Goal: Task Accomplishment & Management: Manage account settings

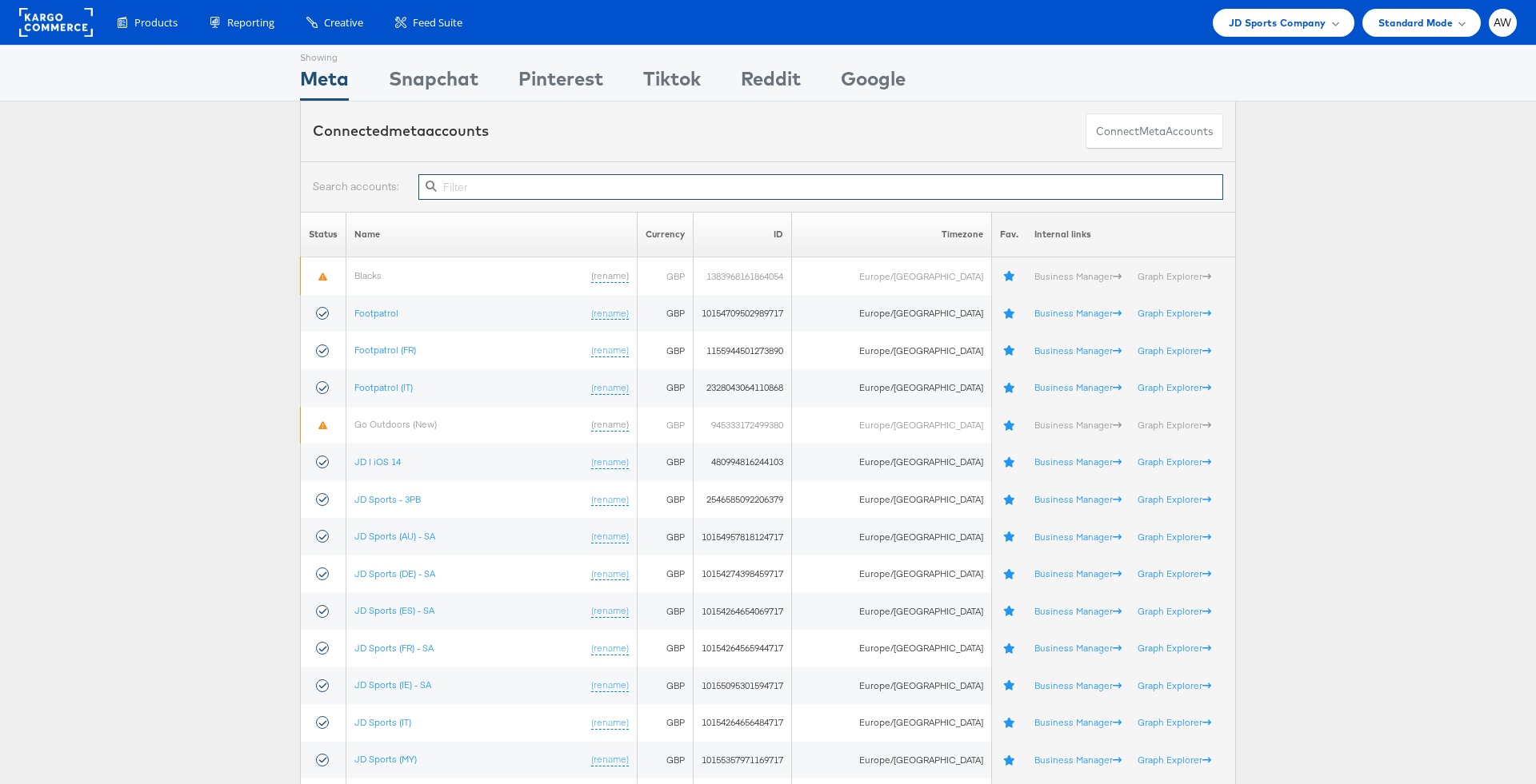
click at [554, 191] on input "text" at bounding box center [820, 187] width 804 height 26
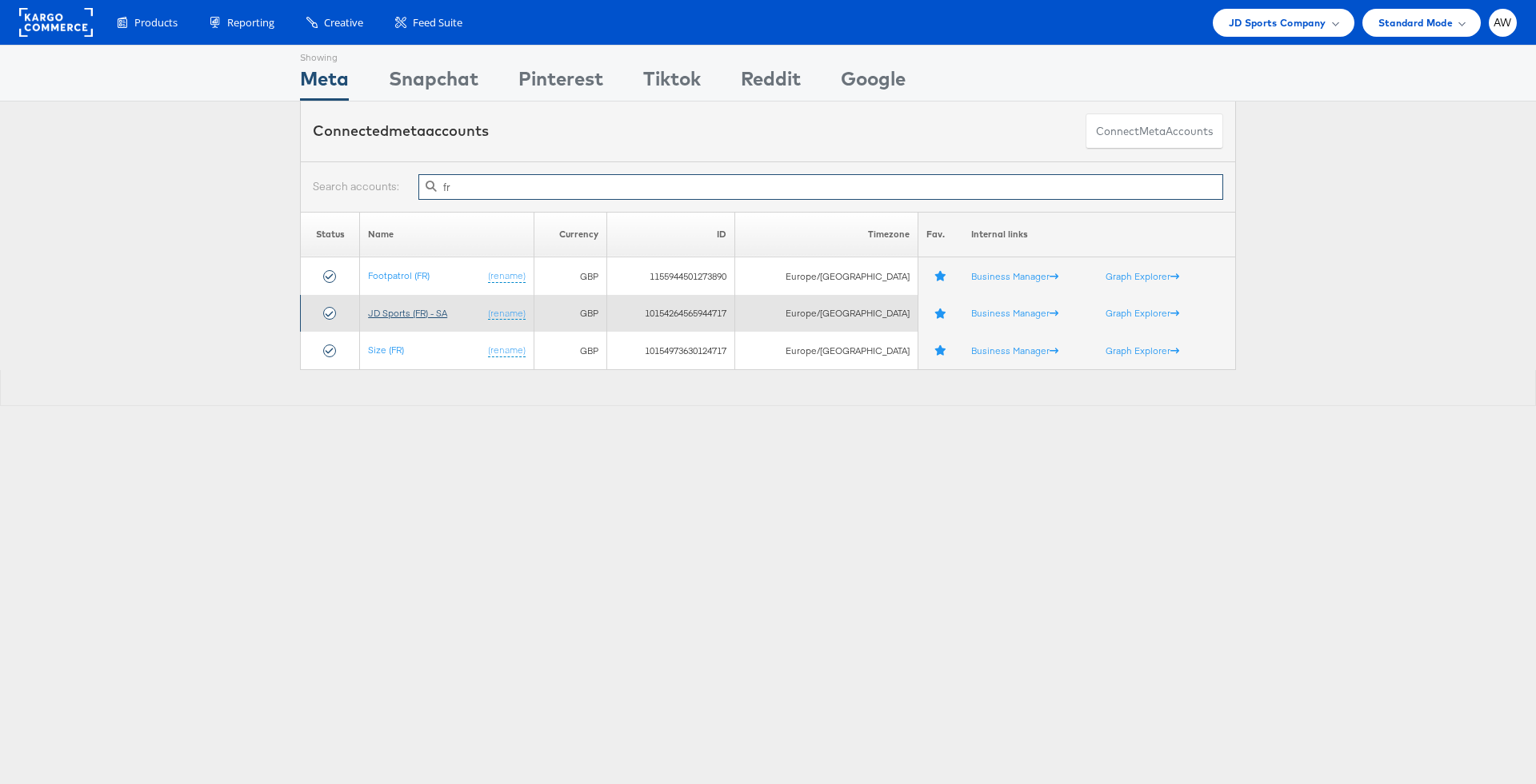
type input "fr"
click at [421, 309] on link "JD Sports (FR) - SA" at bounding box center [408, 313] width 79 height 12
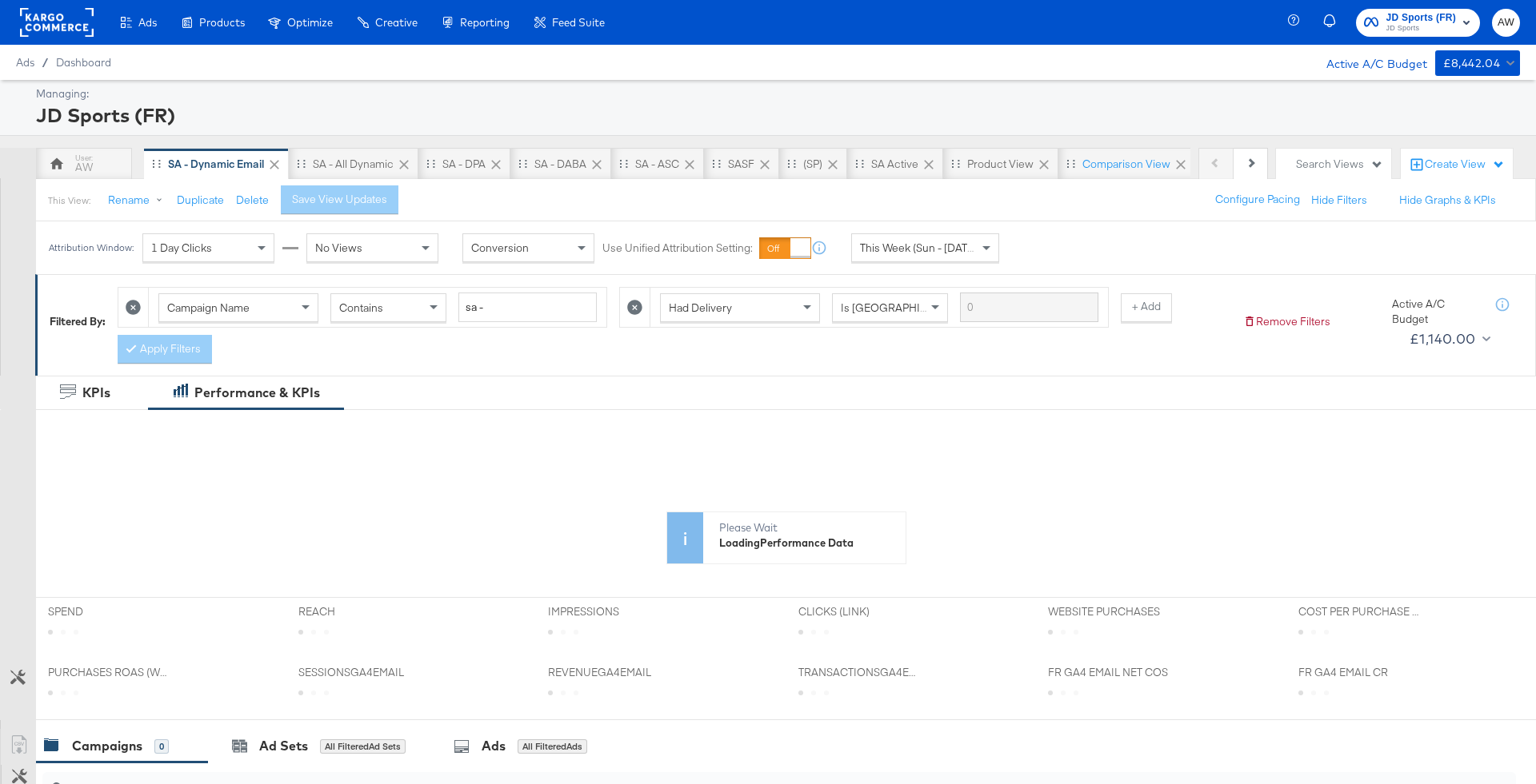
click at [1392, 18] on span "JD Sports (FR)" at bounding box center [1421, 17] width 71 height 16
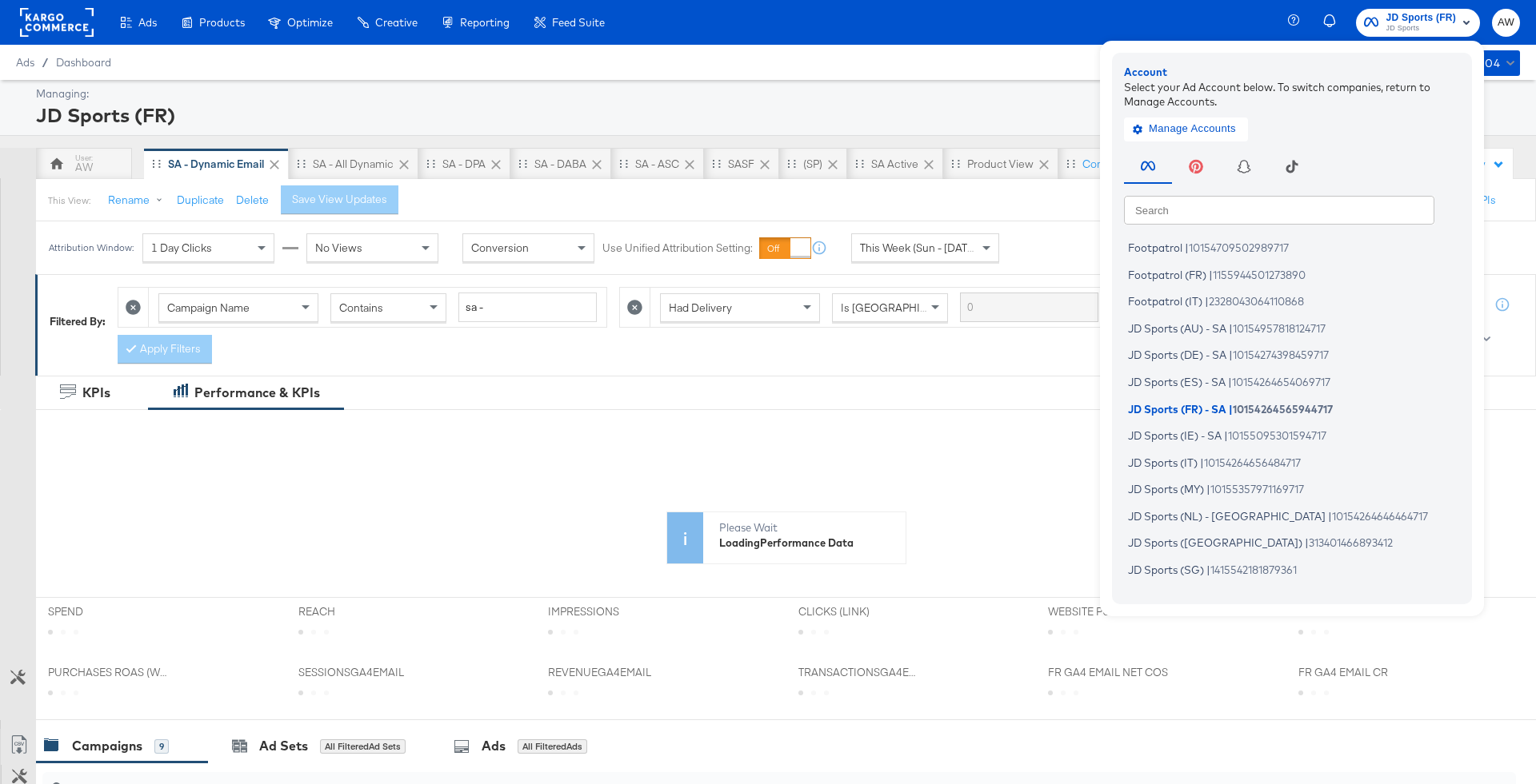
click at [979, 75] on div "Ads / Dashboard Active A/C Budget £8,442.04" at bounding box center [768, 62] width 1536 height 35
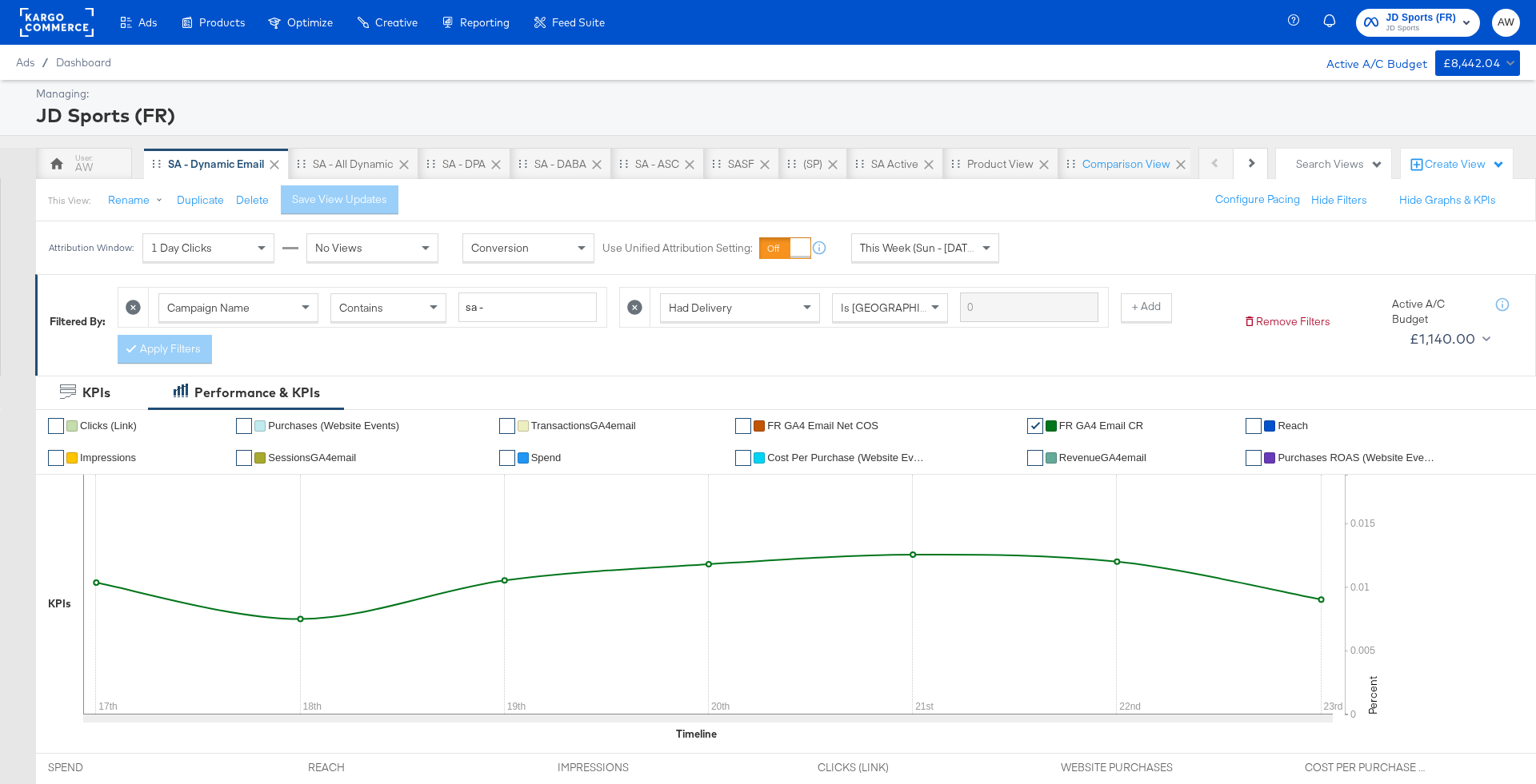
click at [925, 243] on span "This Week (Sun - Today)" at bounding box center [920, 247] width 120 height 15
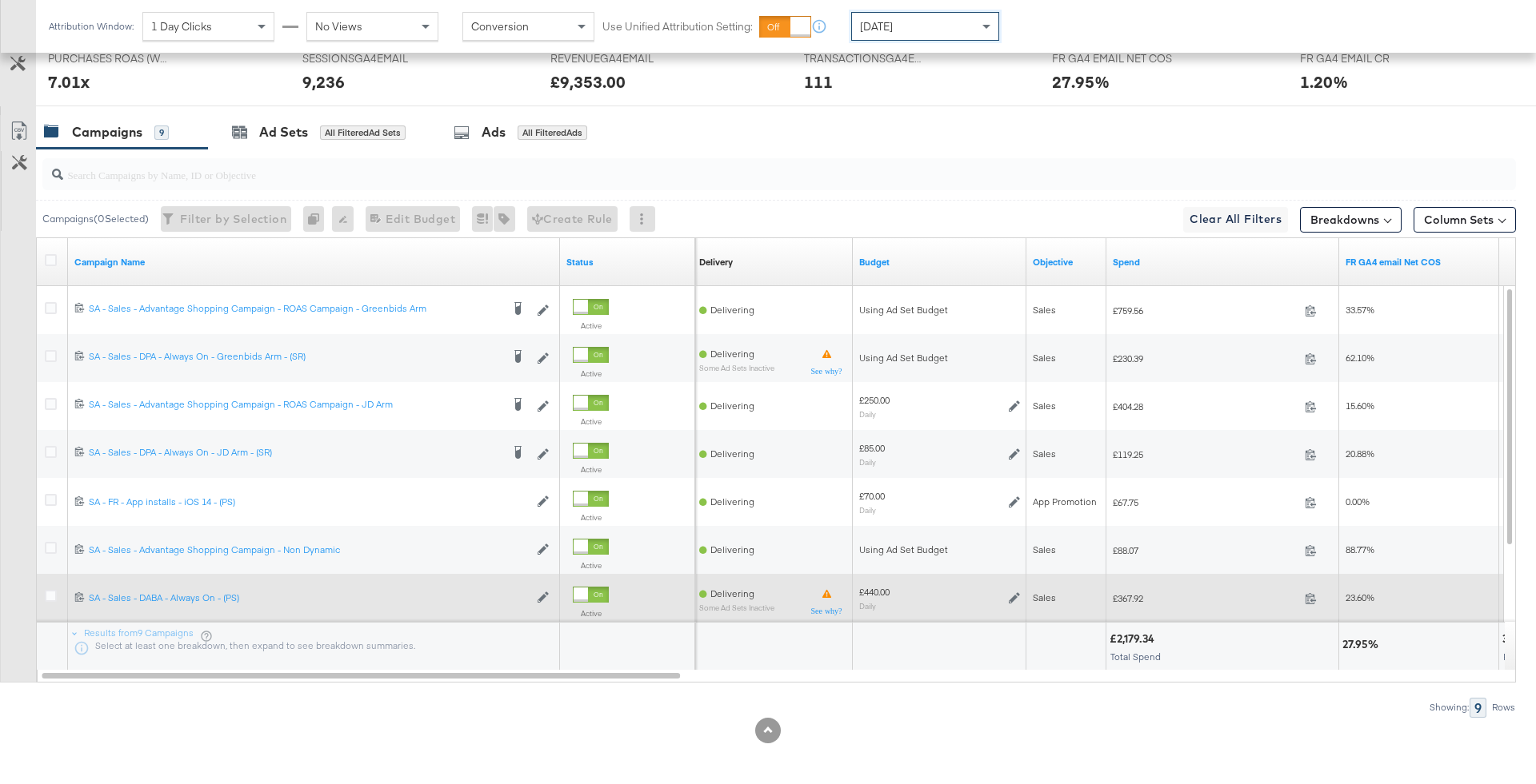
scroll to position [753, 0]
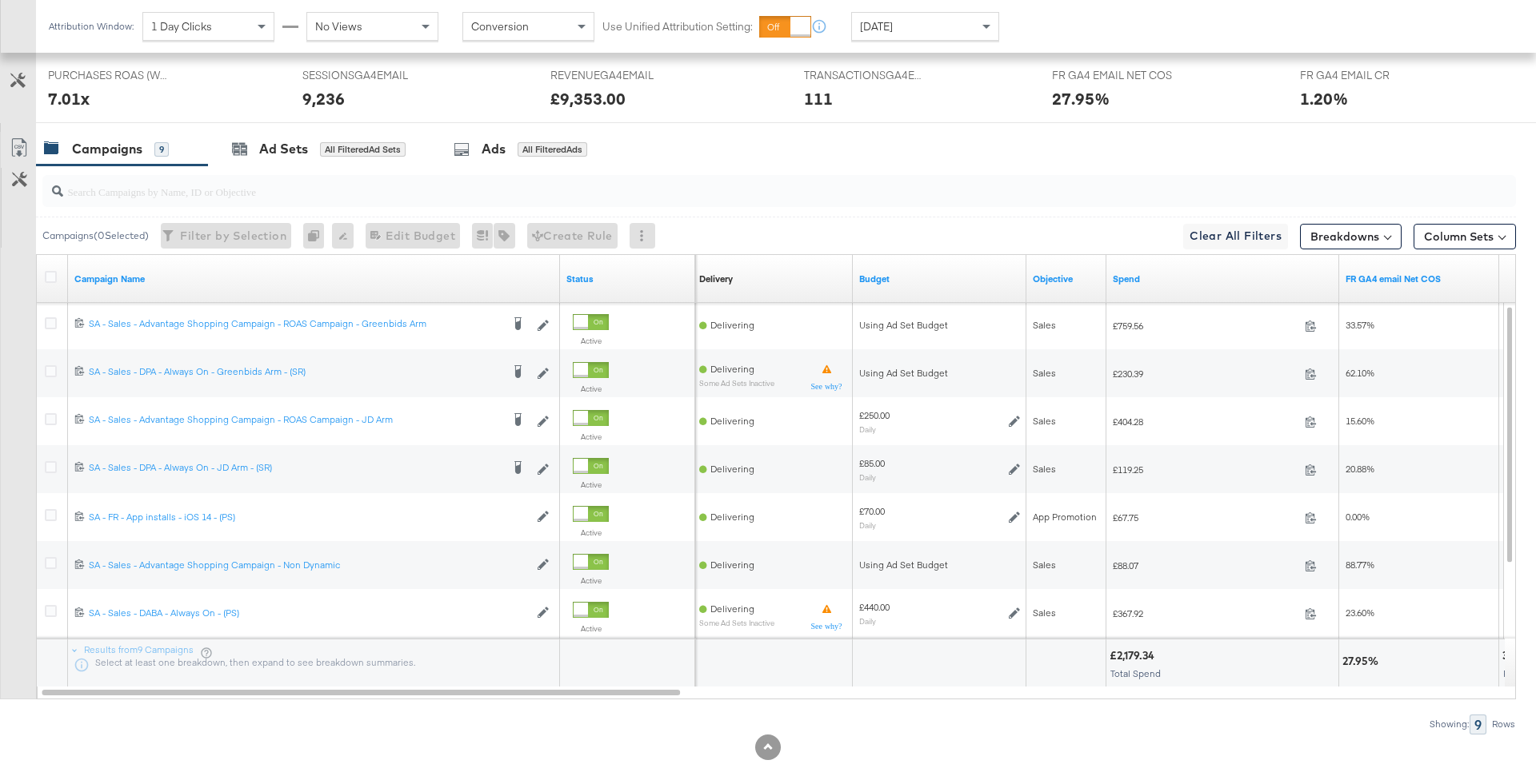
click at [1123, 652] on div "£2,179.34" at bounding box center [1134, 656] width 50 height 16
copy div "2,179.34"
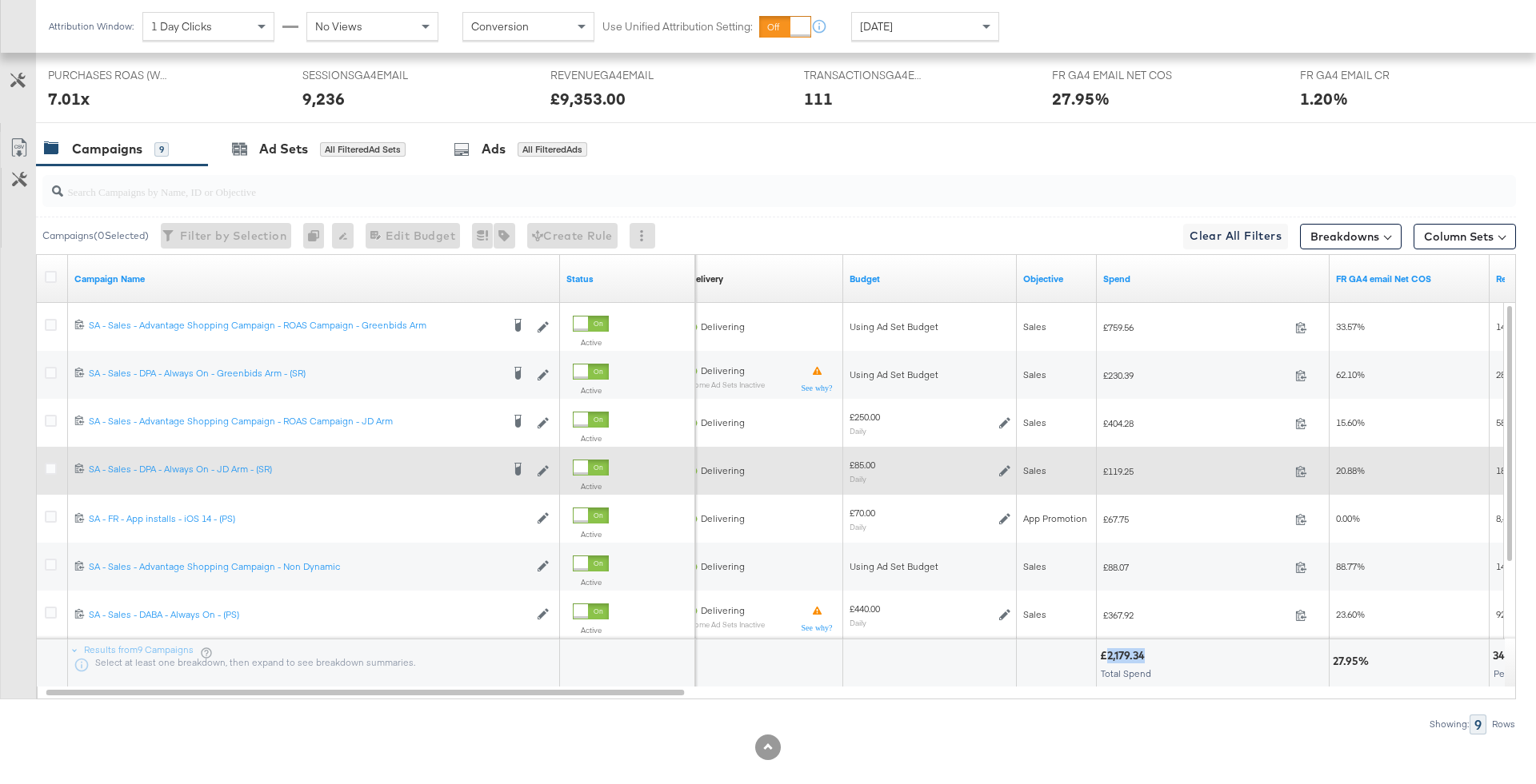
scroll to position [749, 0]
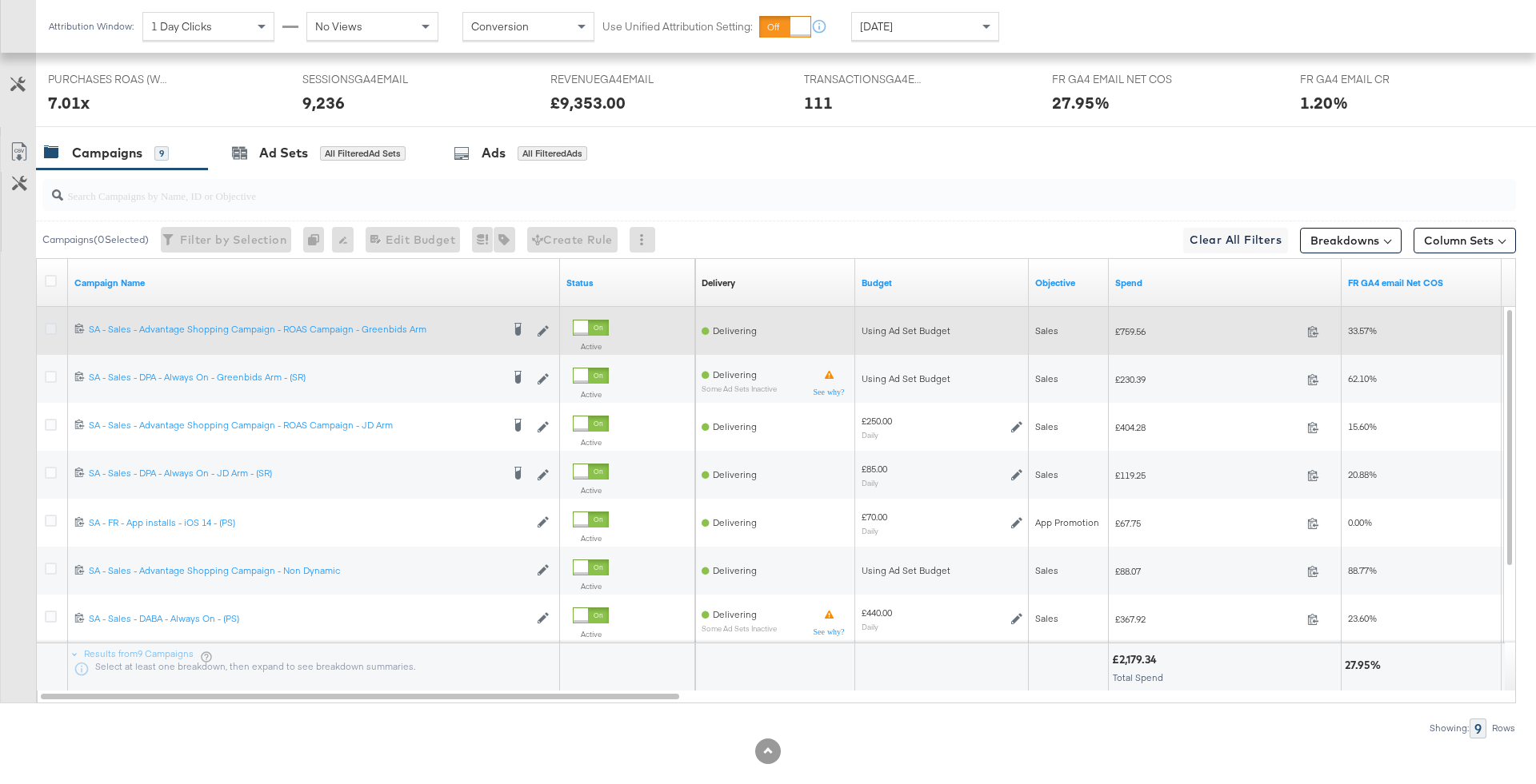
click at [47, 325] on icon at bounding box center [51, 329] width 12 height 12
click at [0, 0] on input "checkbox" at bounding box center [0, 0] width 0 height 0
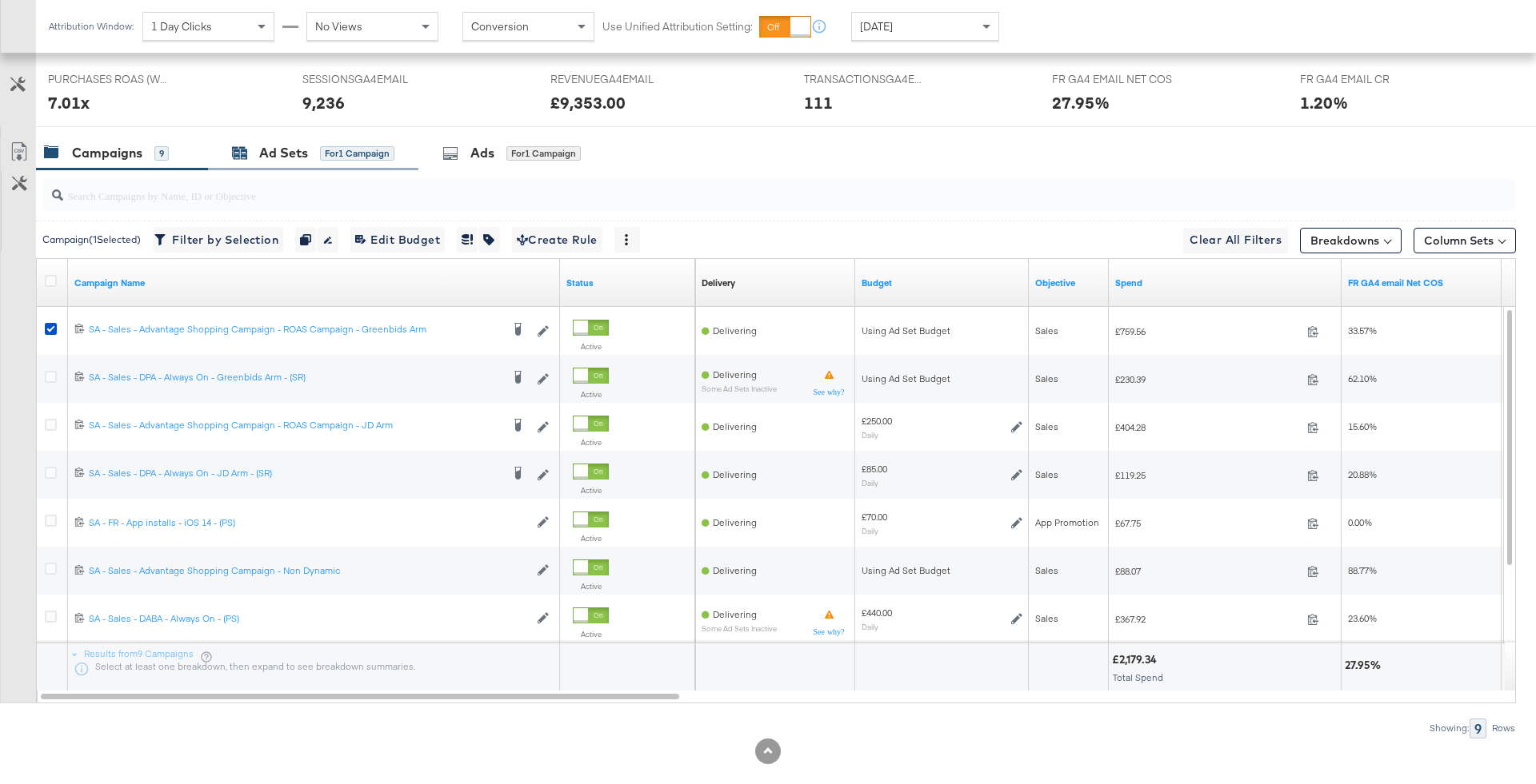
click at [358, 159] on div "Ad Sets for 1 Campaign" at bounding box center [313, 152] width 162 height 18
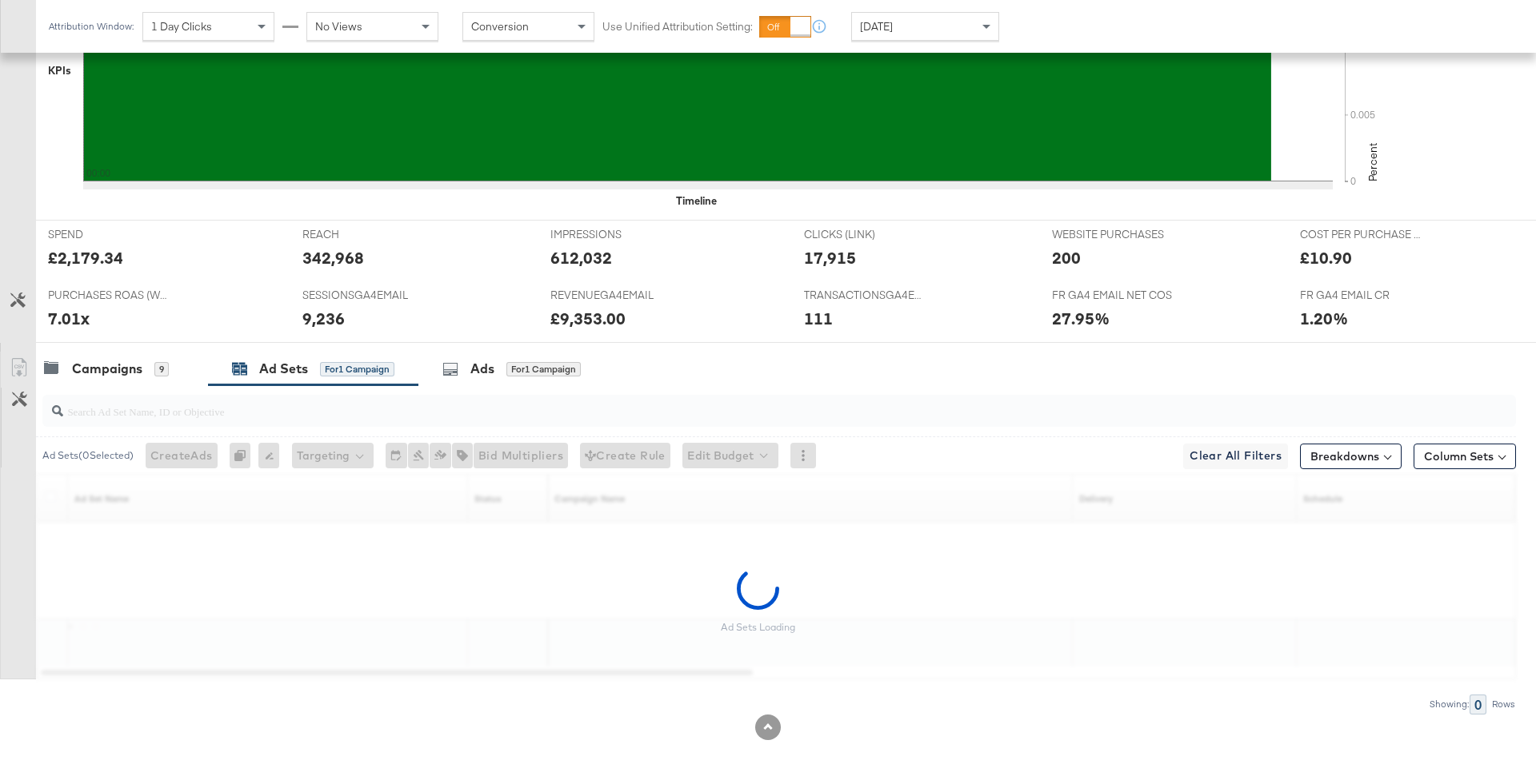
scroll to position [530, 0]
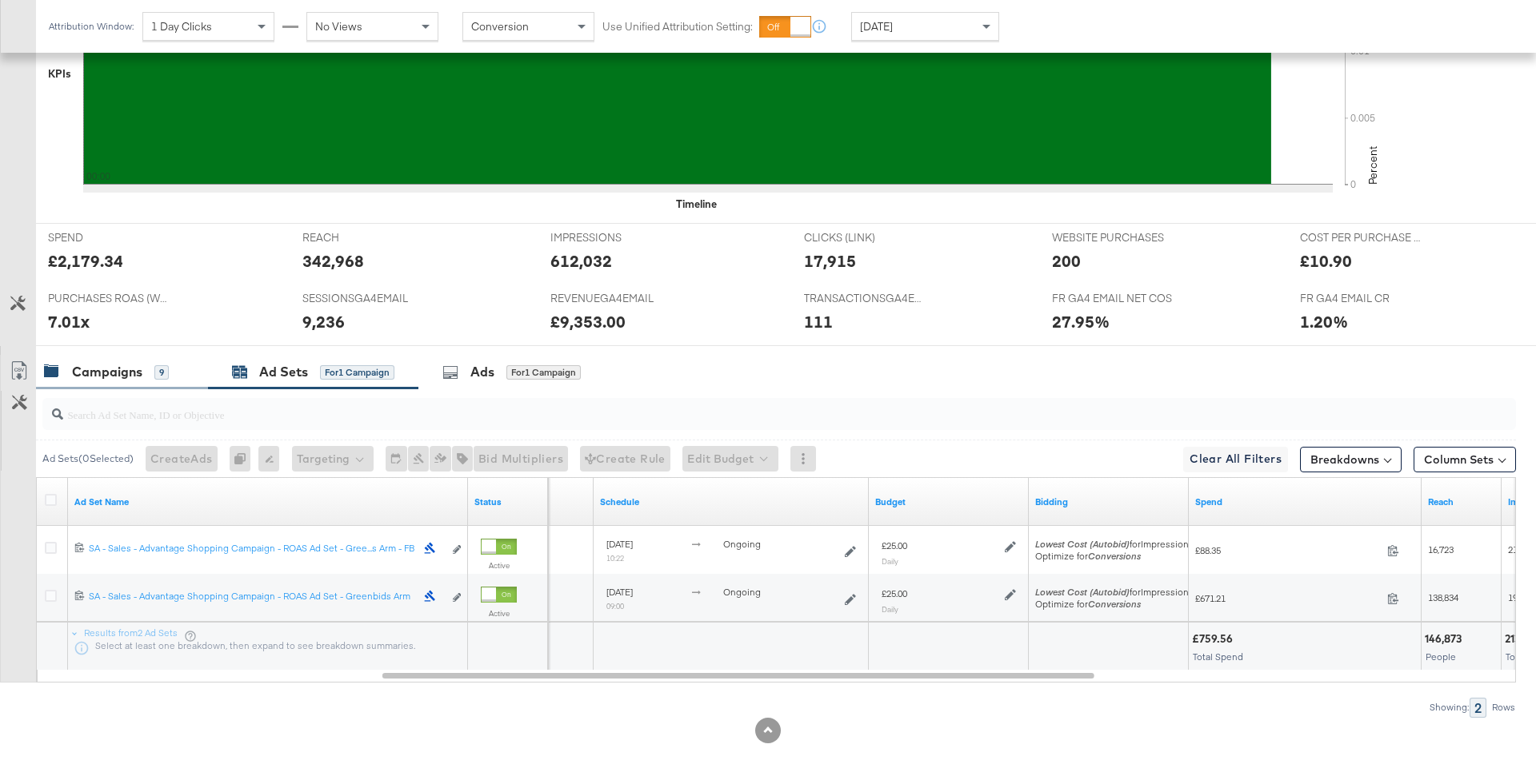
click at [121, 376] on div "Campaigns" at bounding box center [108, 371] width 71 height 18
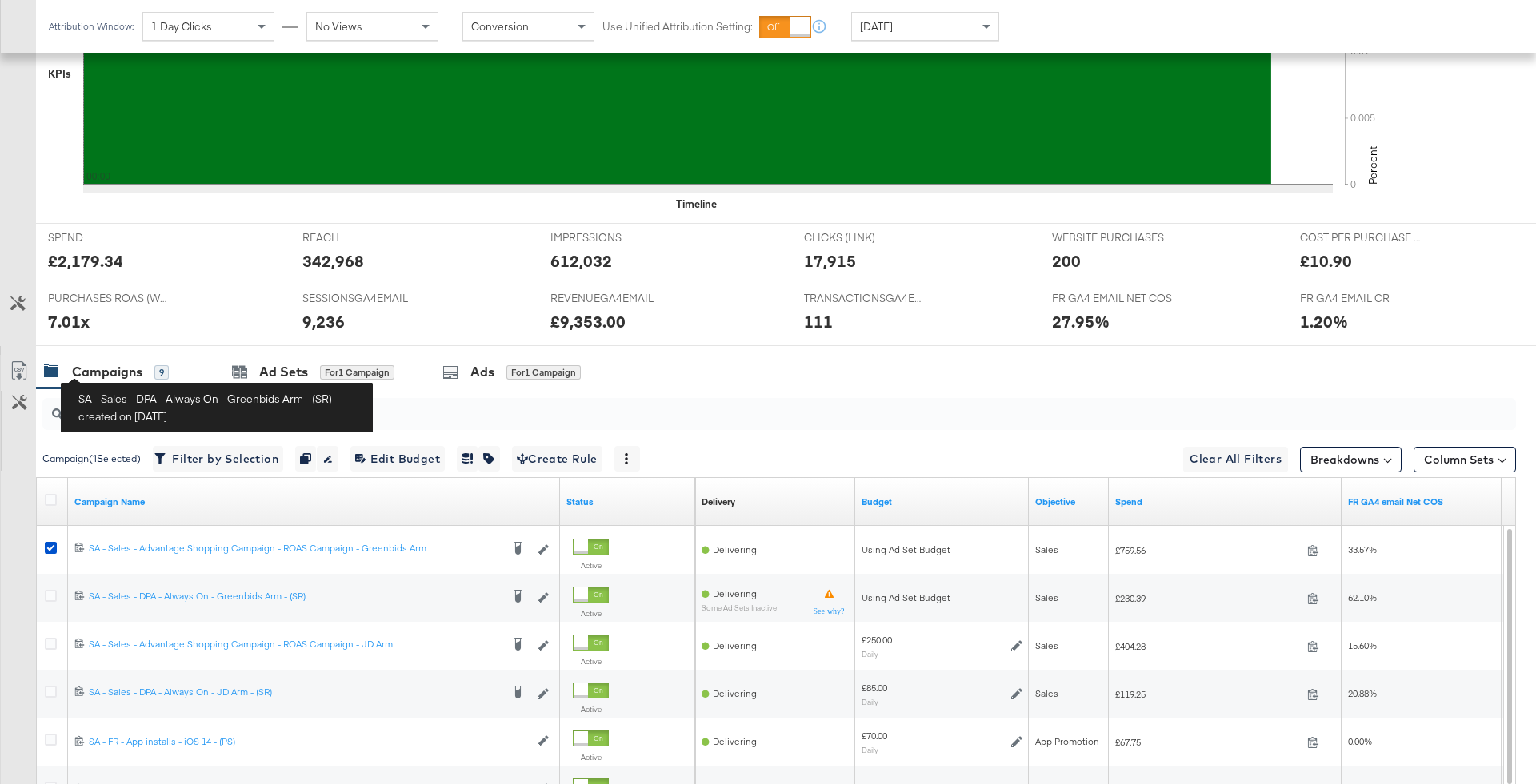
scroll to position [749, 0]
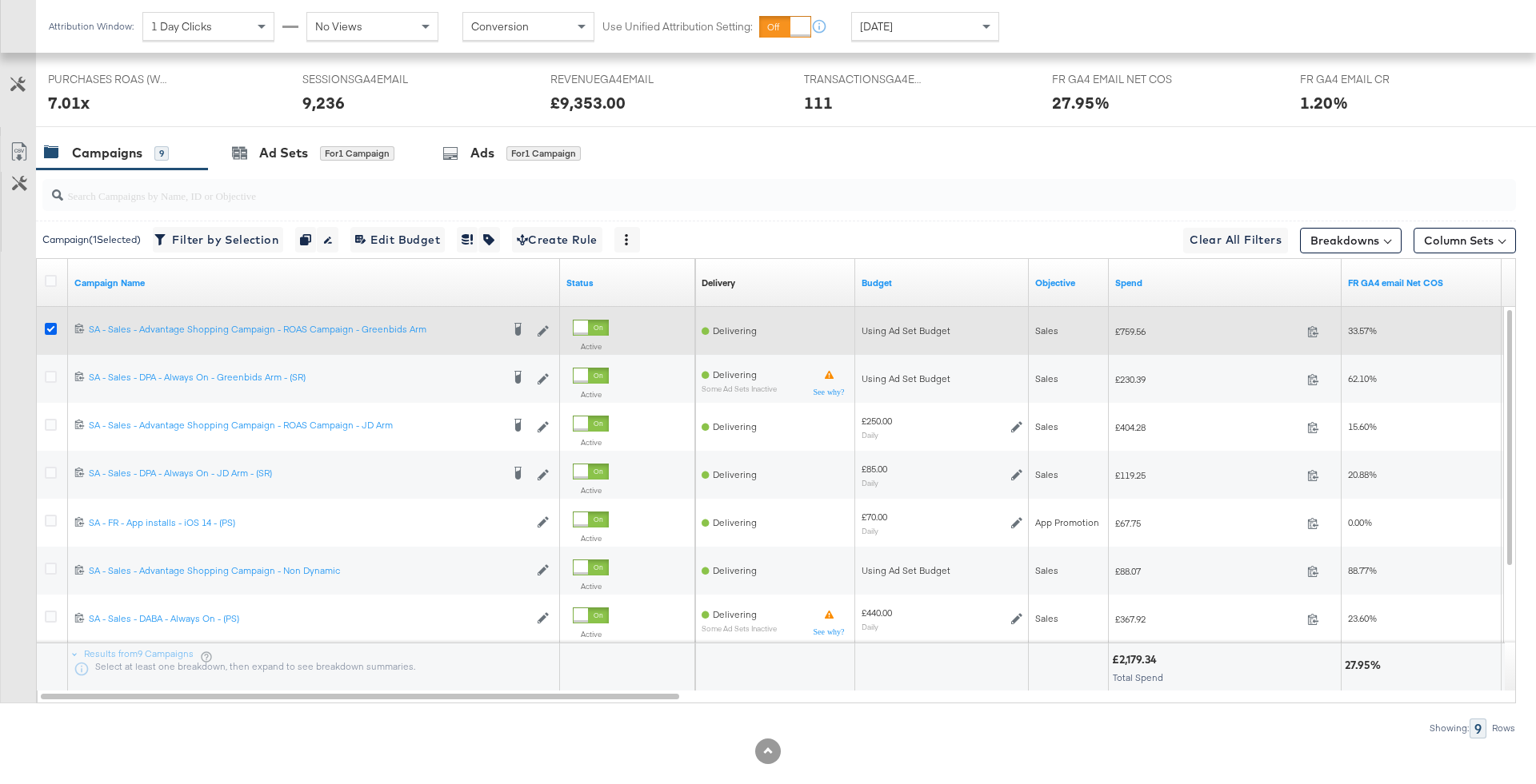
click at [49, 326] on icon at bounding box center [51, 329] width 12 height 12
click at [0, 0] on input "checkbox" at bounding box center [0, 0] width 0 height 0
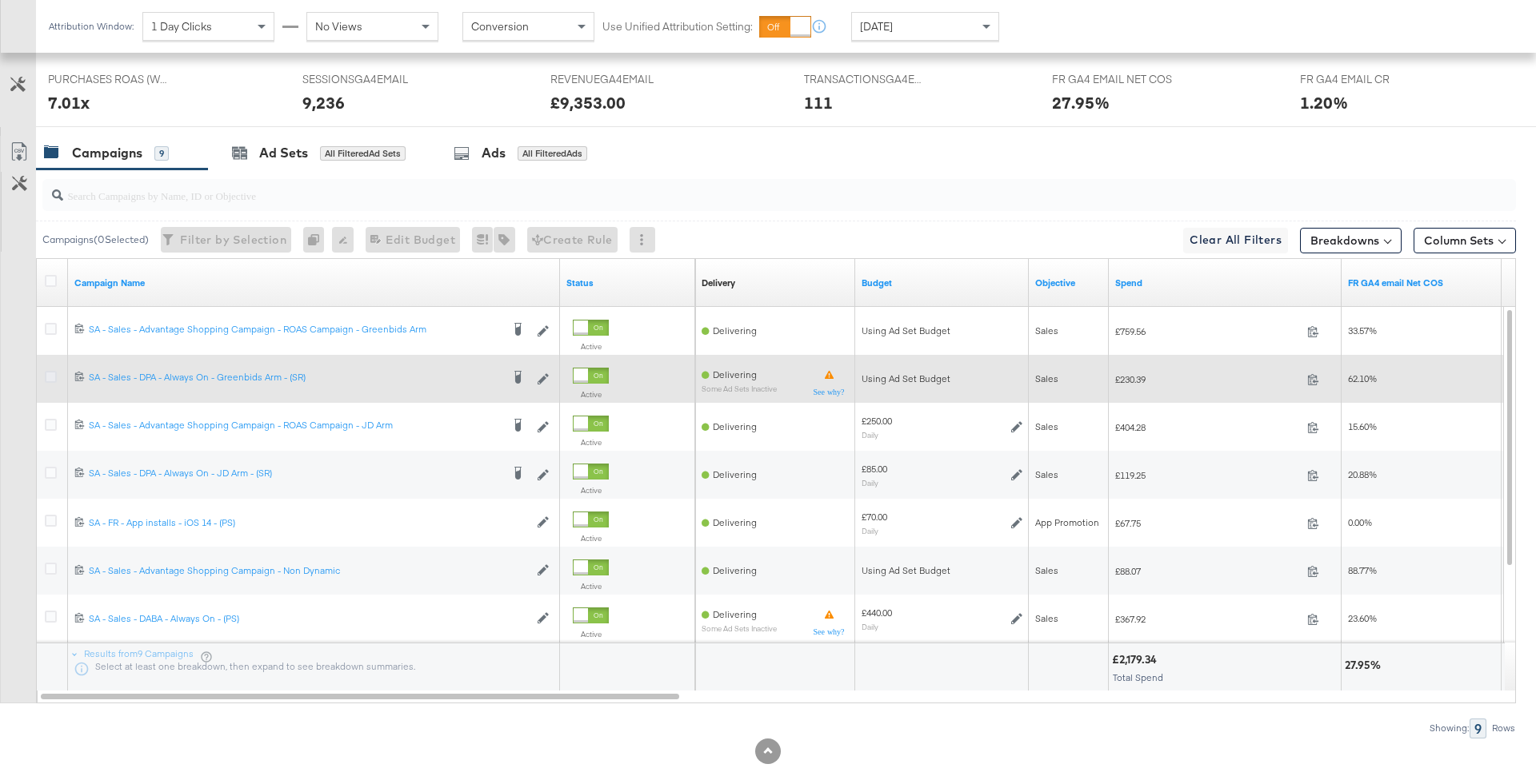
click at [49, 371] on icon at bounding box center [51, 377] width 12 height 12
click at [0, 0] on input "checkbox" at bounding box center [0, 0] width 0 height 0
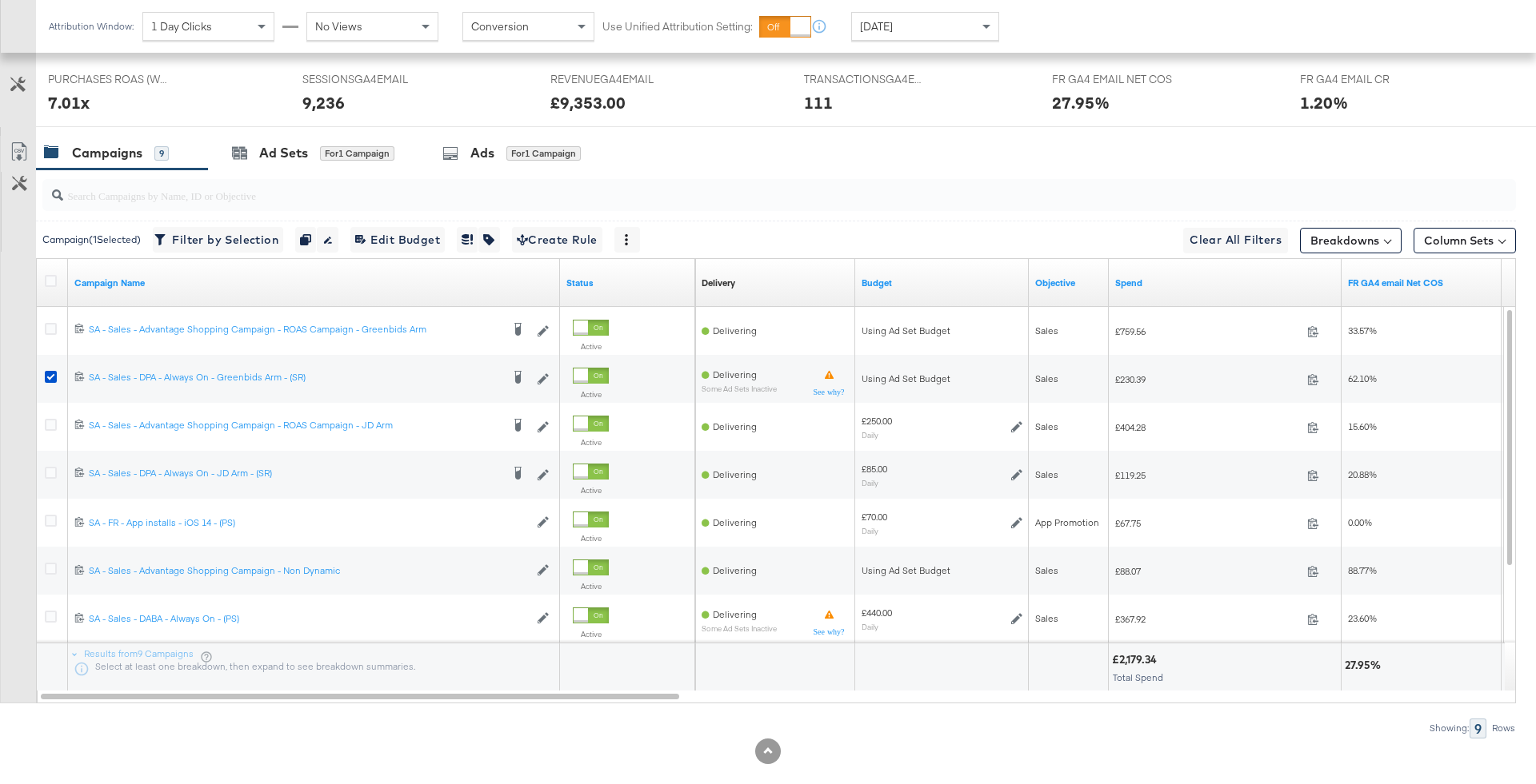
click at [309, 170] on div at bounding box center [776, 195] width 1480 height 51
click at [294, 154] on div "Ad Sets" at bounding box center [284, 152] width 49 height 18
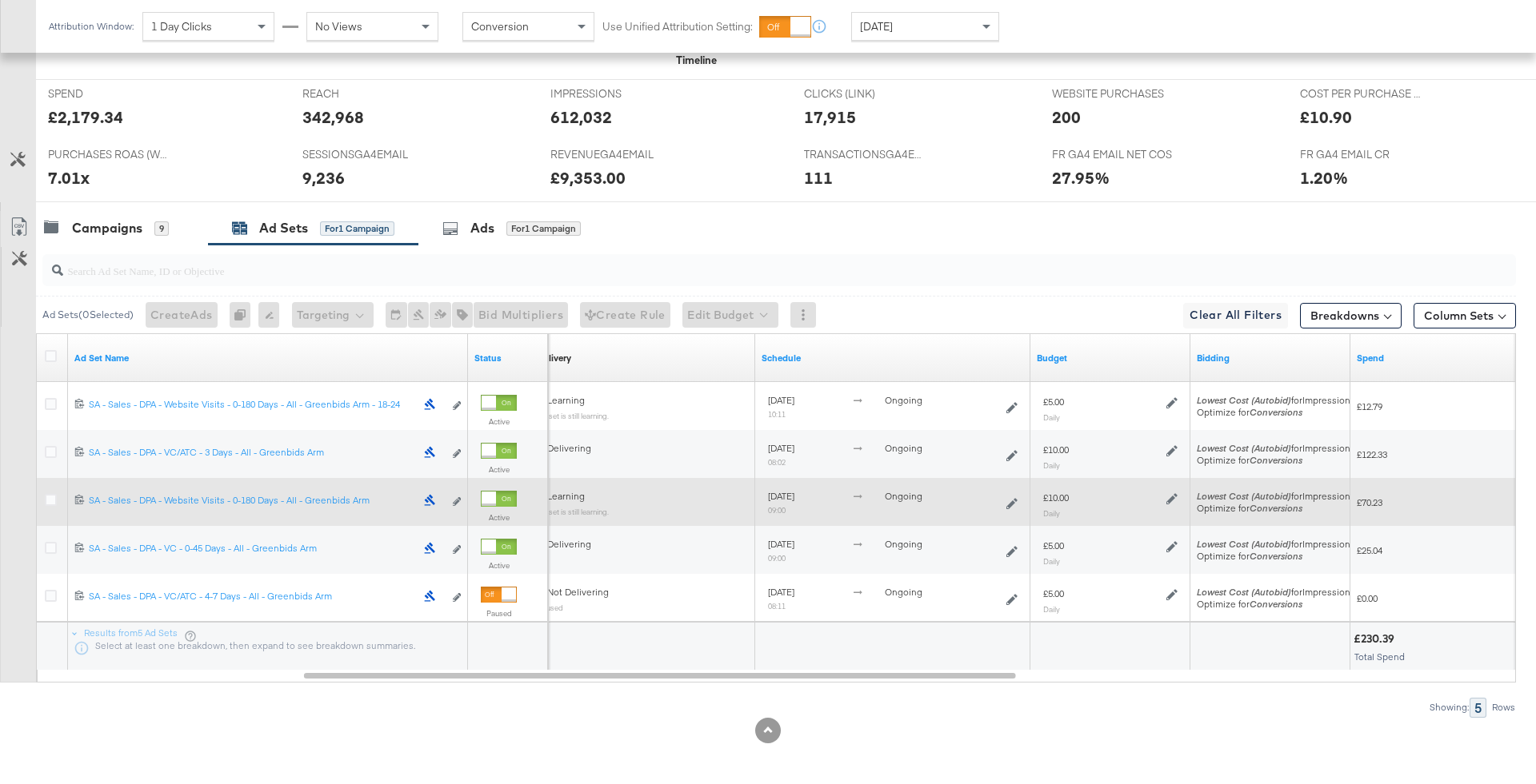
scroll to position [670, 0]
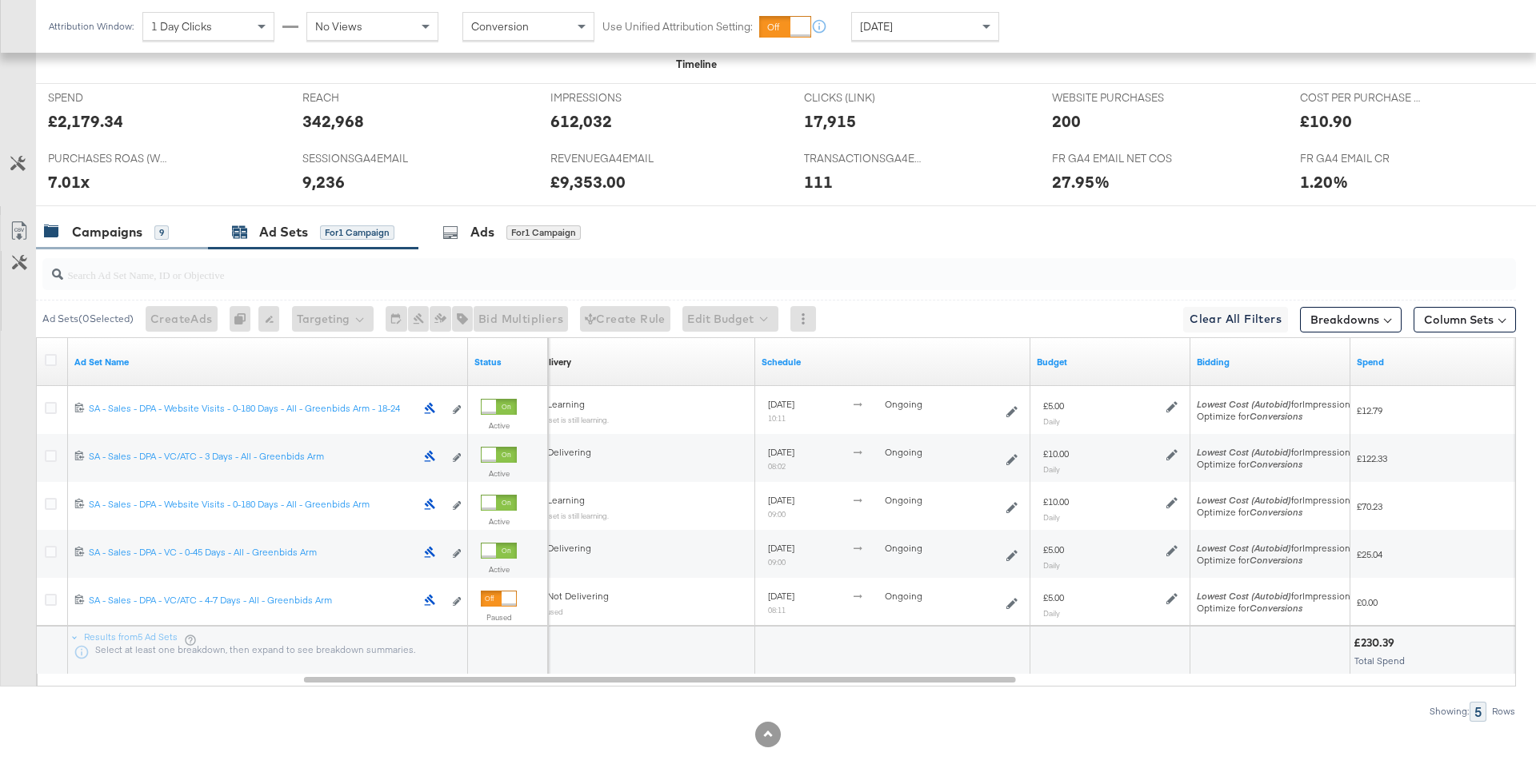
click at [124, 215] on div "Campaigns 9" at bounding box center [122, 233] width 172 height 34
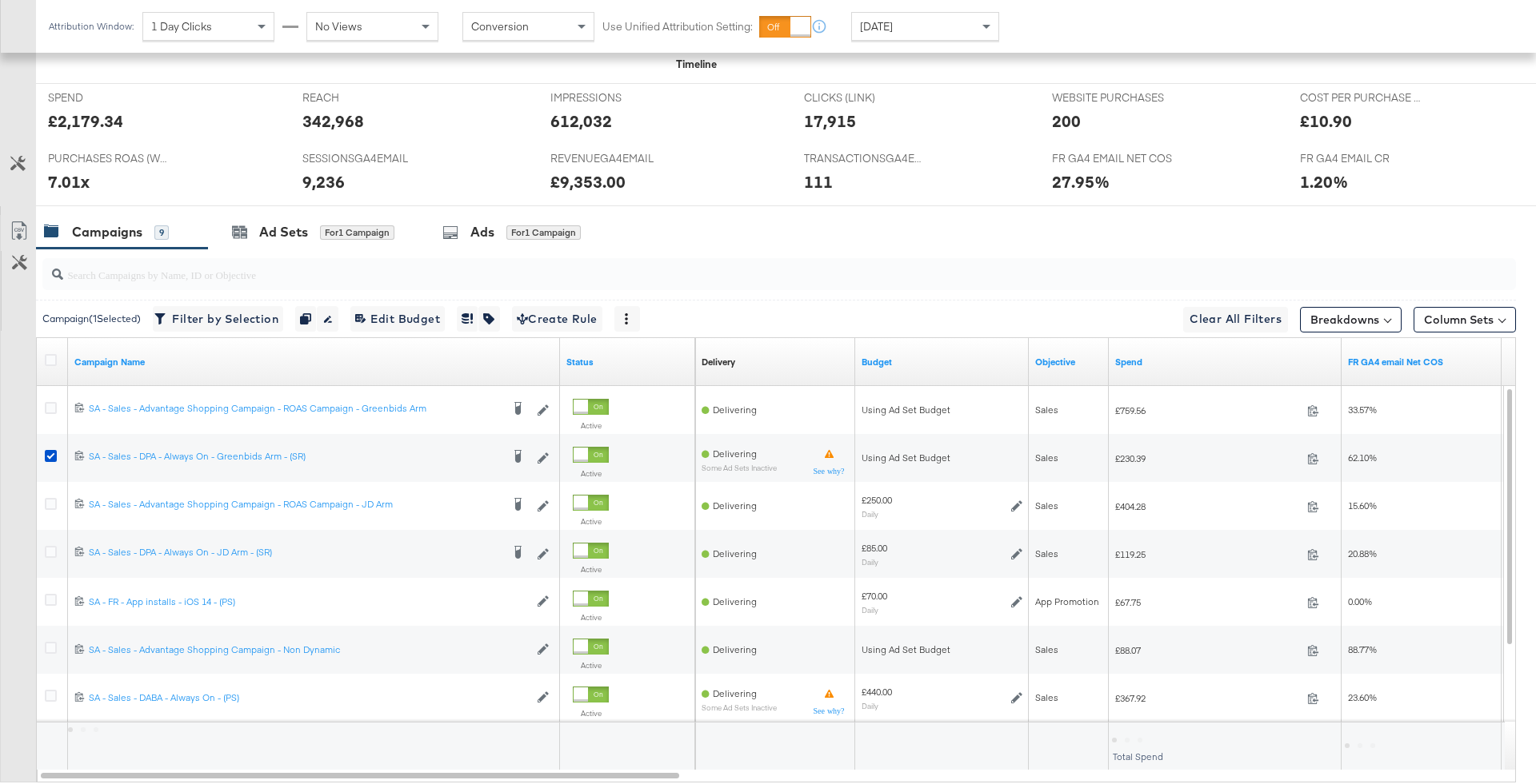
scroll to position [759, 0]
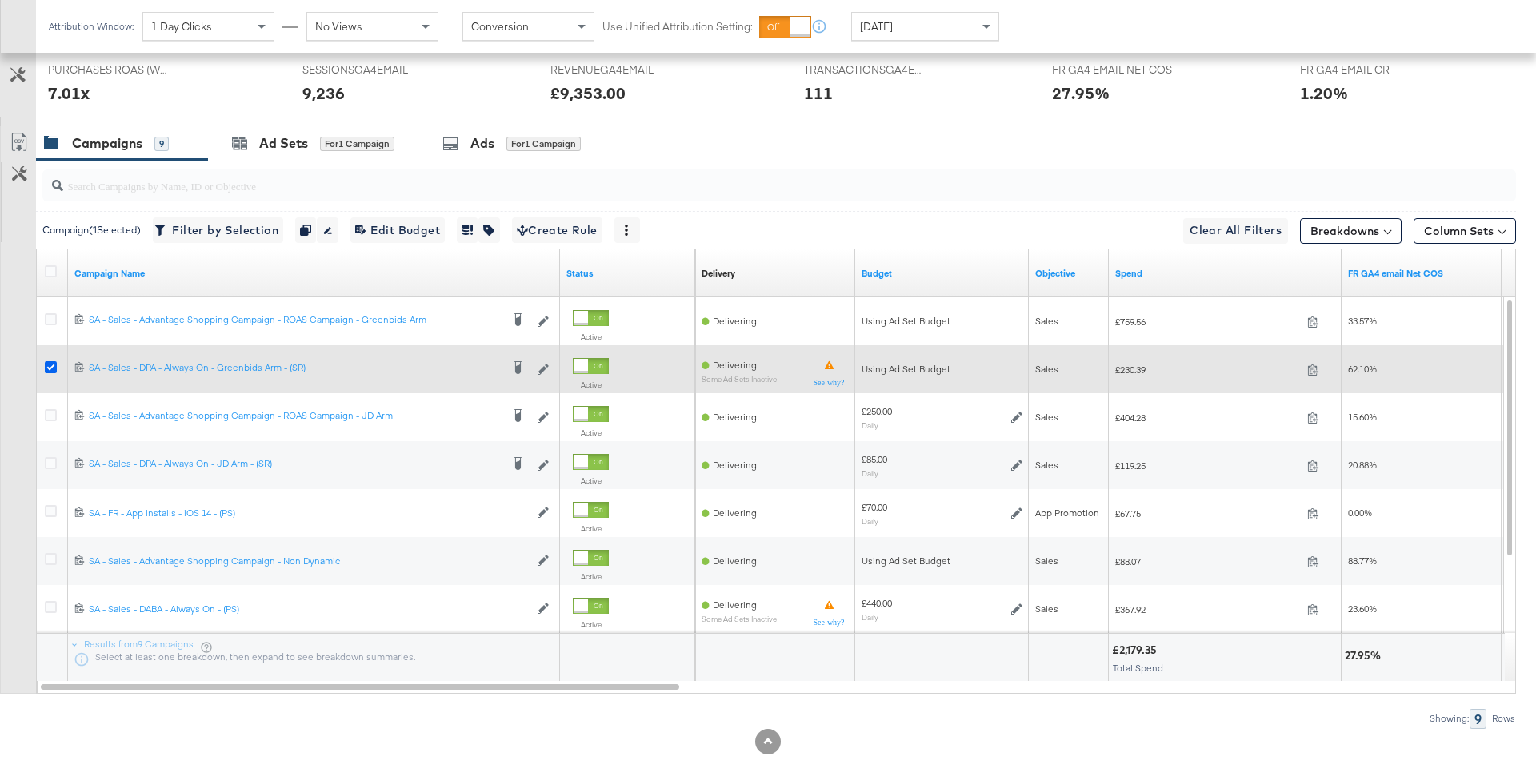
click at [49, 364] on icon at bounding box center [51, 367] width 12 height 12
click at [0, 0] on input "checkbox" at bounding box center [0, 0] width 0 height 0
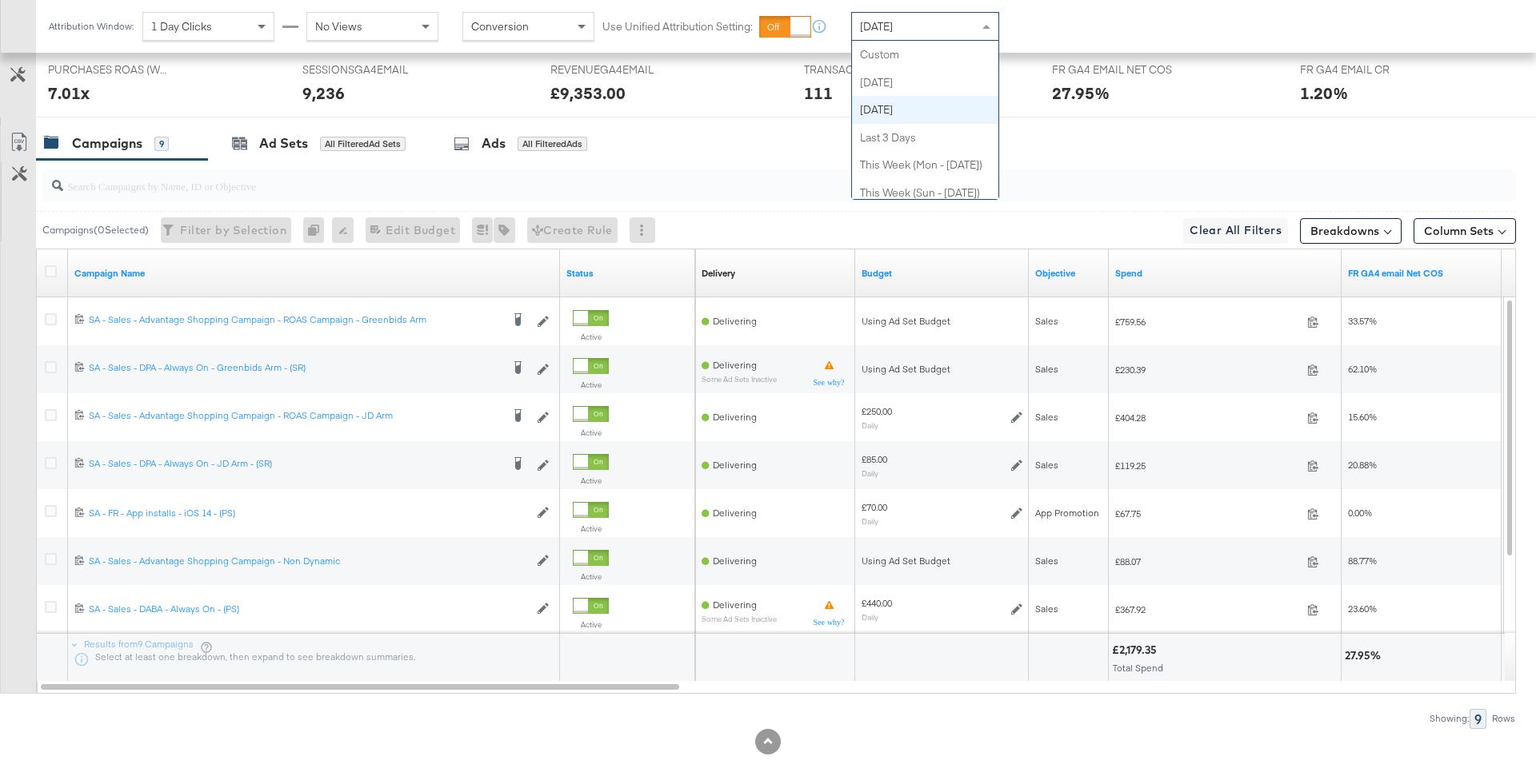
click at [893, 23] on span "Yesterday" at bounding box center [877, 26] width 33 height 15
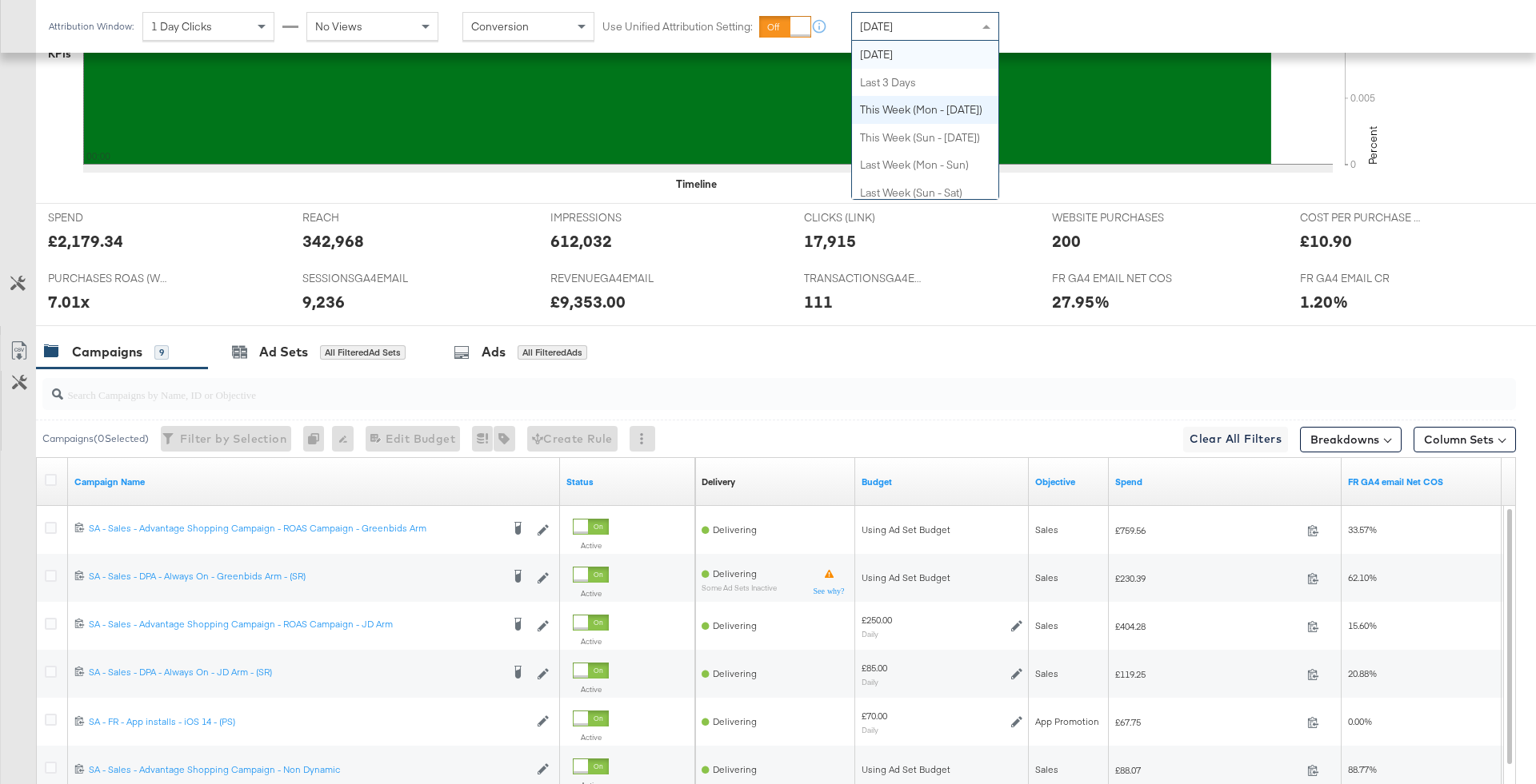
scroll to position [0, 0]
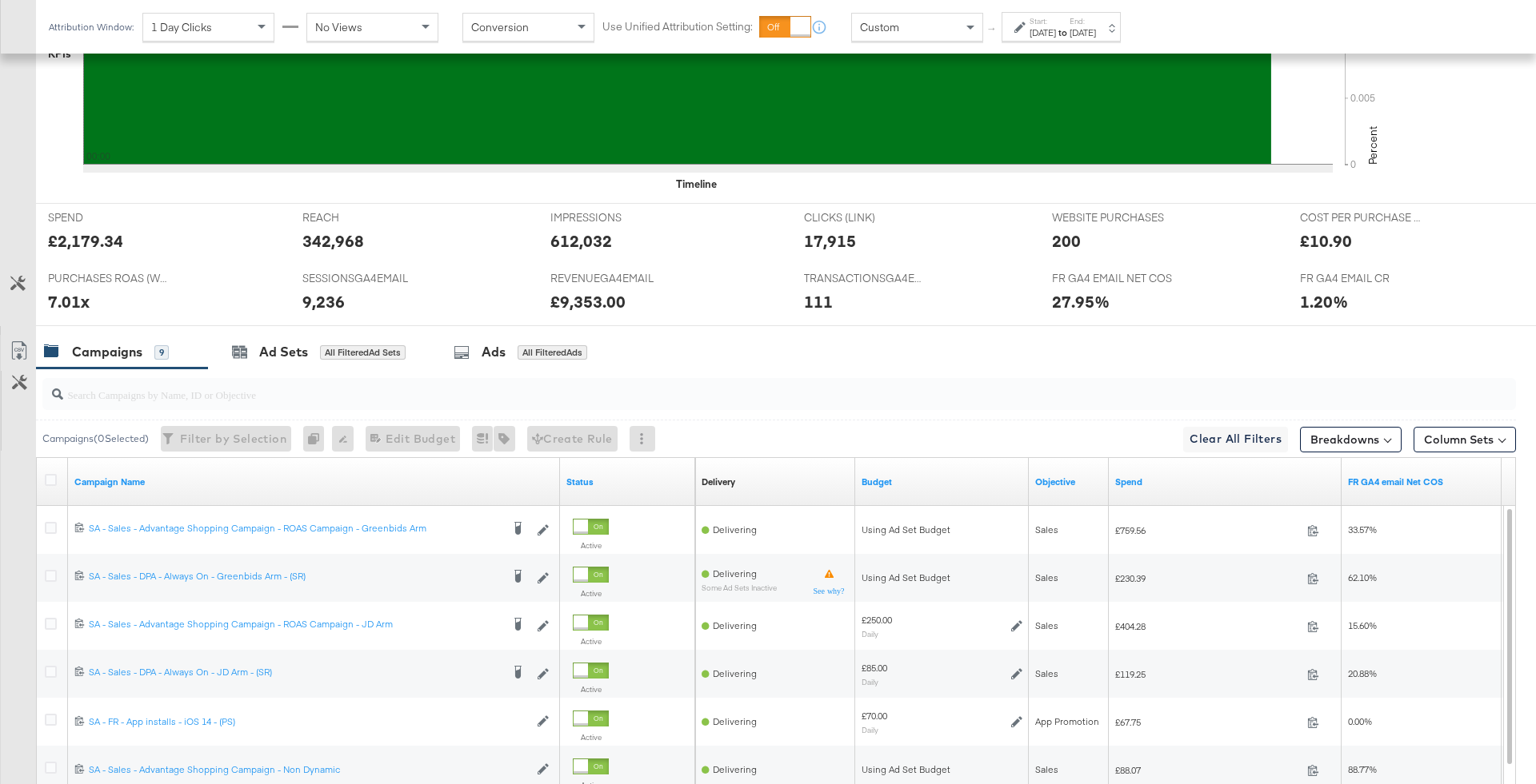
click at [1053, 39] on div "Start: Aug 23rd 2025 to End: Aug 23rd 2025" at bounding box center [1061, 27] width 119 height 29
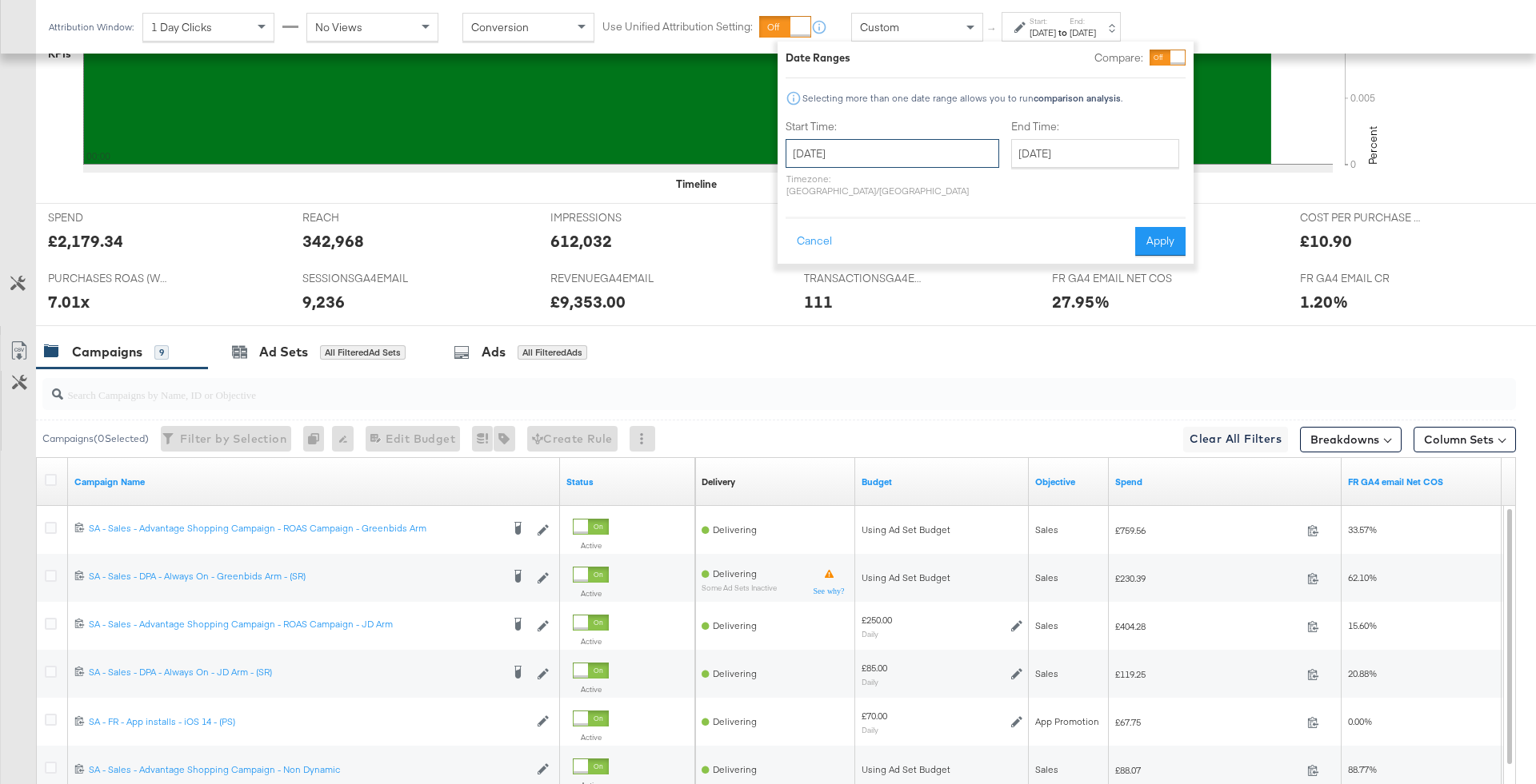
click at [865, 144] on input "August 23rd 2025" at bounding box center [892, 152] width 214 height 28
click at [805, 303] on td "17" at bounding box center [804, 302] width 28 height 22
type input "August 17th 2025"
click at [1046, 145] on input "August 23rd 2025" at bounding box center [1094, 152] width 168 height 28
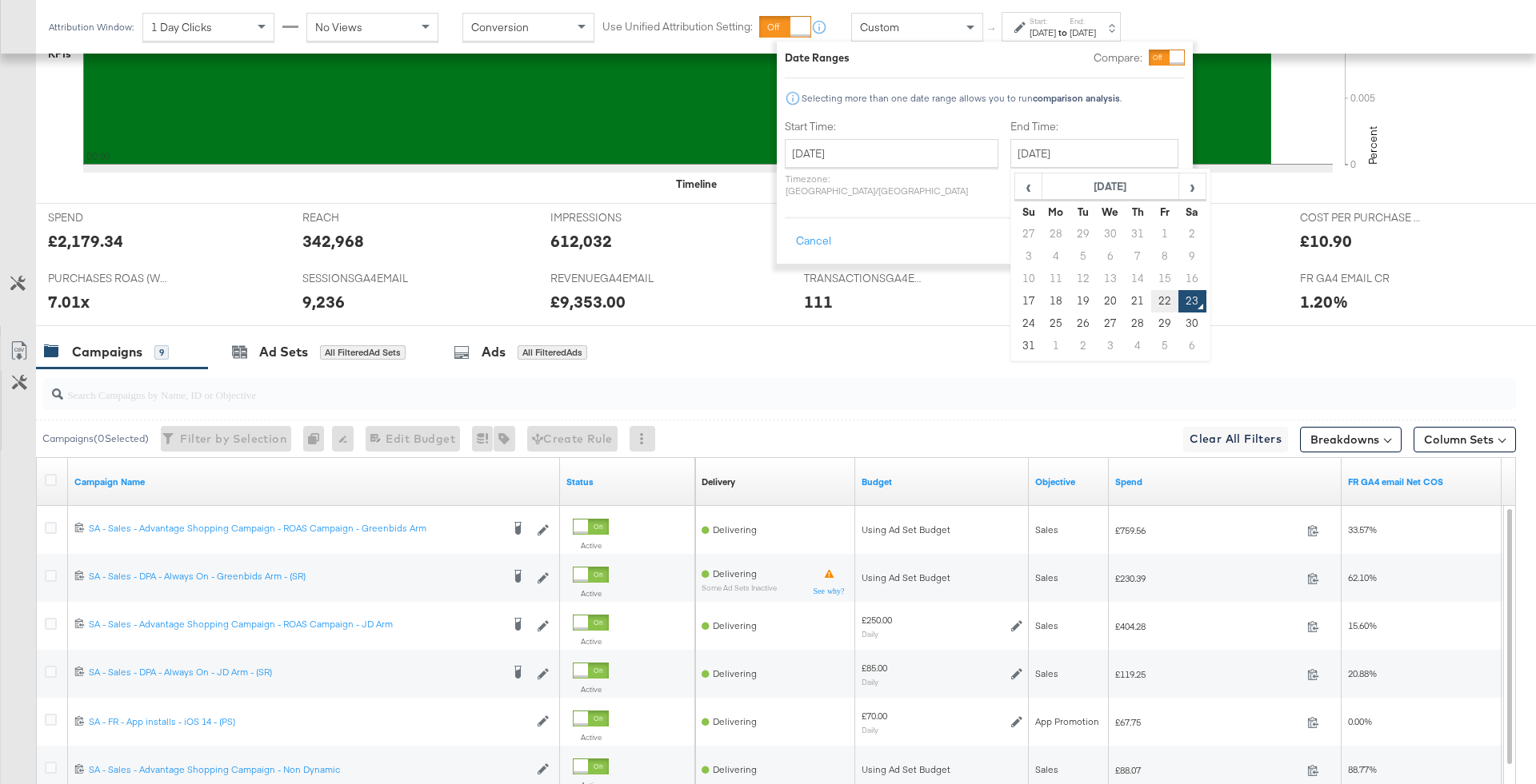
click at [1151, 299] on td "22" at bounding box center [1164, 302] width 28 height 22
type input "August 22nd 2025"
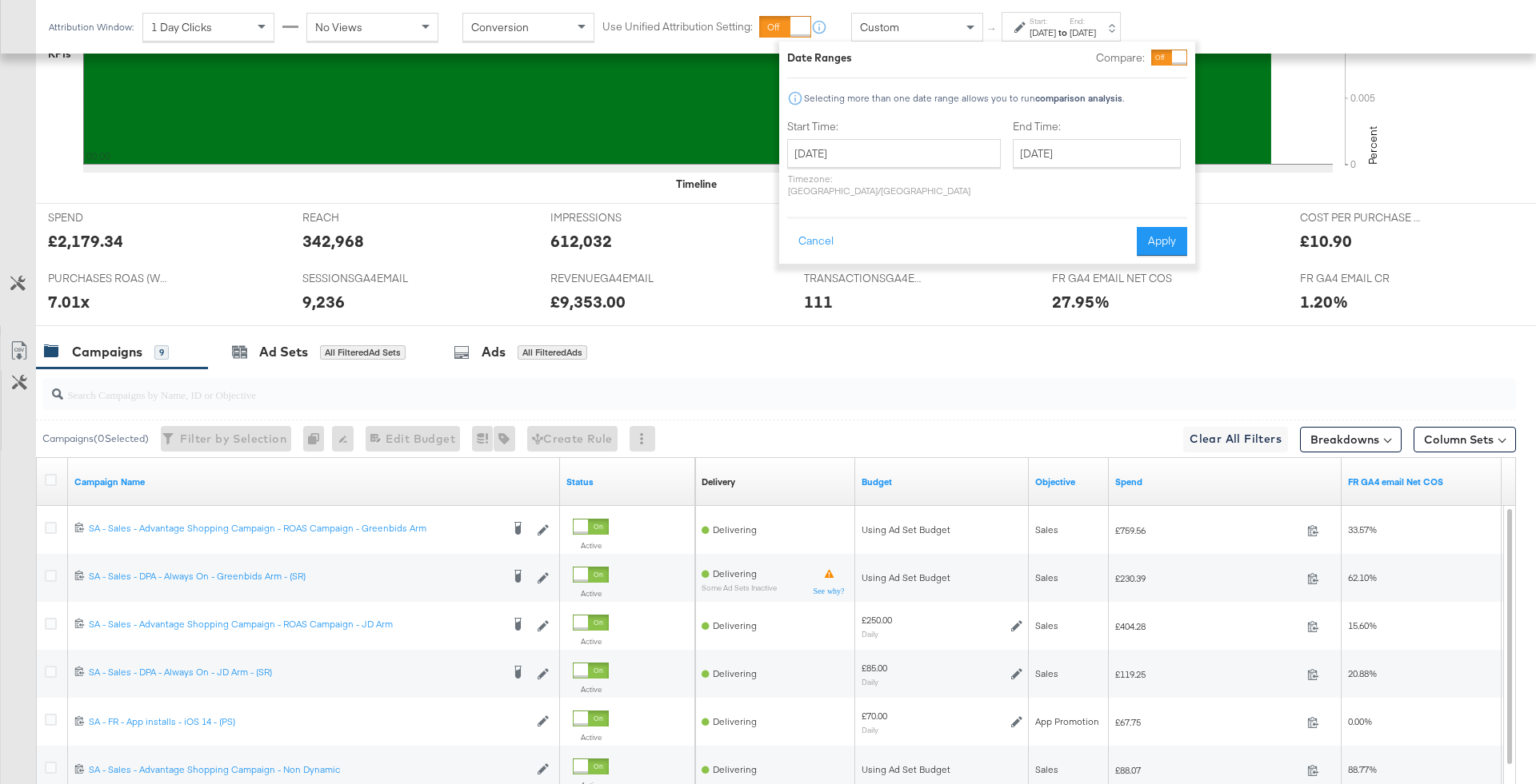
click at [997, 10] on div "Attribution Window: 1 Day Clicks No Views Conversion Use Unified Attribution Se…" at bounding box center [588, 27] width 1104 height 53
click at [813, 232] on button "Cancel" at bounding box center [815, 241] width 58 height 28
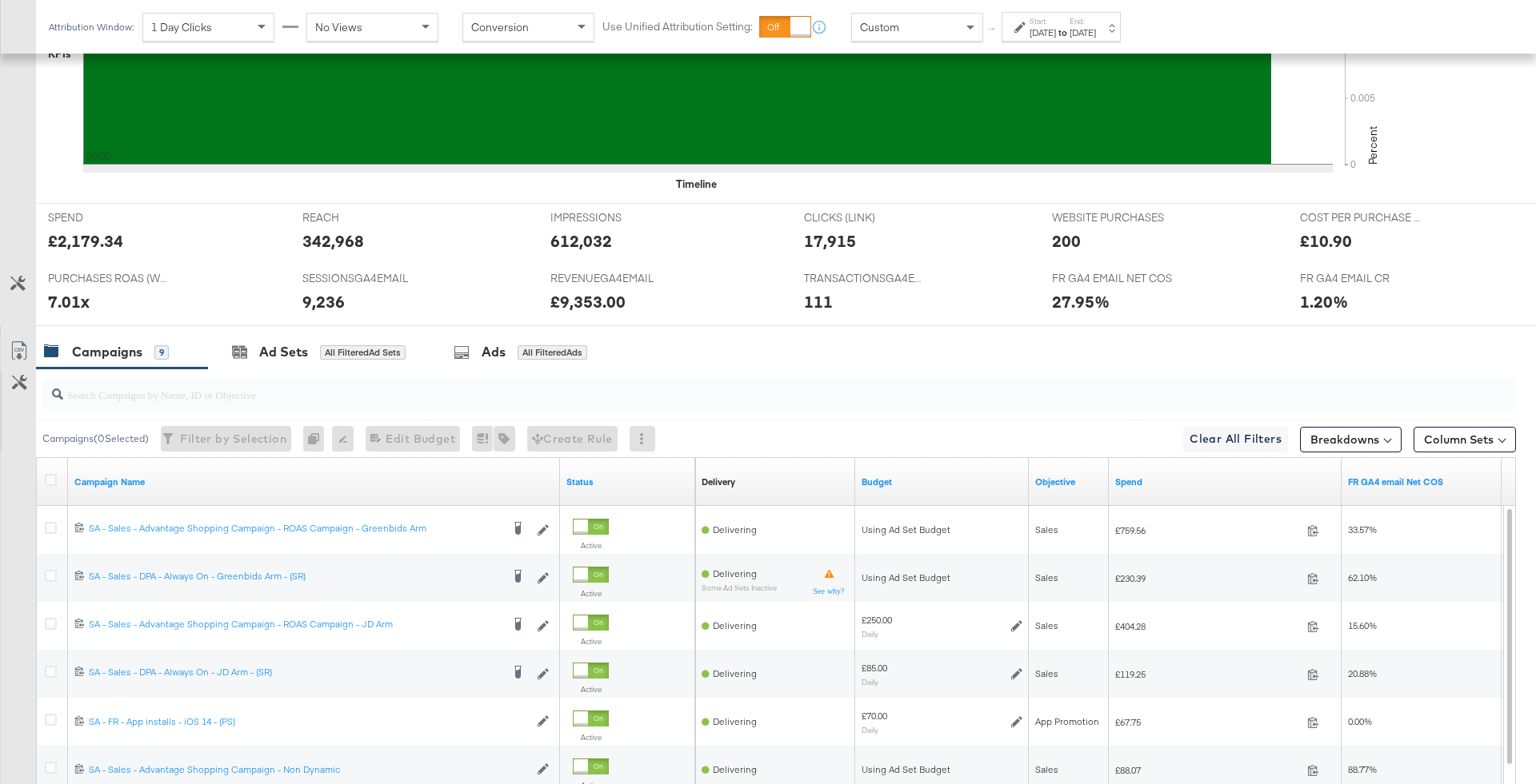
click at [924, 27] on div "Custom" at bounding box center [916, 28] width 130 height 28
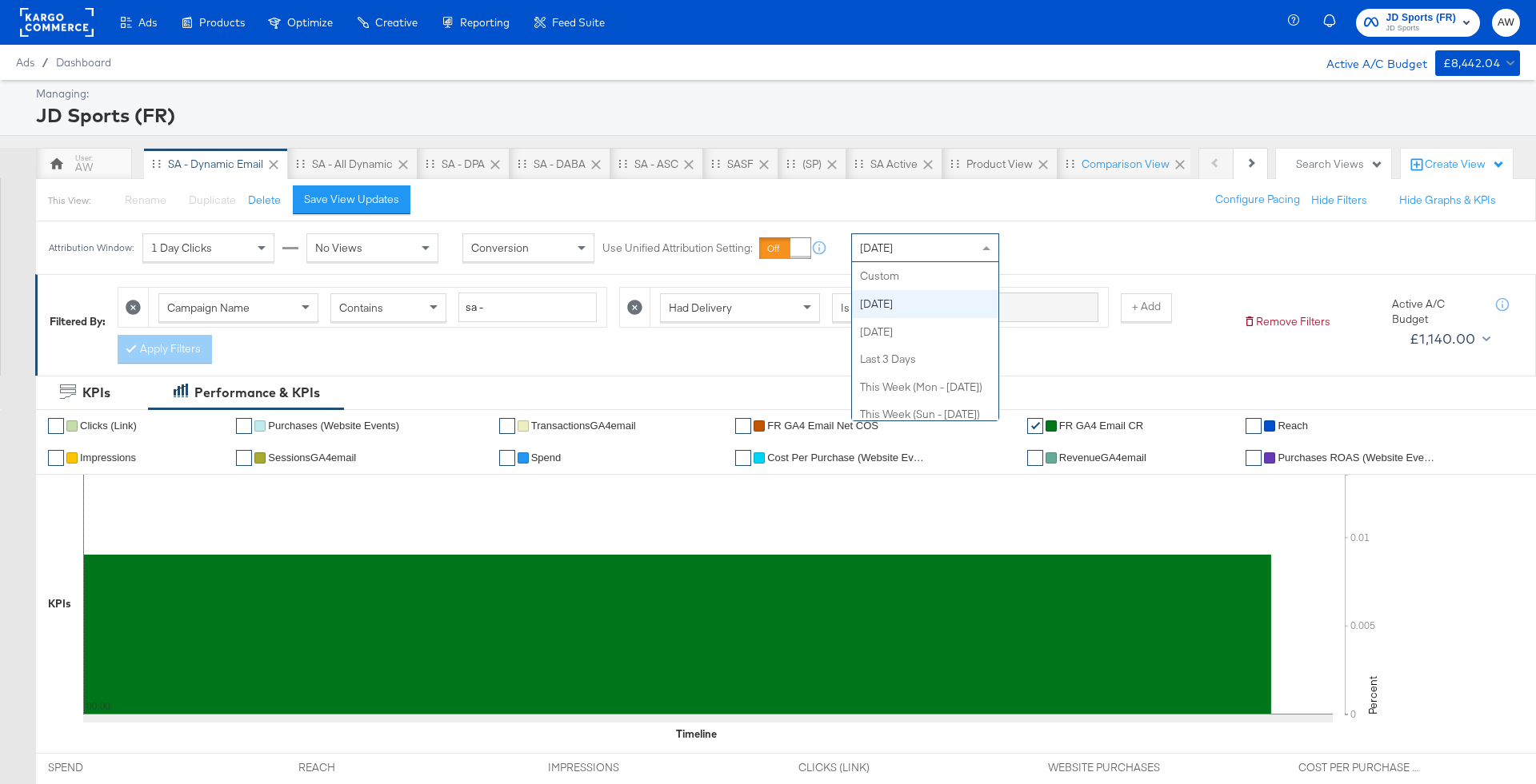
click at [903, 242] on div "Today" at bounding box center [925, 248] width 147 height 28
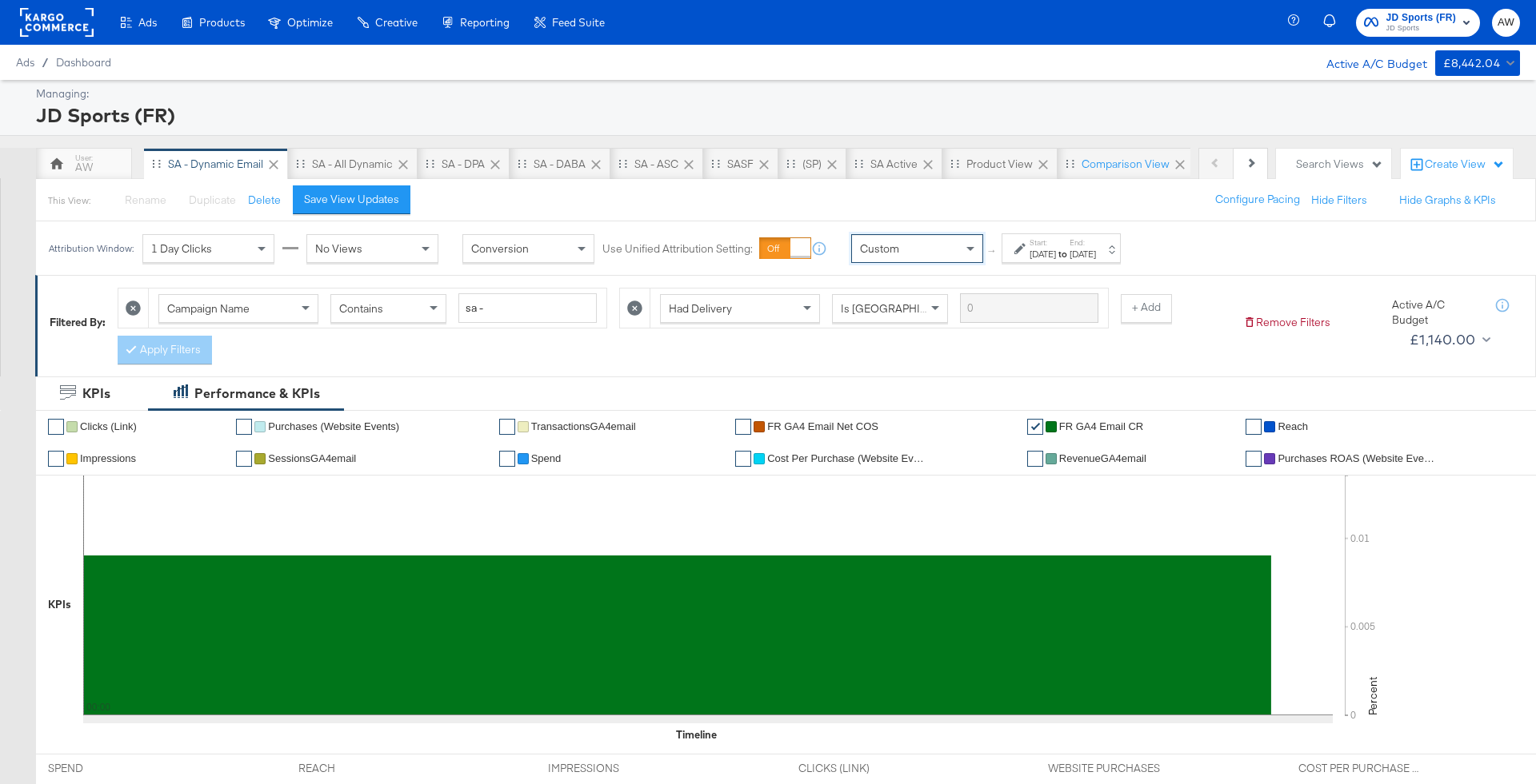
click at [1052, 249] on div "Aug 23rd 2025" at bounding box center [1042, 254] width 27 height 13
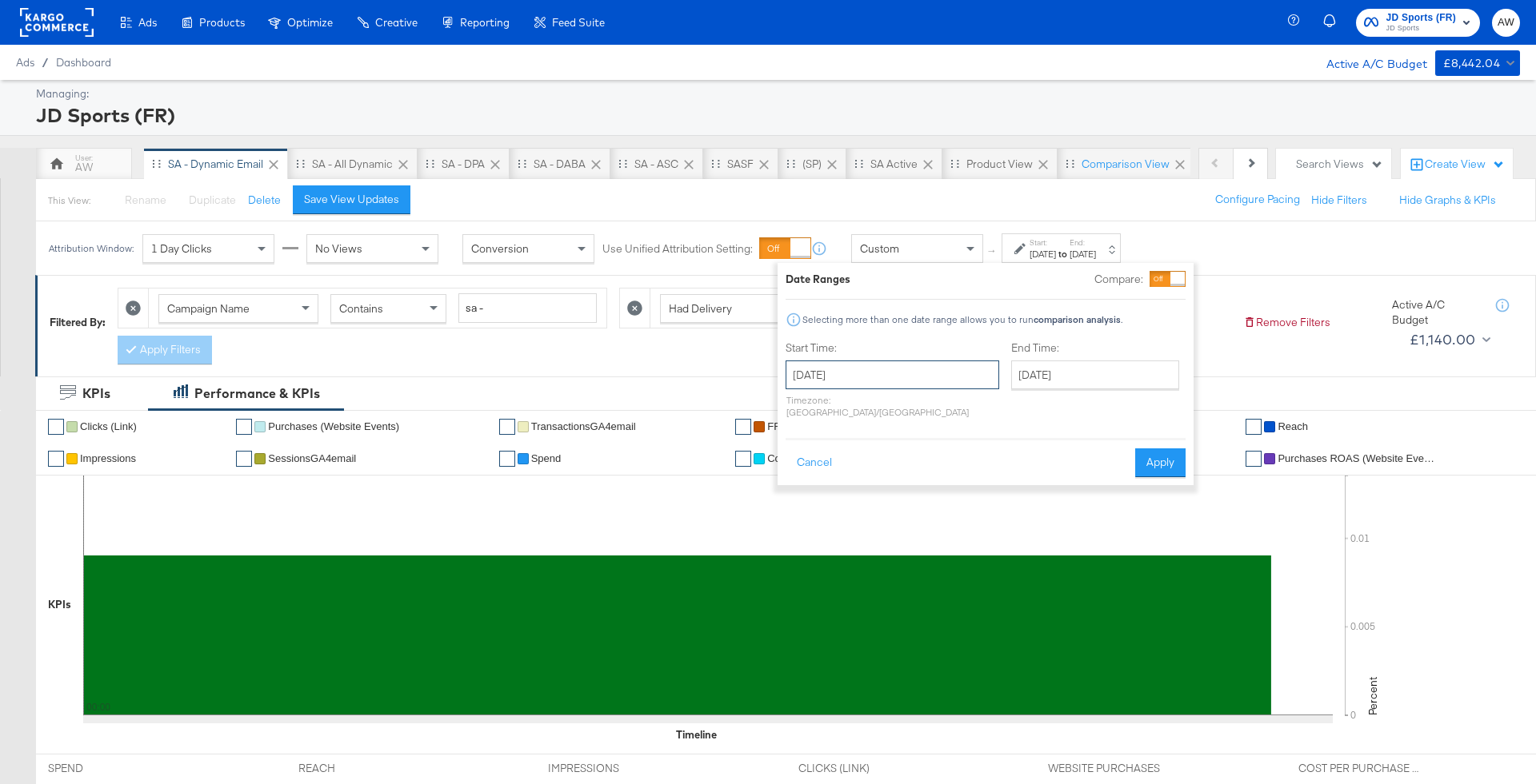
click at [825, 360] on input "August 23rd 2025" at bounding box center [892, 374] width 214 height 28
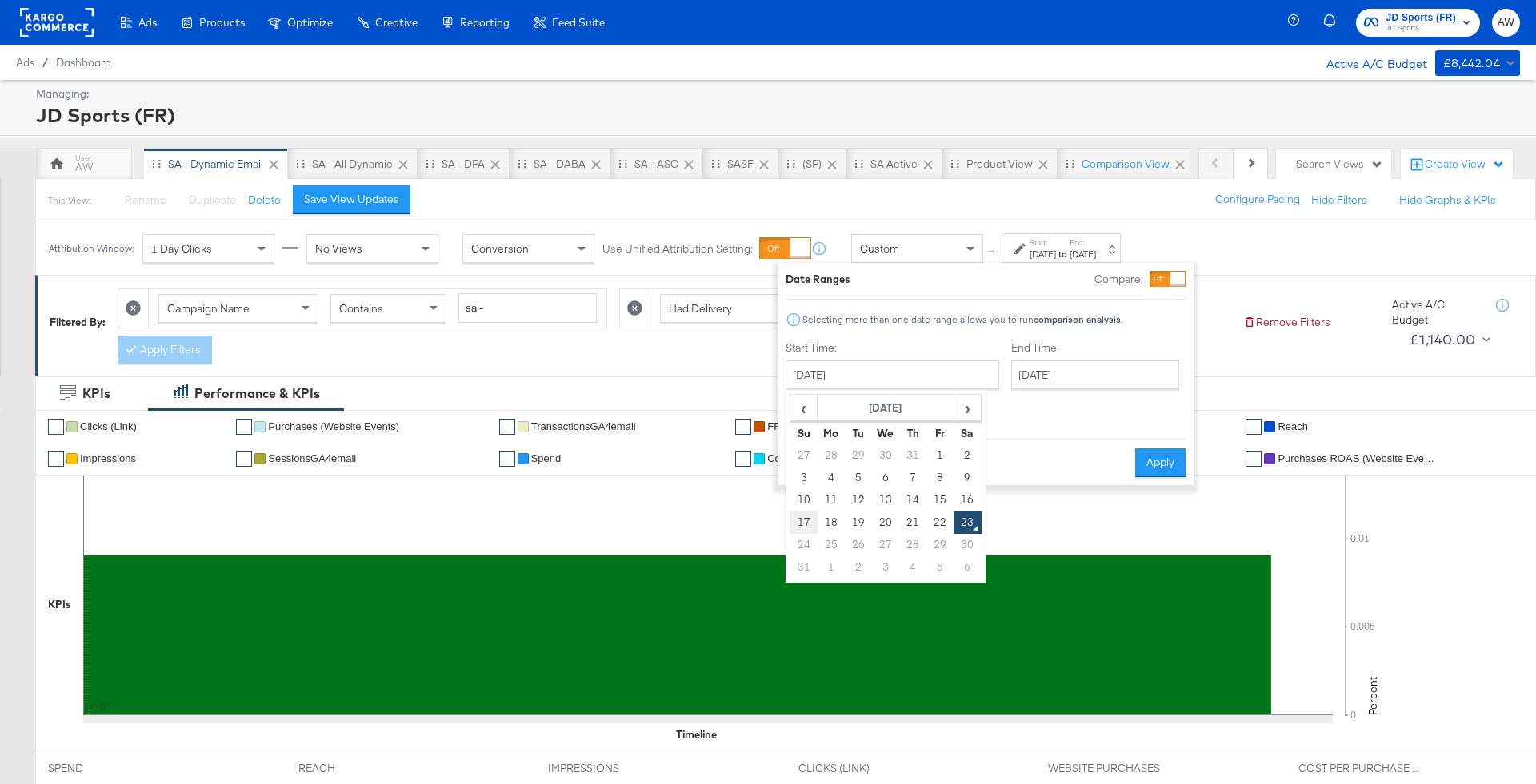
click at [809, 514] on td "17" at bounding box center [804, 523] width 28 height 22
type input "August 17th 2025"
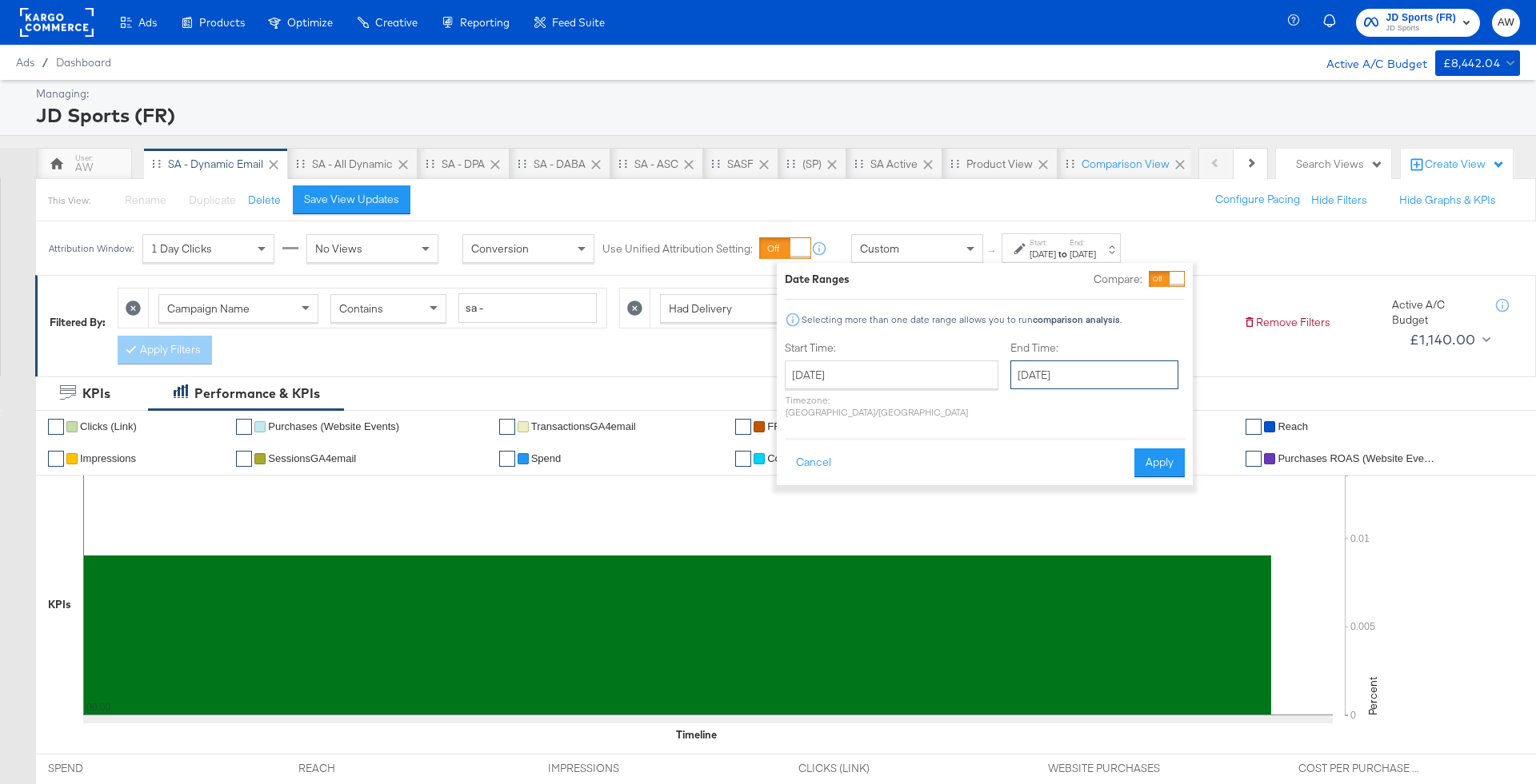
click at [1015, 367] on input "August 23rd 2025" at bounding box center [1094, 374] width 168 height 28
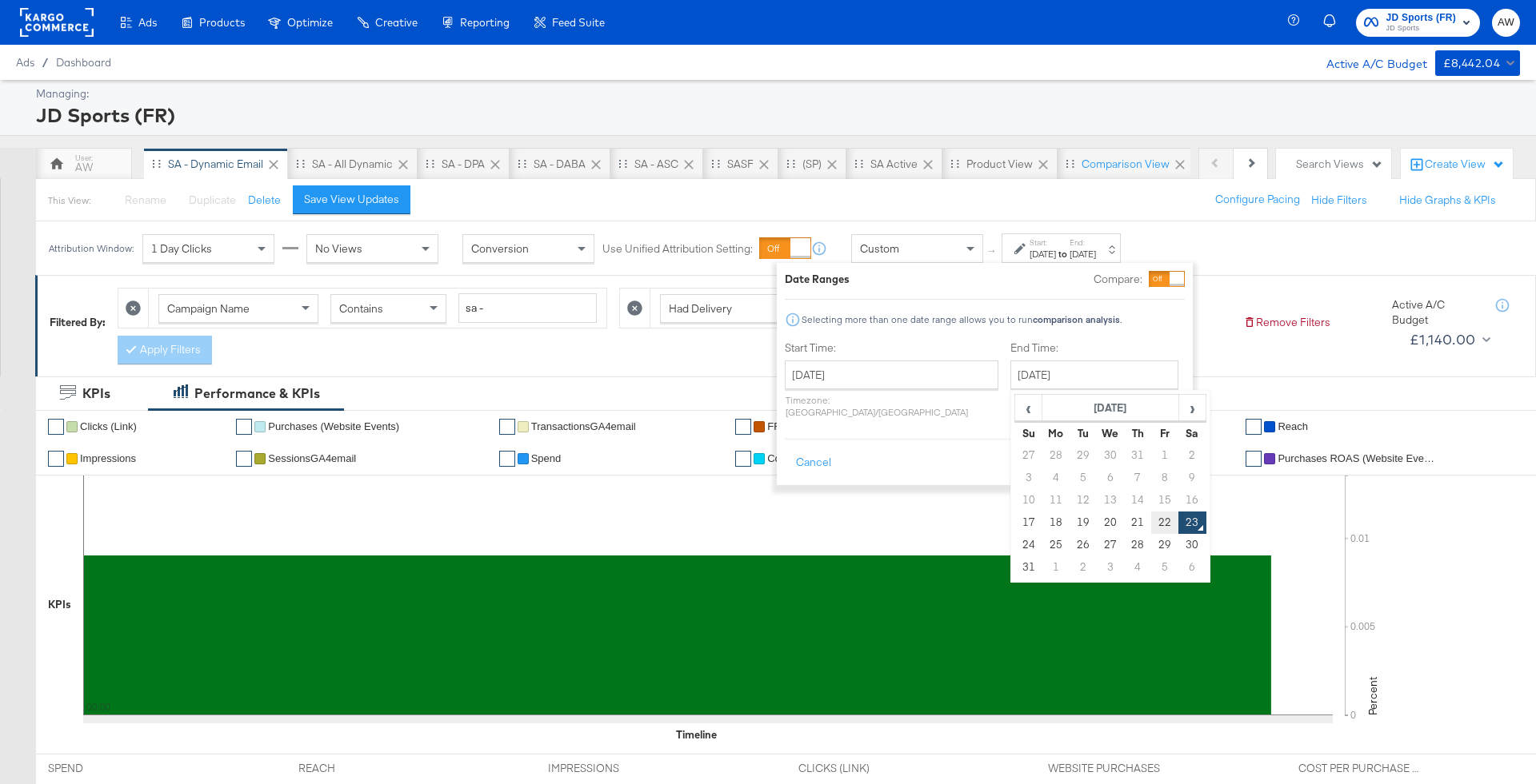
click at [1151, 518] on td "22" at bounding box center [1164, 523] width 28 height 22
type input "August 22nd 2025"
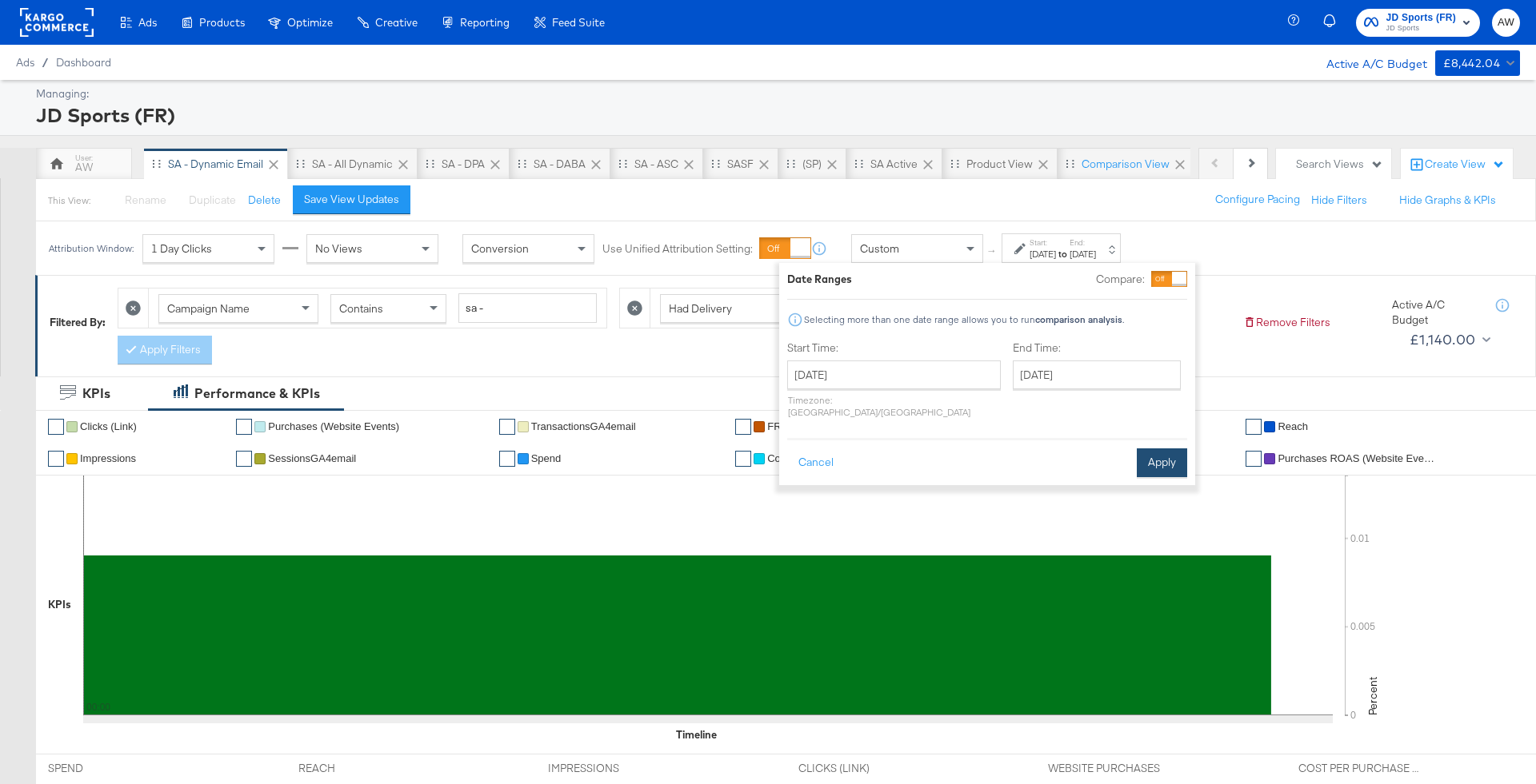
click at [1171, 453] on button "Apply" at bounding box center [1162, 463] width 50 height 28
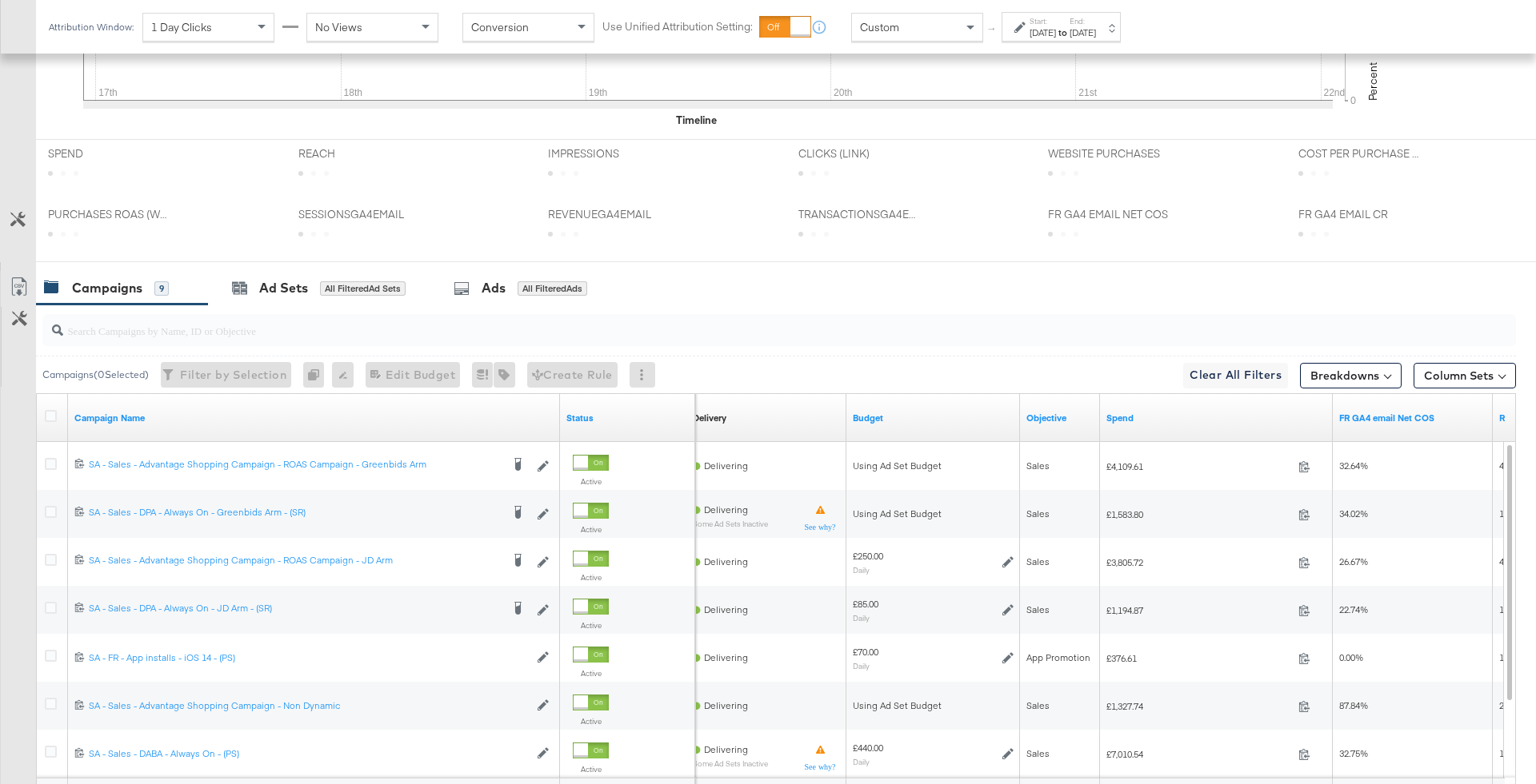
scroll to position [771, 0]
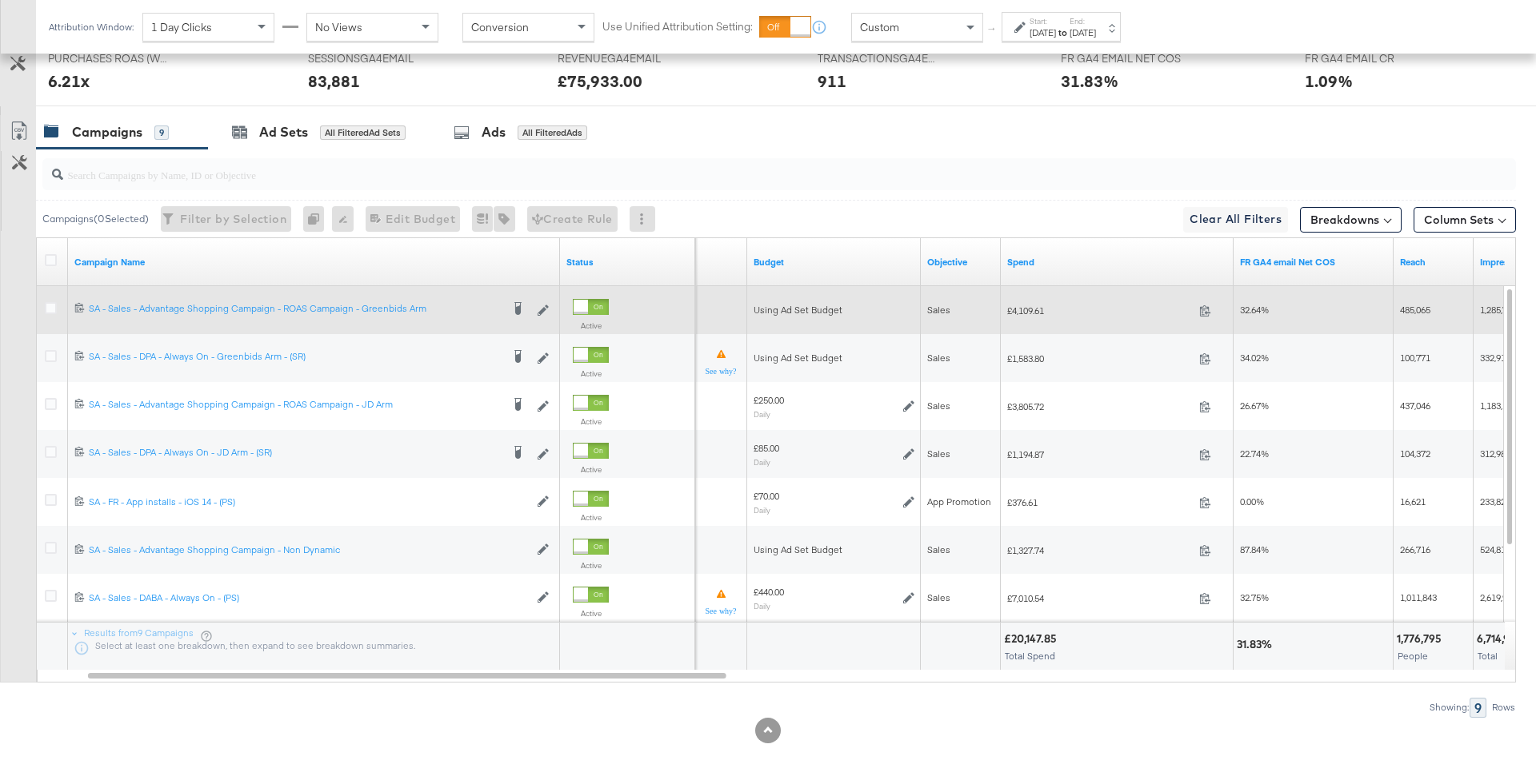
click at [1029, 308] on span "£4,109.61" at bounding box center [1099, 311] width 185 height 12
copy span "4,109.61"
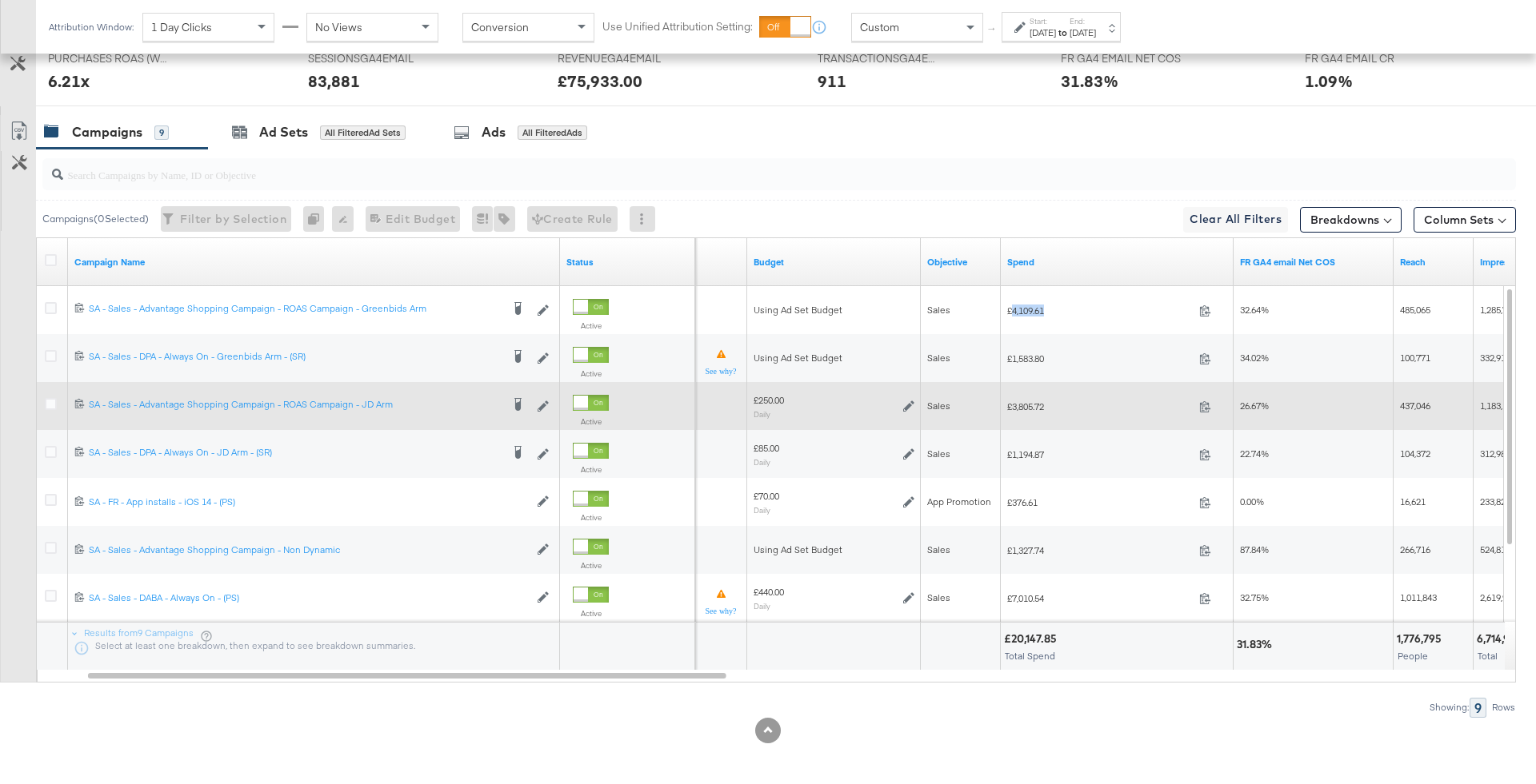
click at [1032, 402] on span "£3,805.72" at bounding box center [1099, 407] width 185 height 12
copy span "3,805.72"
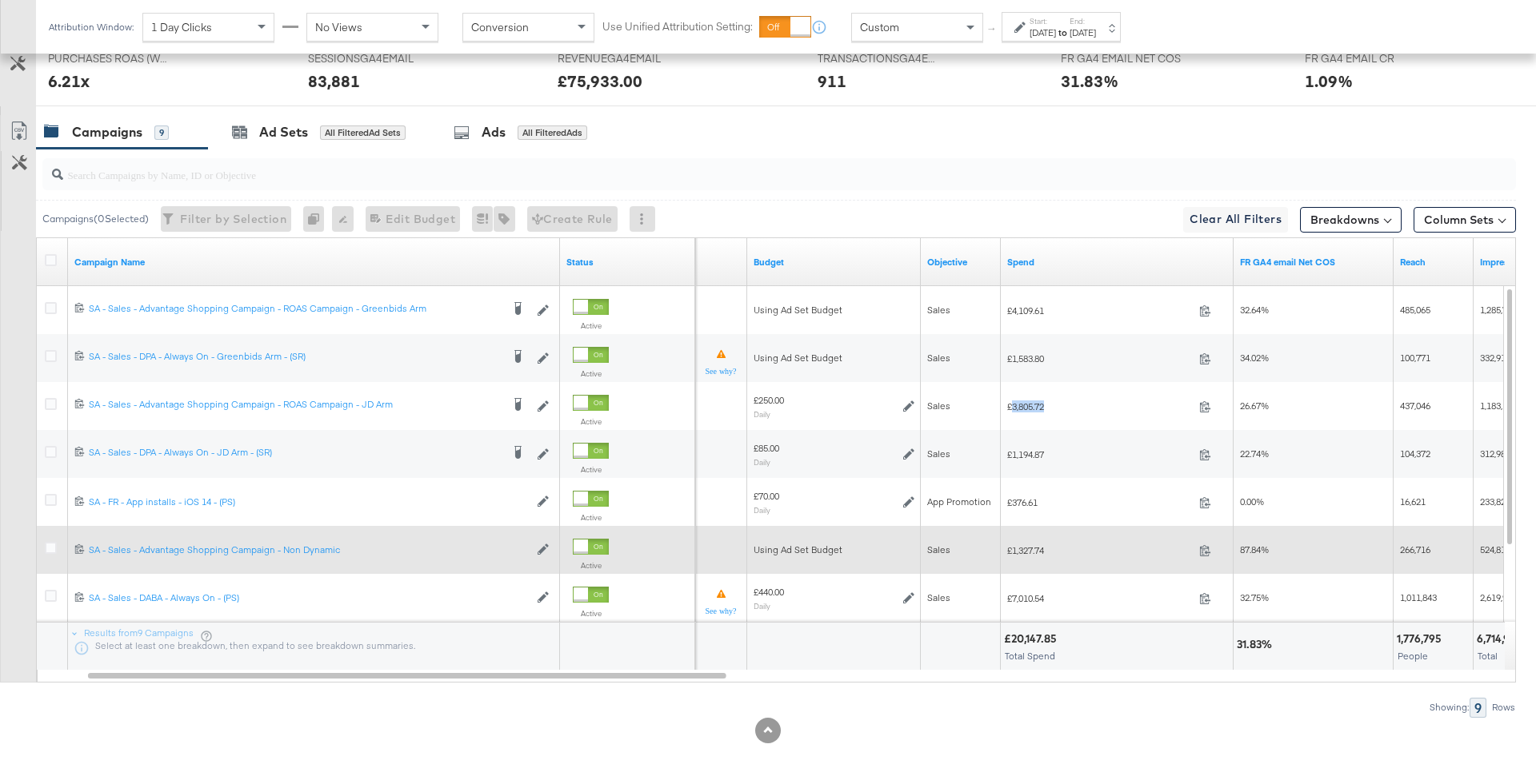
click at [1028, 548] on span "£1,327.74" at bounding box center [1099, 551] width 185 height 12
copy span "1,327.74"
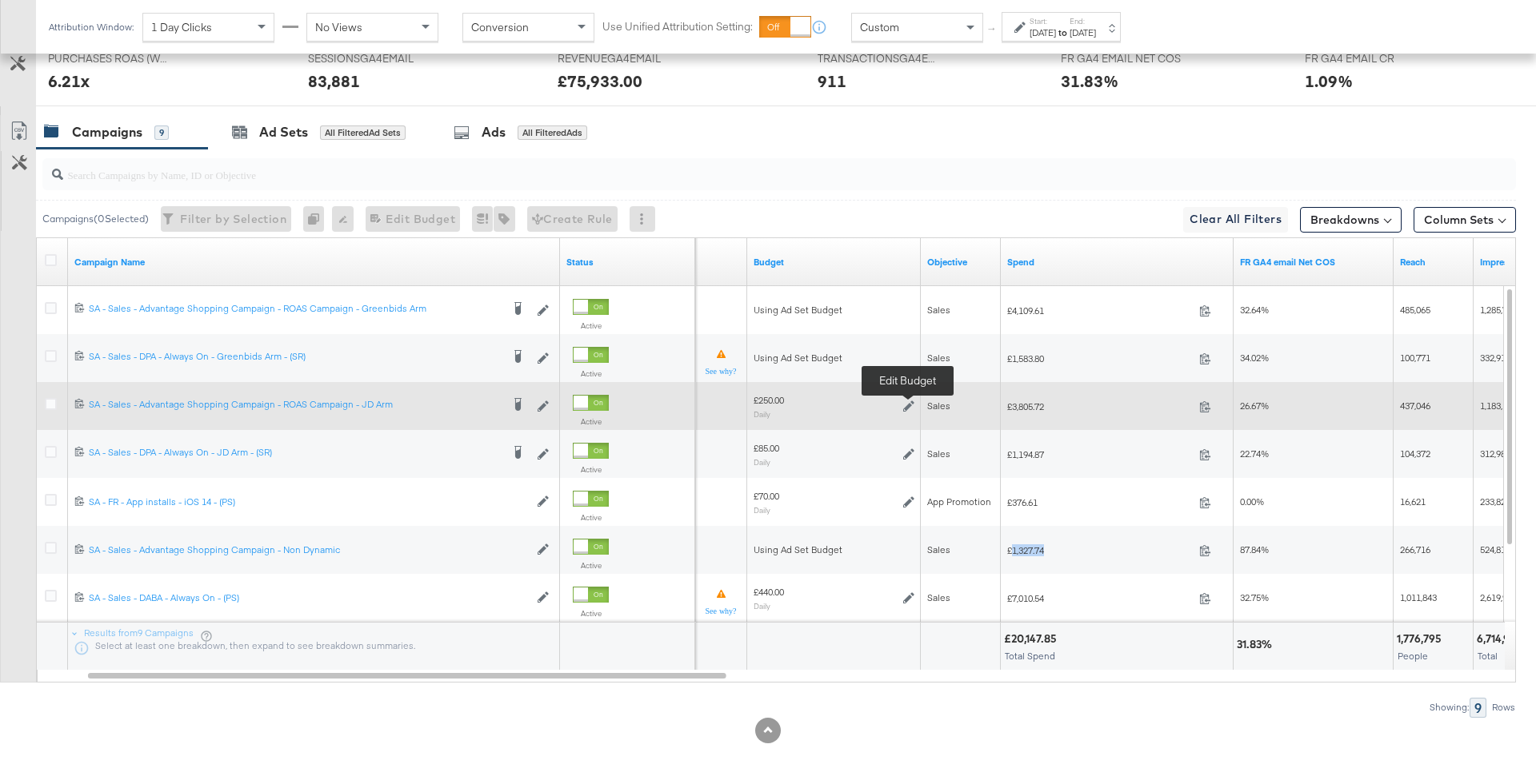
click at [903, 405] on icon at bounding box center [908, 406] width 11 height 11
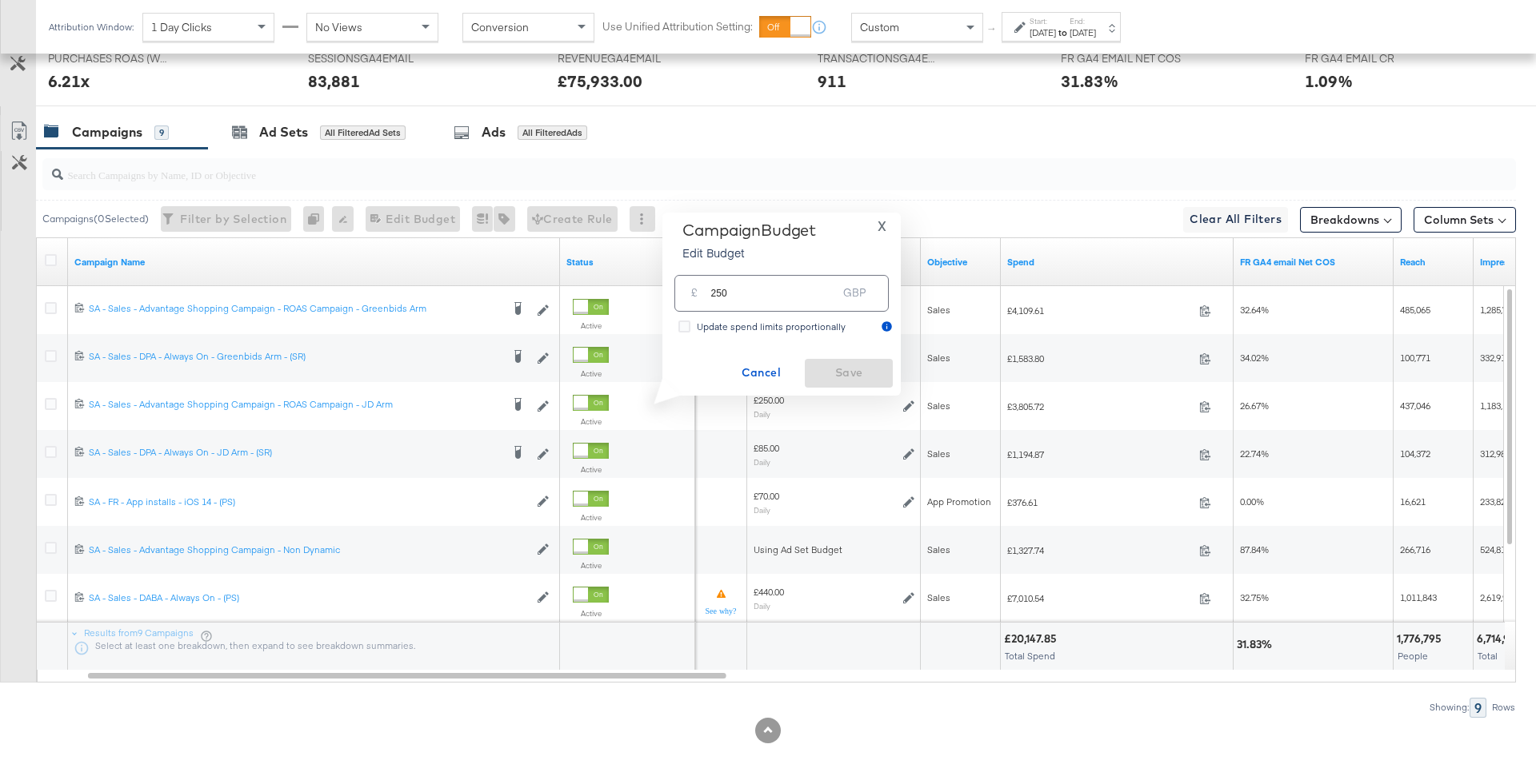
click at [727, 289] on input "250" at bounding box center [773, 287] width 127 height 34
type input "120"
click at [806, 331] on span "Update spend limits proportionally" at bounding box center [771, 327] width 149 height 12
click at [0, 0] on input "Update spend limits proportionally" at bounding box center [0, 0] width 0 height 0
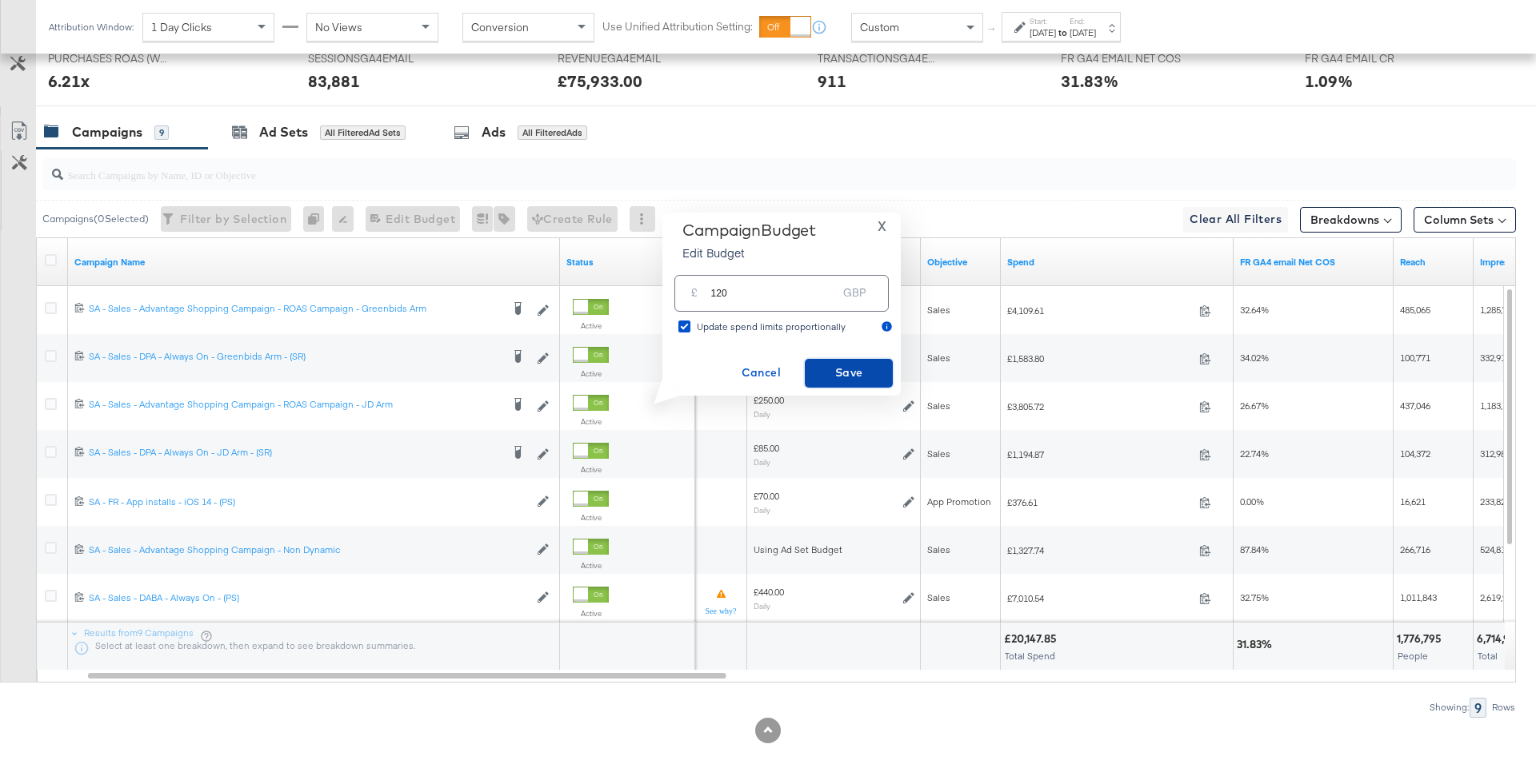
click at [841, 374] on span "Save" at bounding box center [848, 372] width 75 height 20
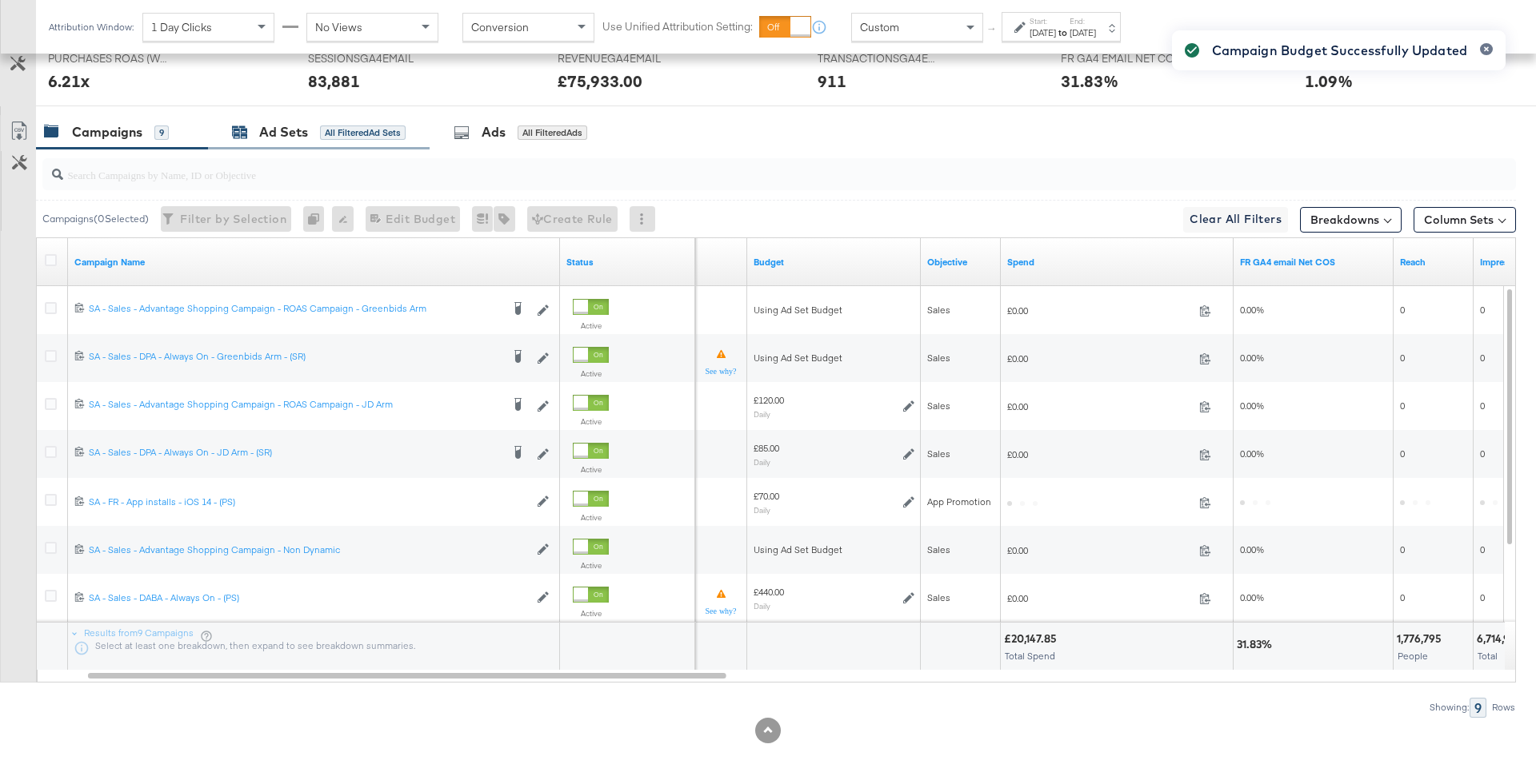
click at [354, 132] on div "All Filtered Ad Sets" at bounding box center [362, 133] width 85 height 15
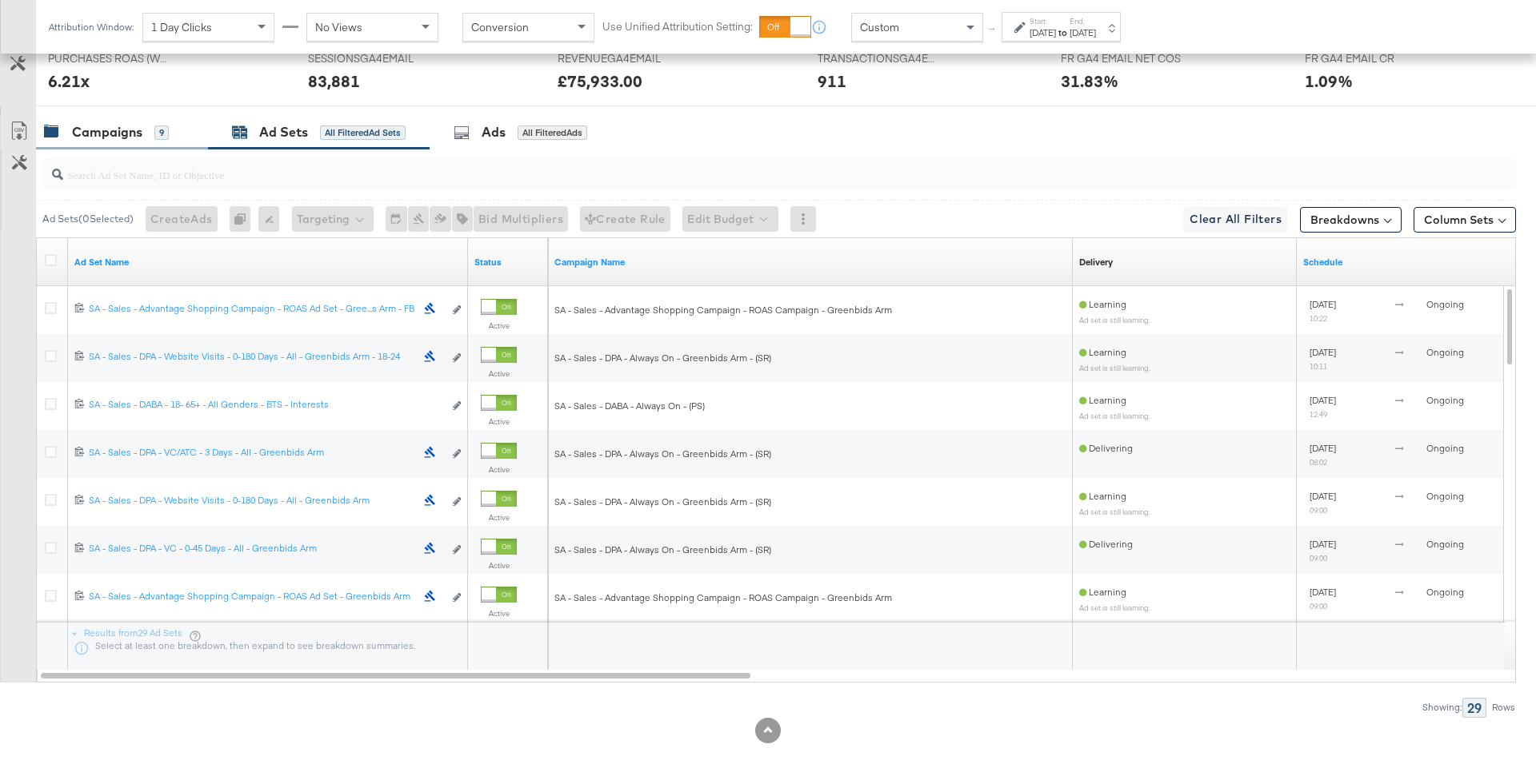
click at [128, 123] on div "Campaigns" at bounding box center [108, 132] width 71 height 18
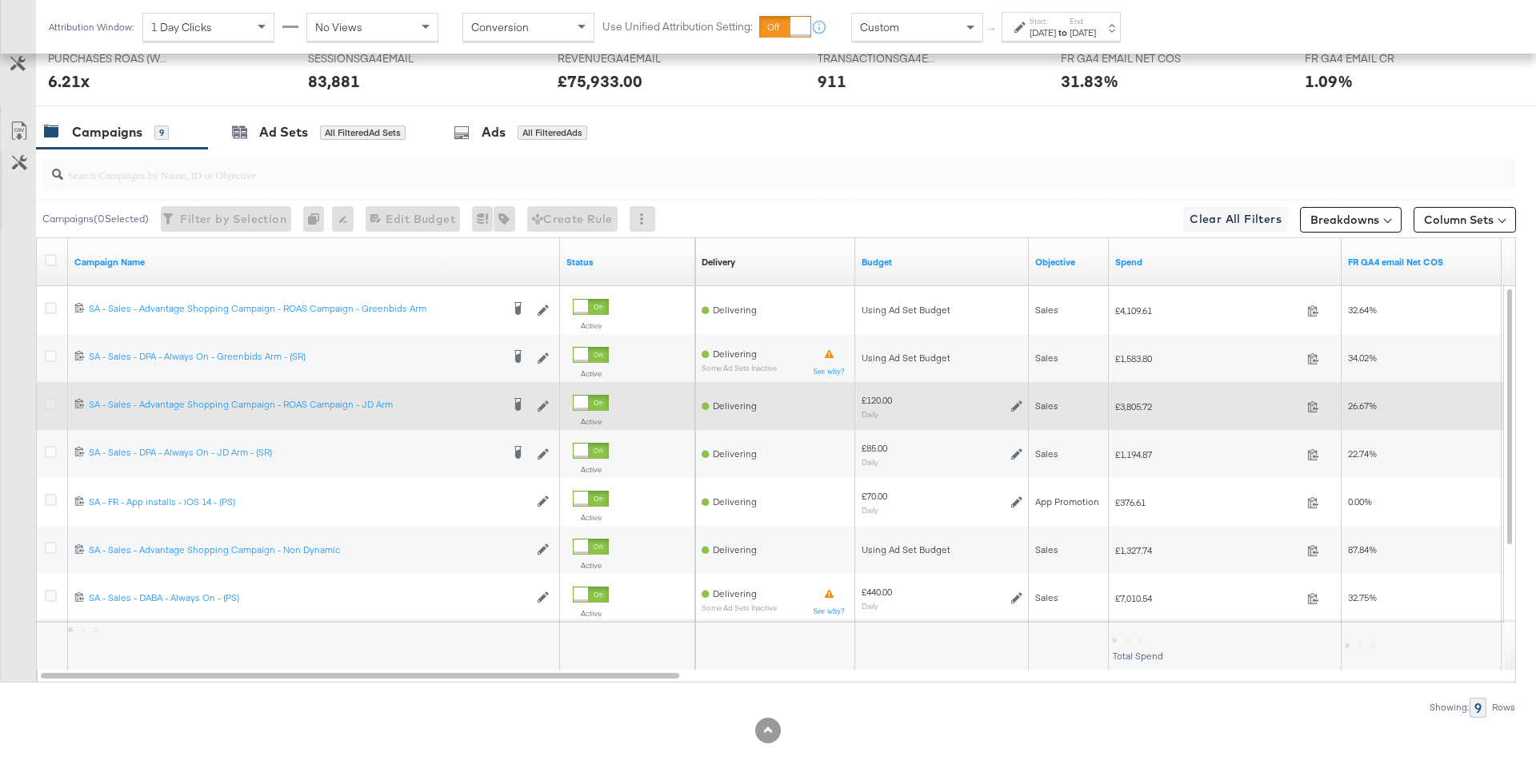
click at [51, 399] on icon at bounding box center [51, 404] width 12 height 12
click at [0, 0] on input "checkbox" at bounding box center [0, 0] width 0 height 0
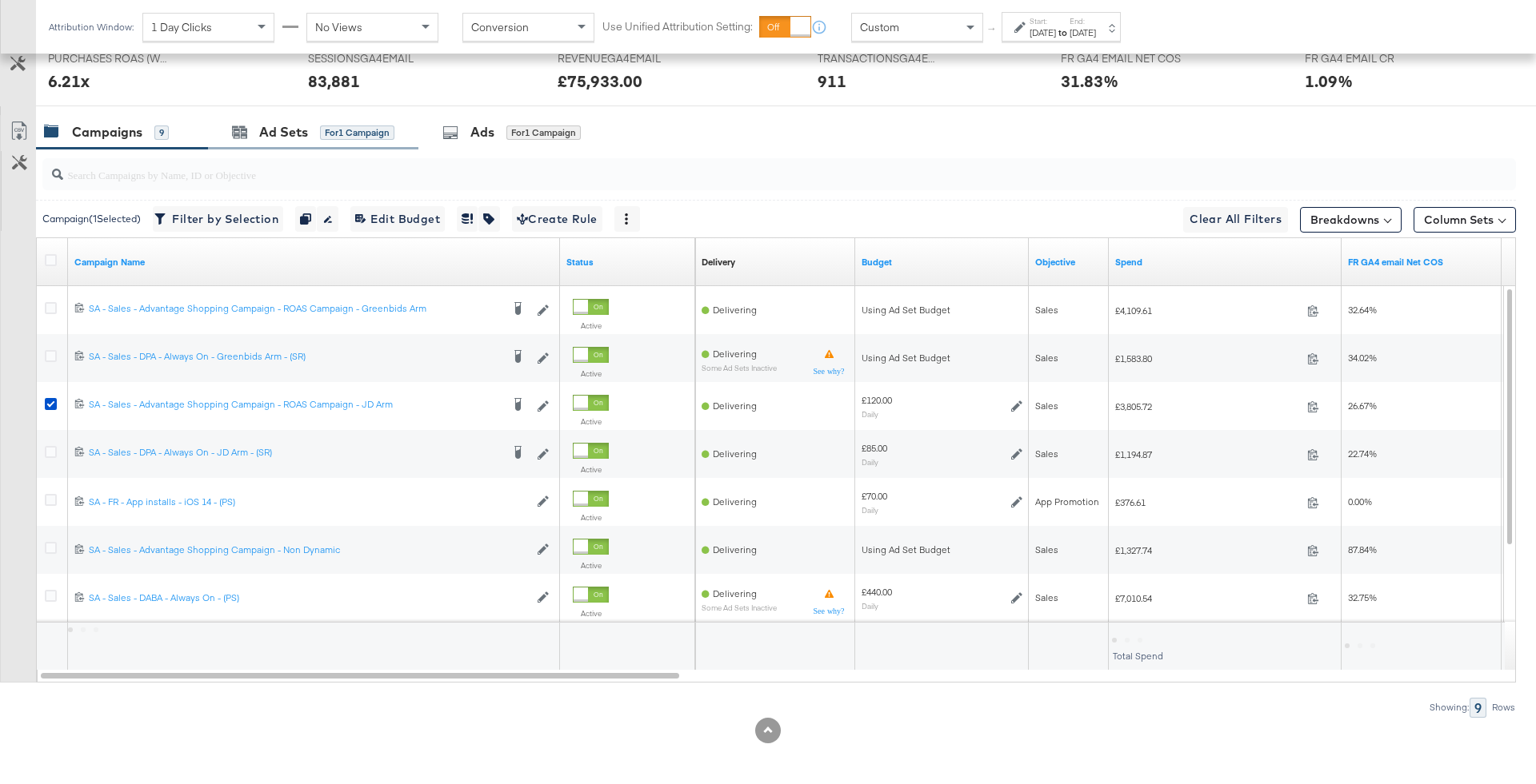
click at [366, 143] on div "Ad Sets for 1 Campaign" at bounding box center [313, 133] width 210 height 34
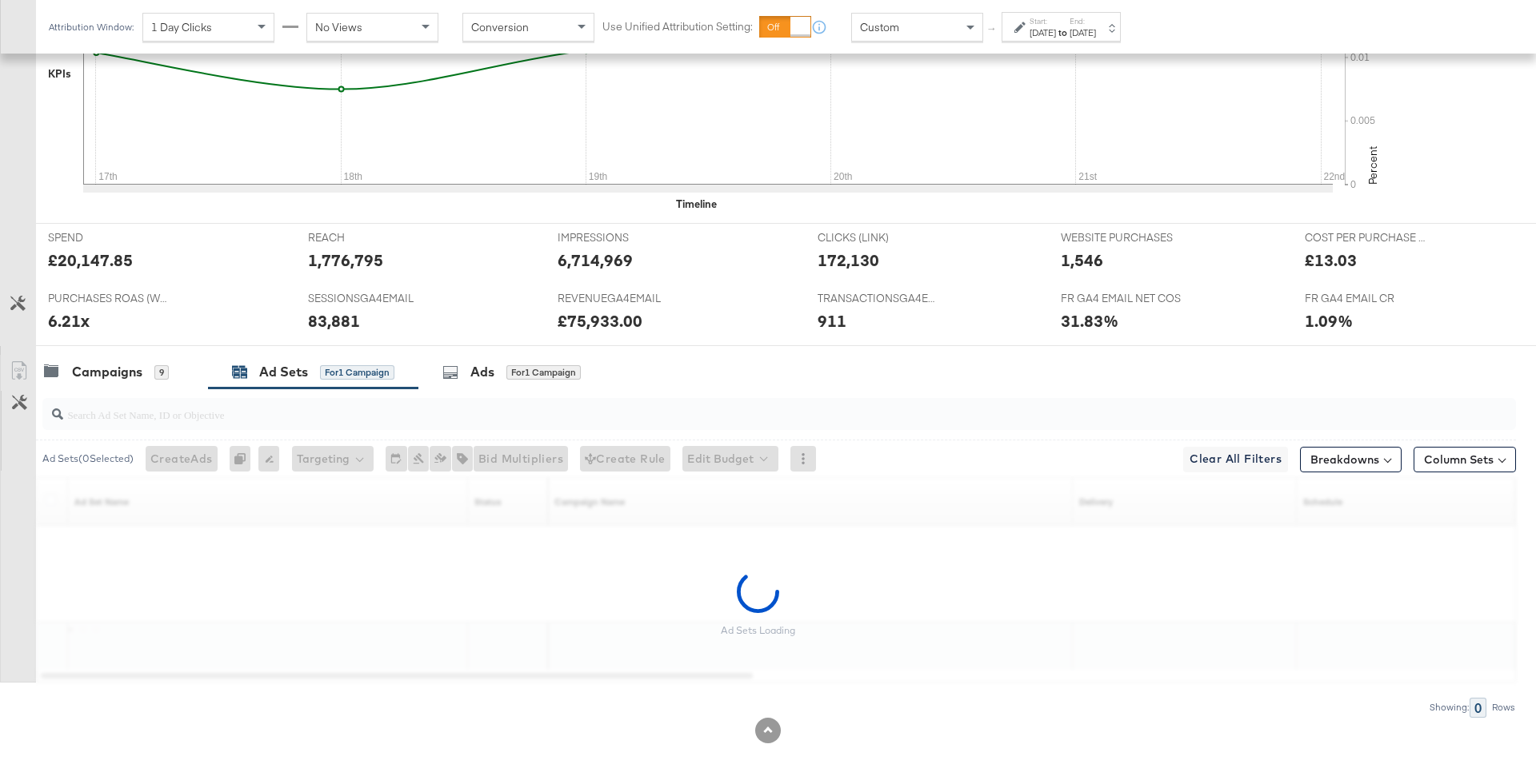
scroll to position [482, 0]
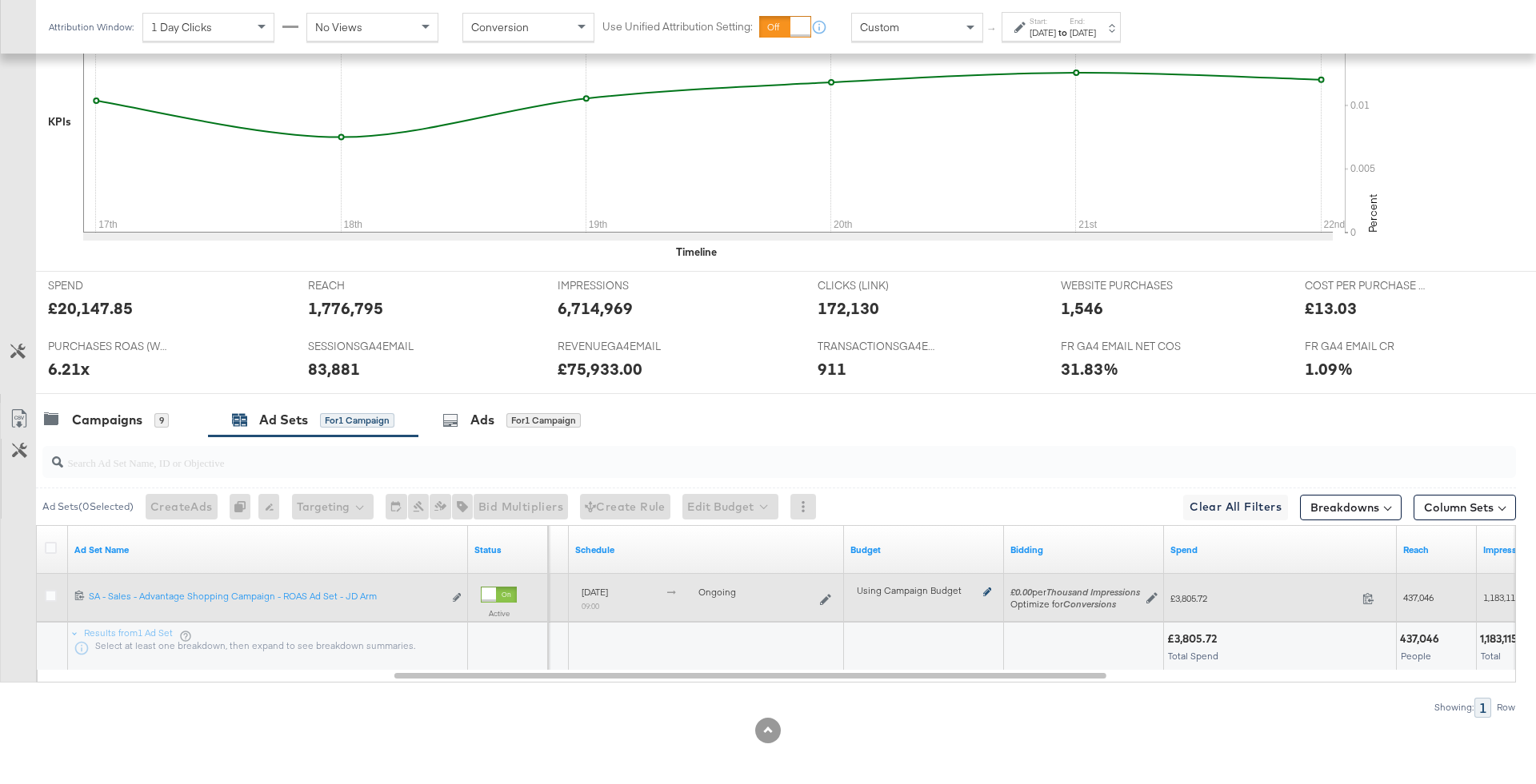
click at [984, 588] on icon at bounding box center [986, 592] width 8 height 9
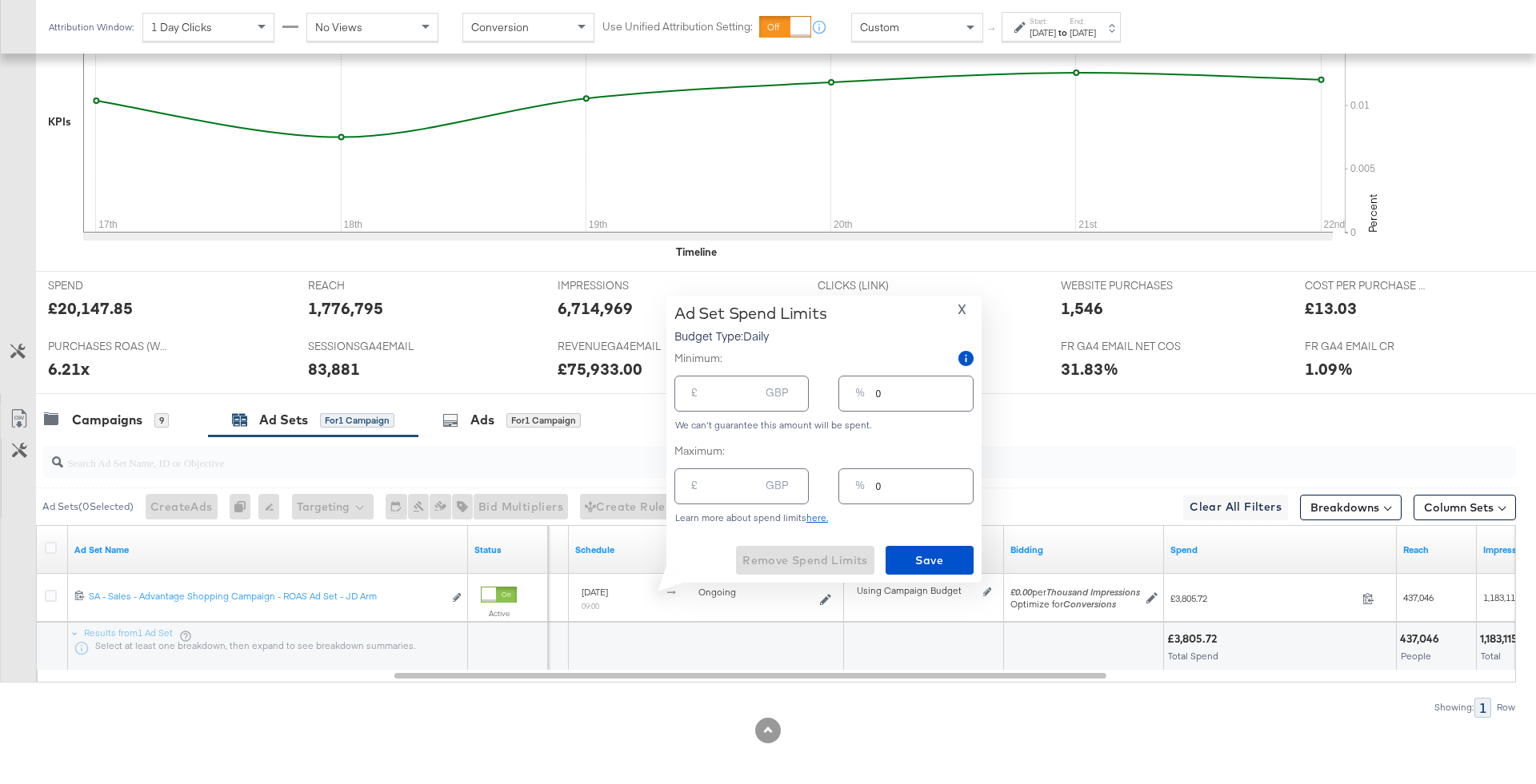
click at [715, 476] on input "number" at bounding box center [733, 480] width 51 height 34
type input "1"
type input "12"
type input "10"
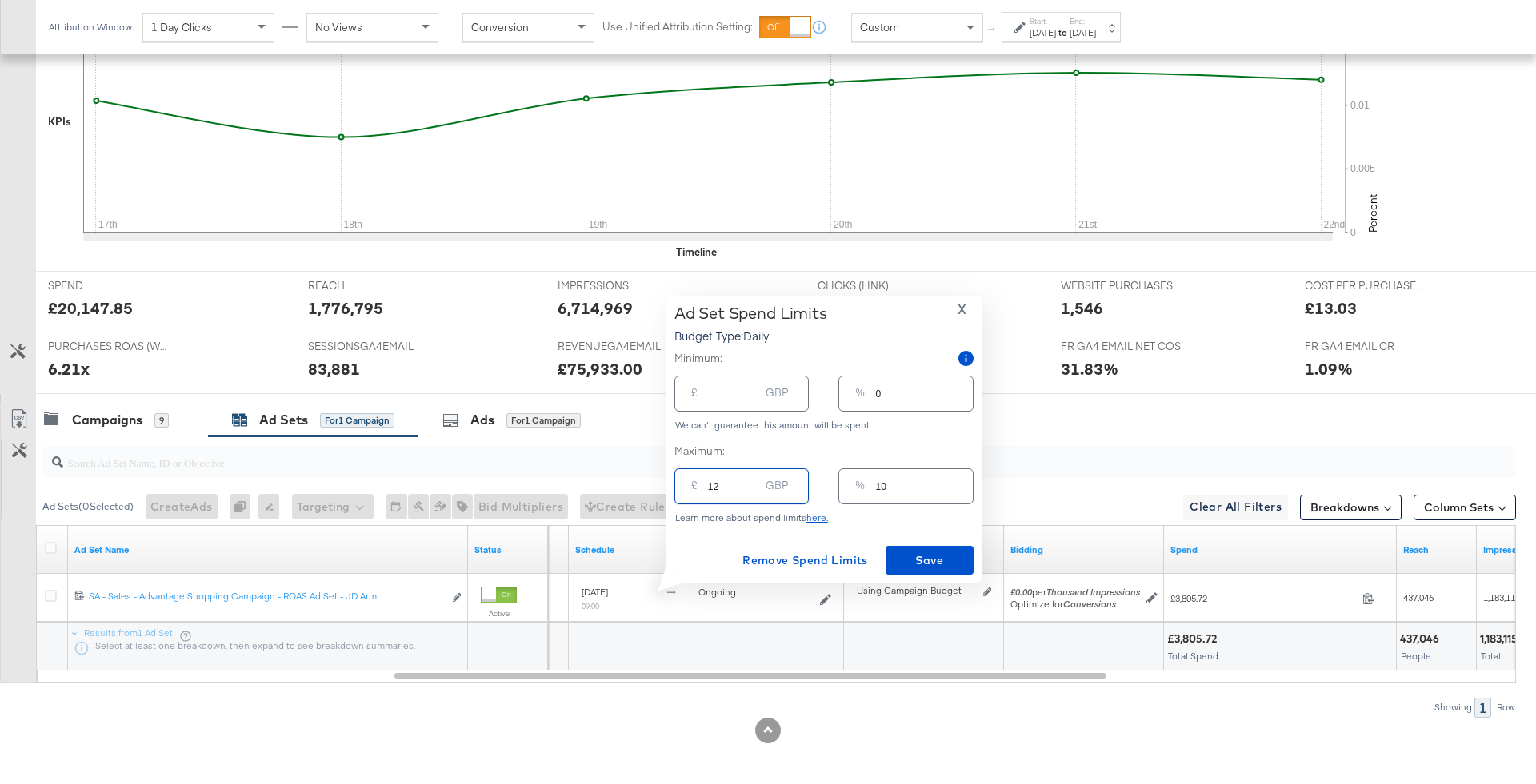
type input "125"
type input "104"
type input "125.00"
click at [918, 554] on span "Save" at bounding box center [929, 560] width 75 height 20
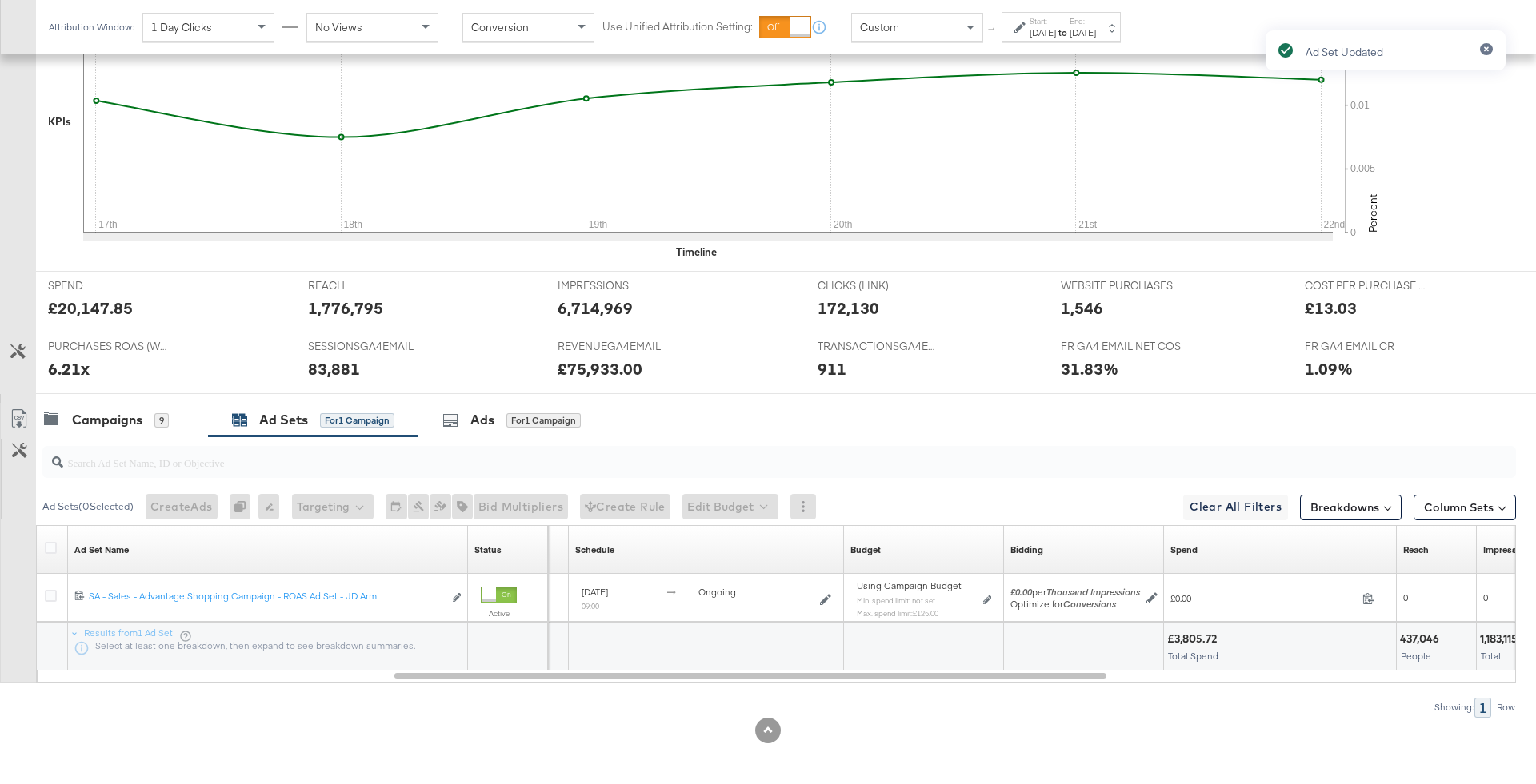
click at [144, 389] on div "PURCHASES ROAS (WEBSITE EVENTS) PURCHASES ROAS (WEBSITE EVENTS) 6.21x" at bounding box center [166, 363] width 260 height 61
click at [151, 416] on div "Campaigns 9" at bounding box center [106, 420] width 125 height 18
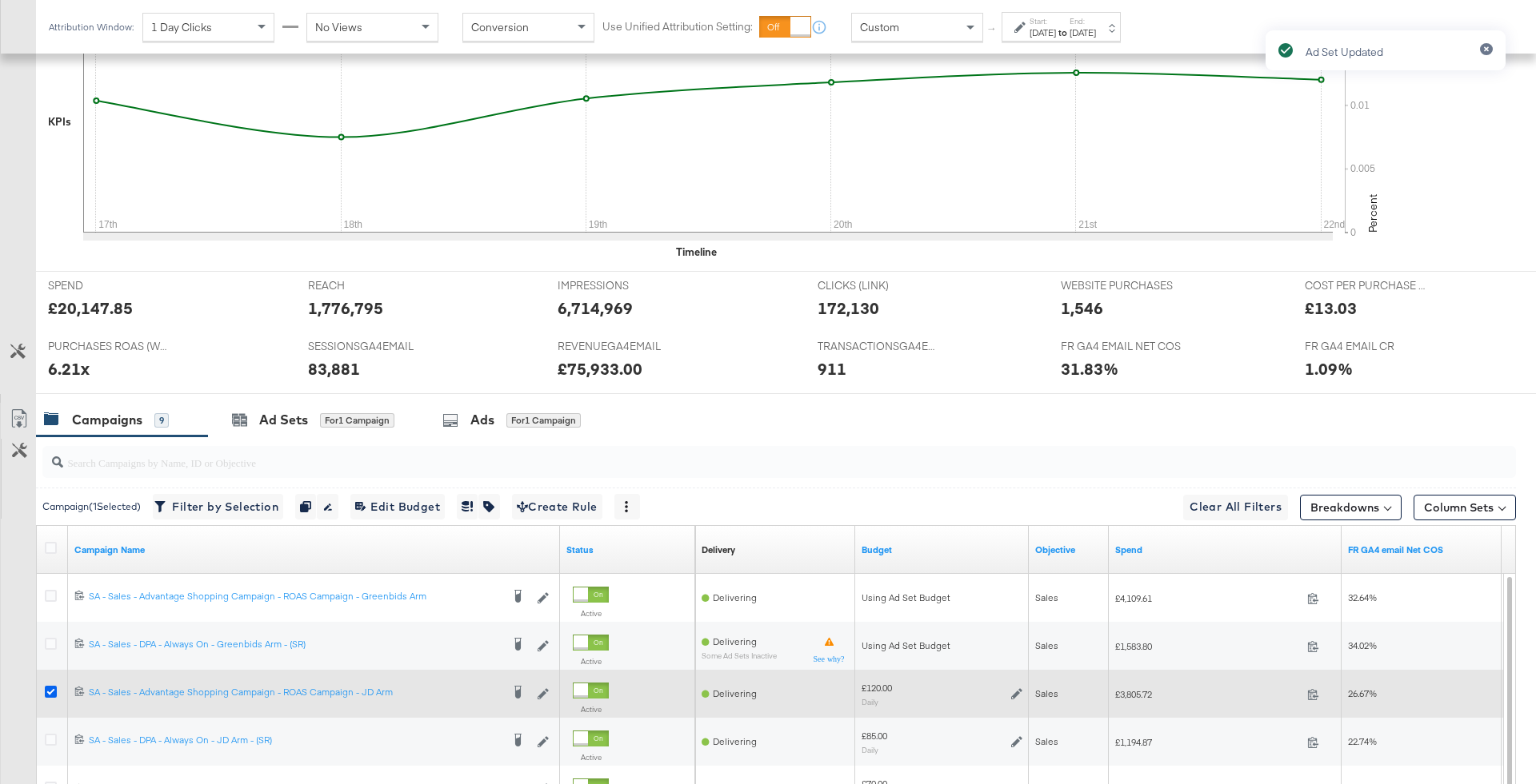
click at [48, 689] on icon at bounding box center [51, 692] width 12 height 12
click at [0, 0] on input "checkbox" at bounding box center [0, 0] width 0 height 0
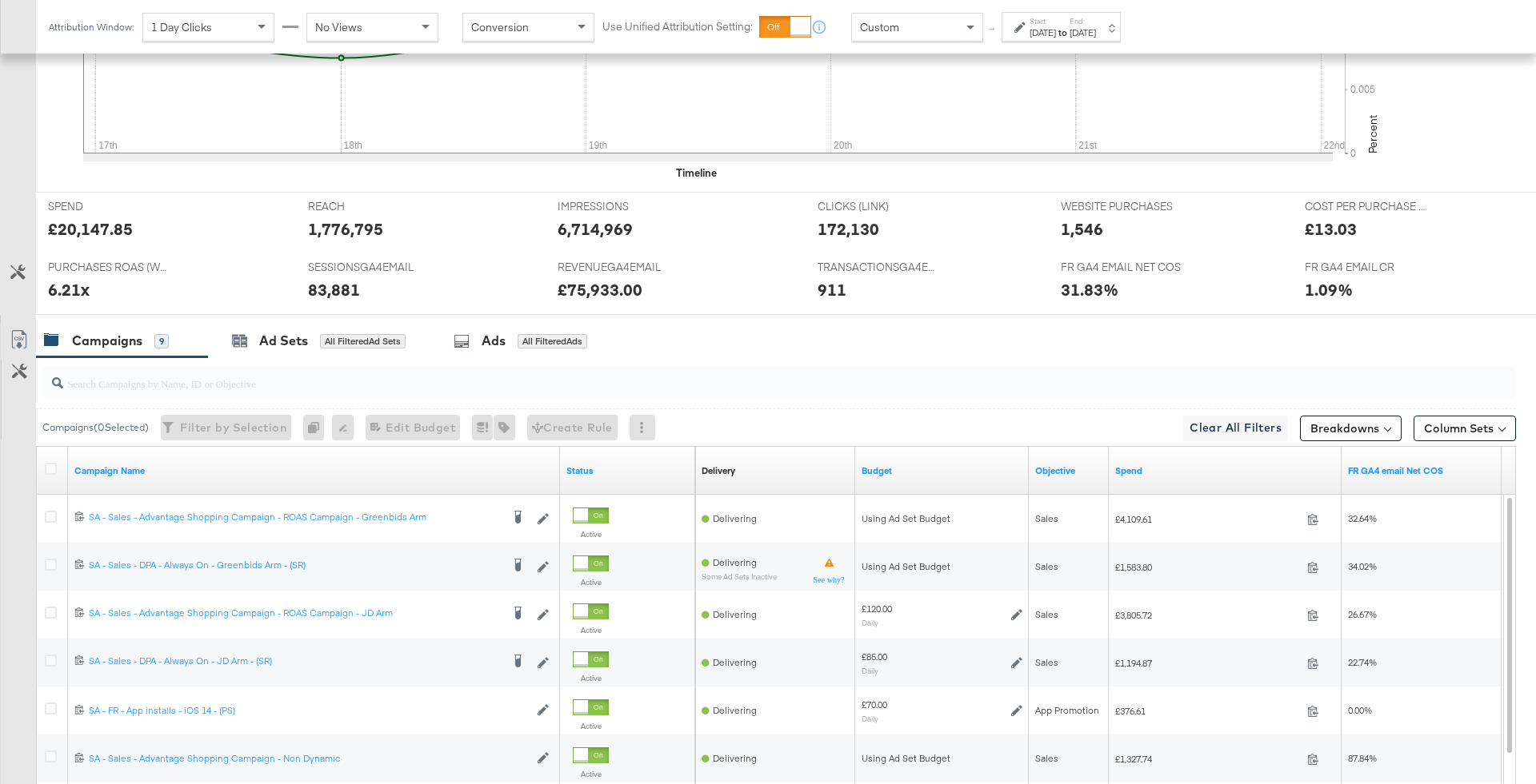
scroll to position [569, 0]
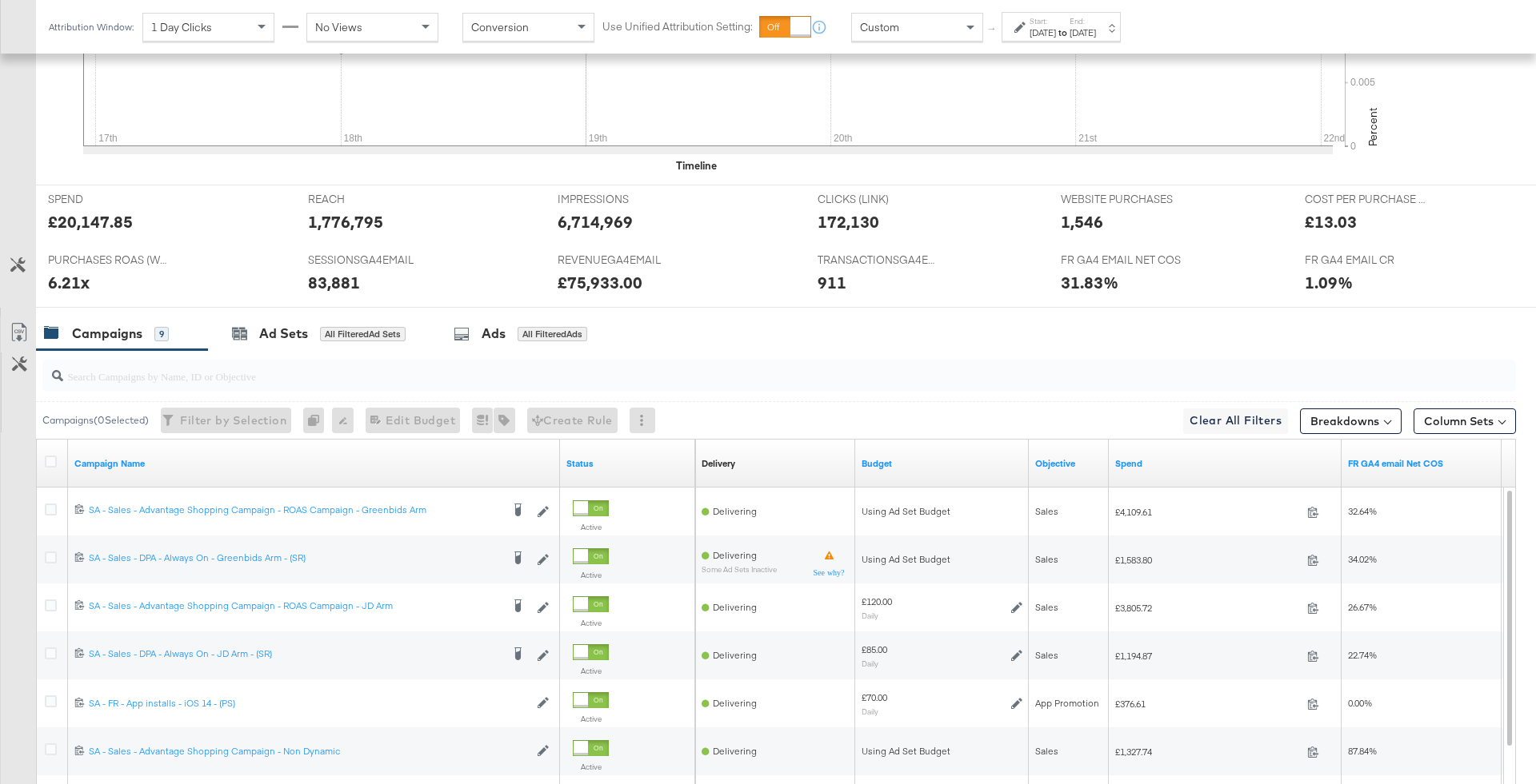
click at [673, 59] on icon at bounding box center [708, 26] width 1249 height 240
click at [809, 361] on input "search" at bounding box center [721, 370] width 1317 height 31
click at [796, 332] on div "Campaigns 9 Ad Sets All Filtered Ad Sets Ads All Filtered Ads" at bounding box center [786, 333] width 1500 height 34
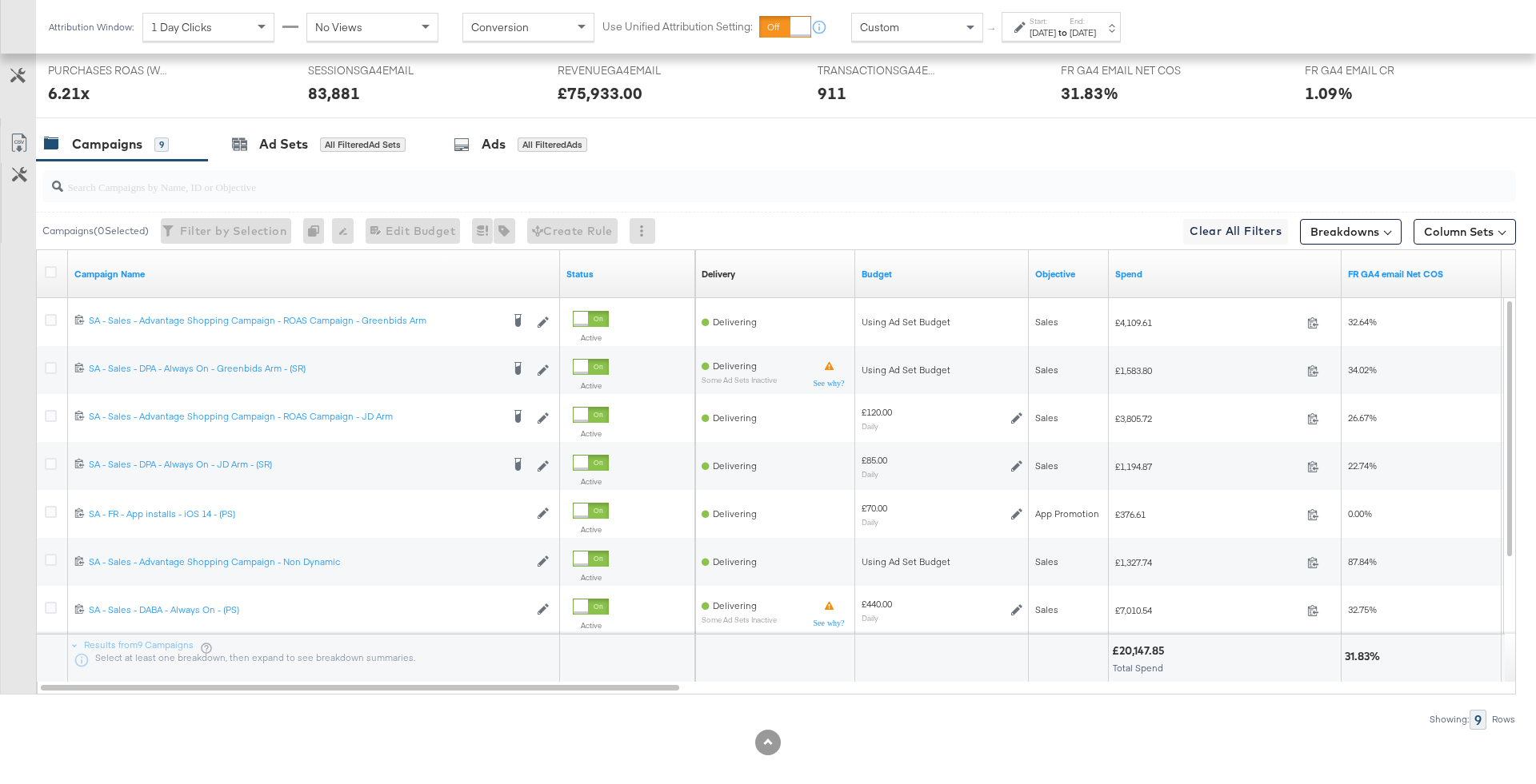
scroll to position [771, 0]
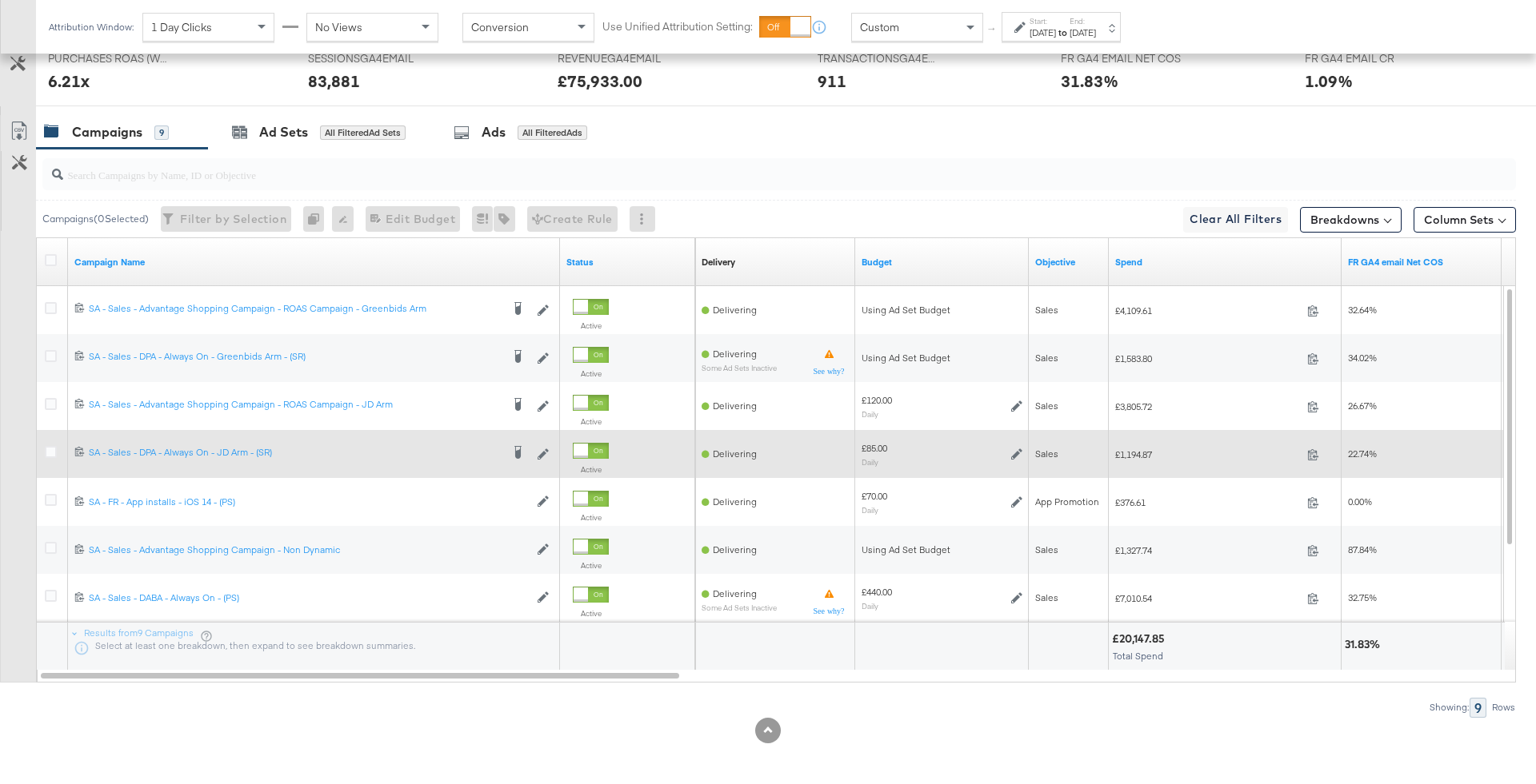
click at [874, 443] on div "£85.00" at bounding box center [874, 448] width 26 height 13
click at [1131, 451] on span "£1,194.87" at bounding box center [1208, 455] width 185 height 12
copy span "1,194.87"
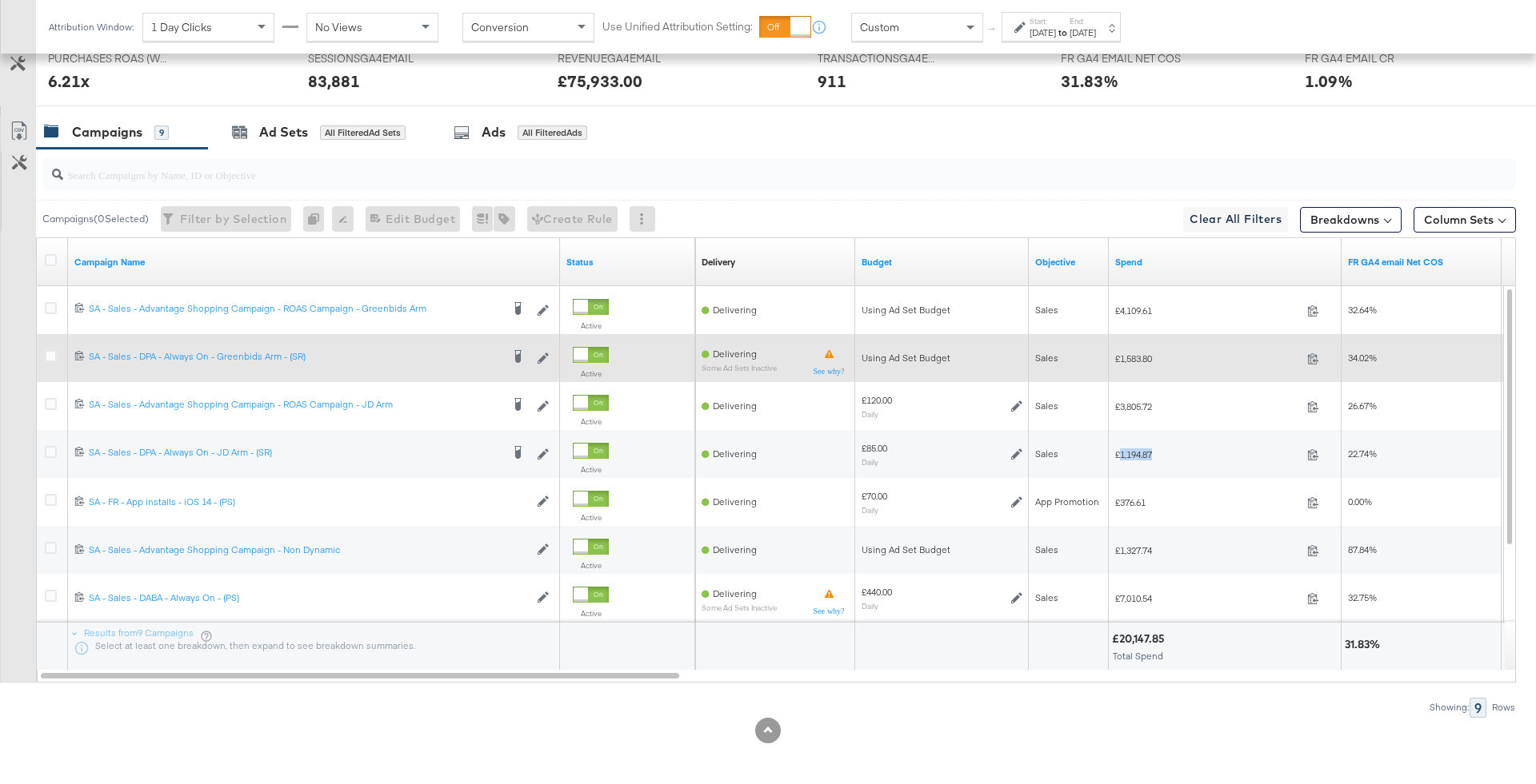
click at [1144, 352] on span "£1,583.80" at bounding box center [1208, 358] width 185 height 12
copy span "1,583.80"
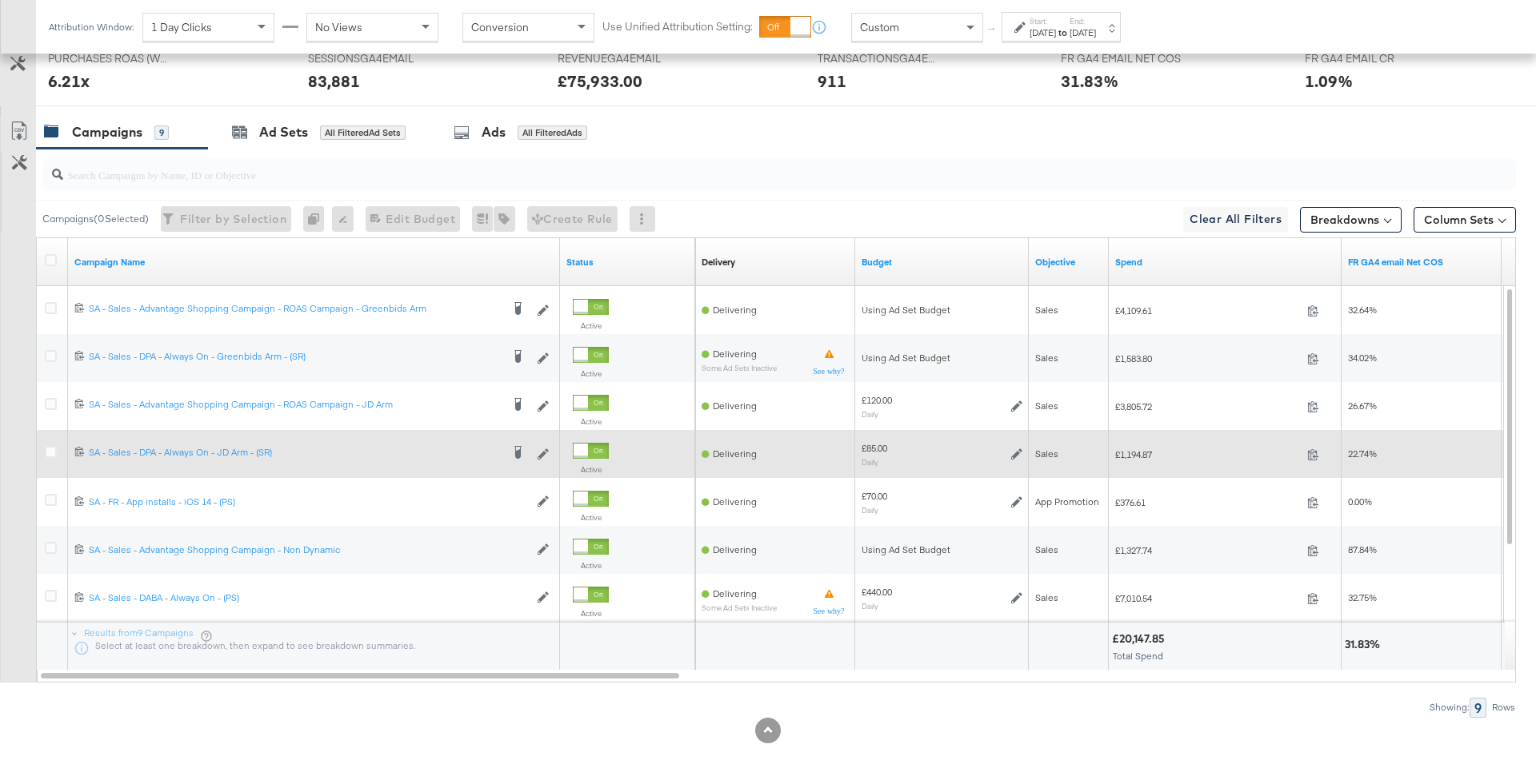
click at [1015, 455] on icon at bounding box center [1016, 454] width 11 height 11
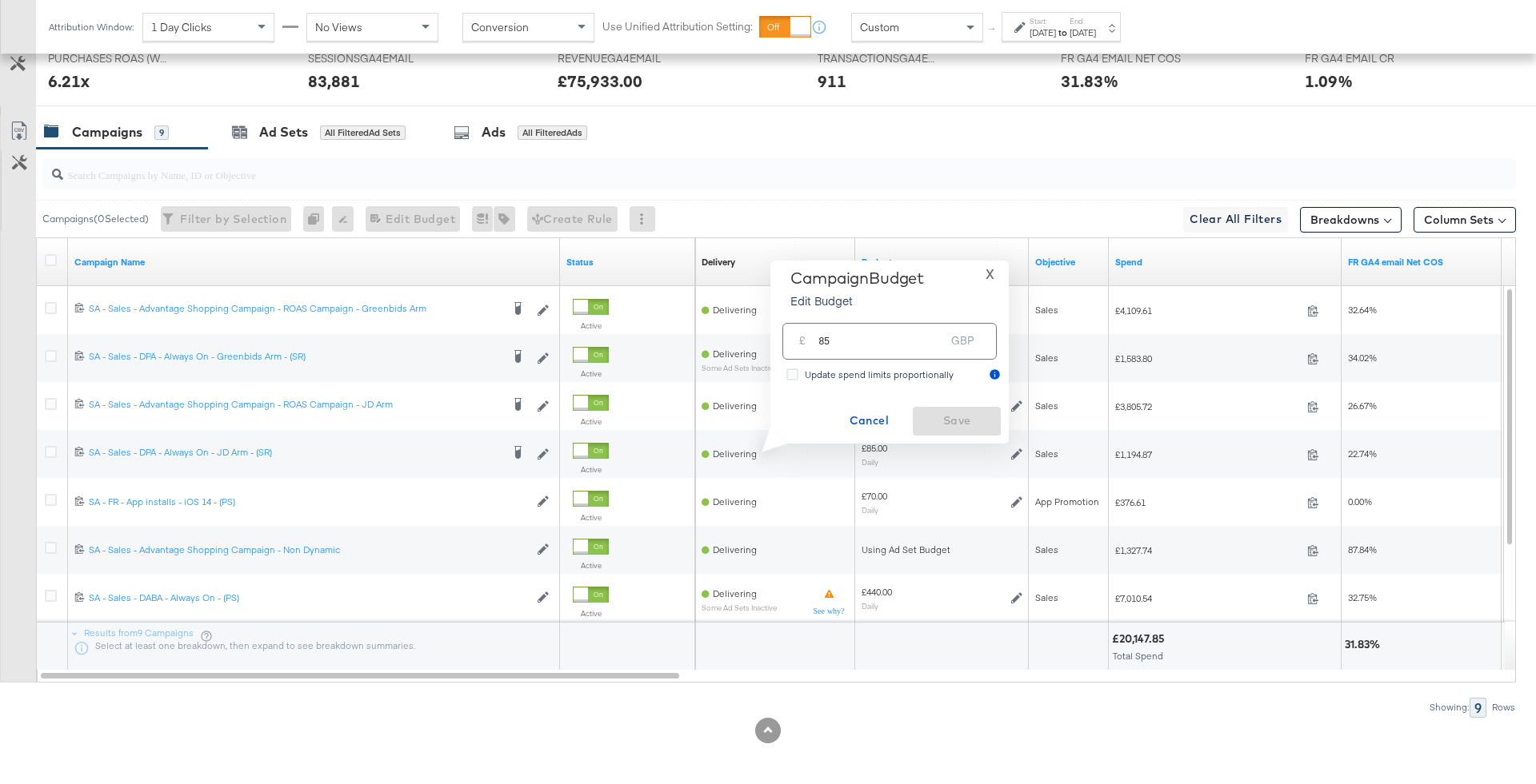
click at [902, 338] on input "85" at bounding box center [881, 334] width 127 height 34
type input "50"
click at [970, 417] on span "Save" at bounding box center [956, 420] width 75 height 20
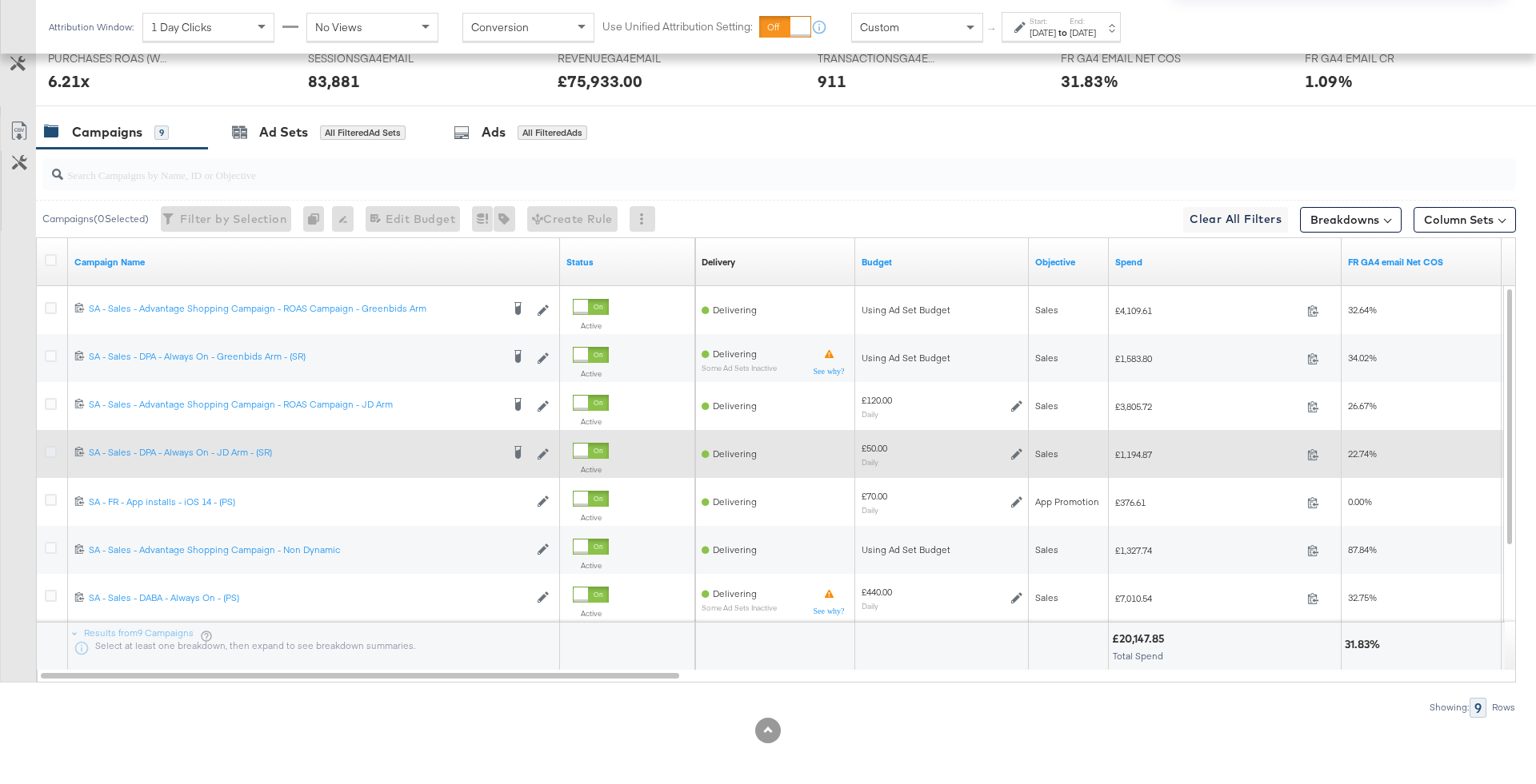
click at [45, 447] on icon at bounding box center [51, 452] width 12 height 12
click at [0, 0] on input "checkbox" at bounding box center [0, 0] width 0 height 0
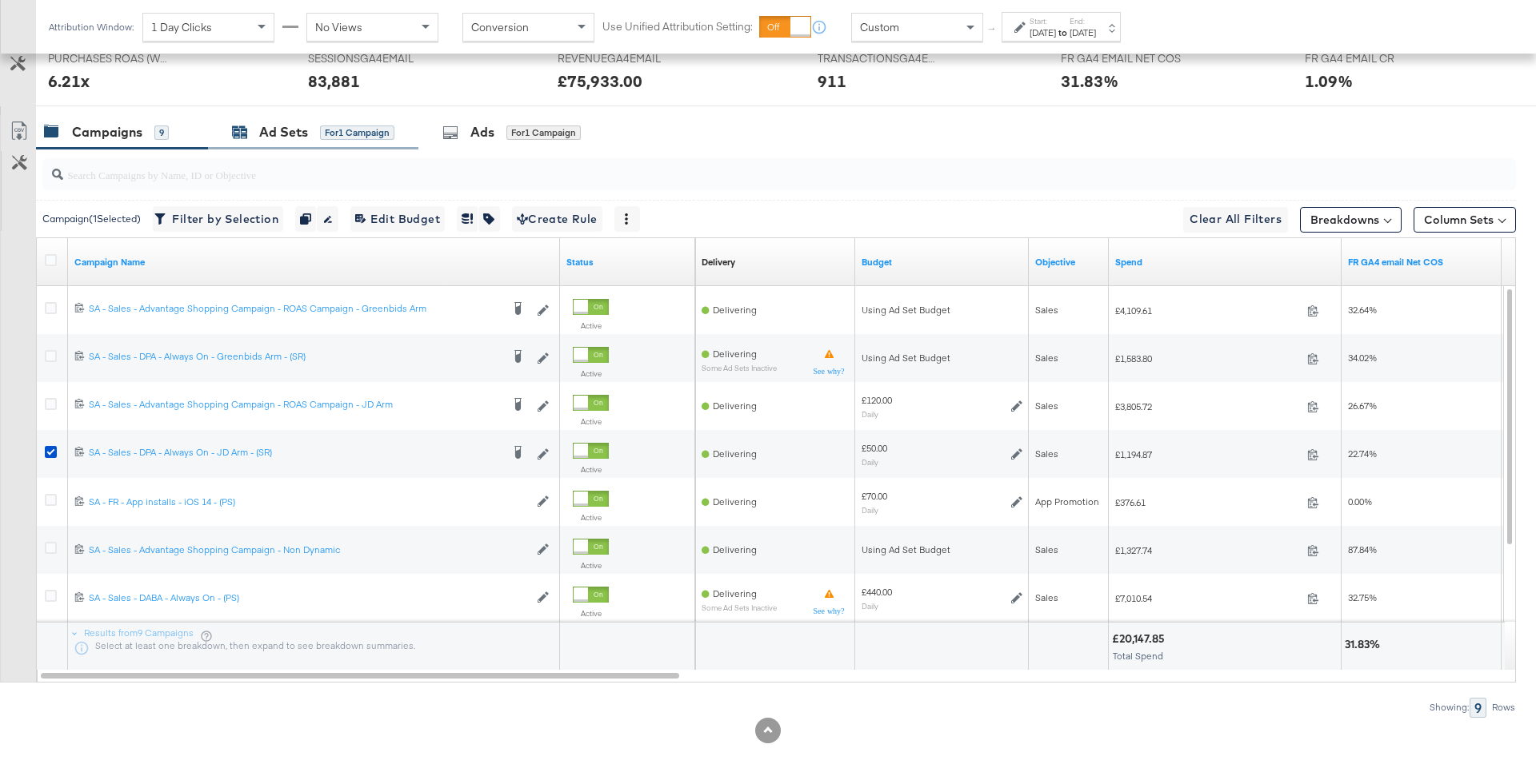
click at [379, 126] on div "for 1 Campaign" at bounding box center [357, 133] width 74 height 15
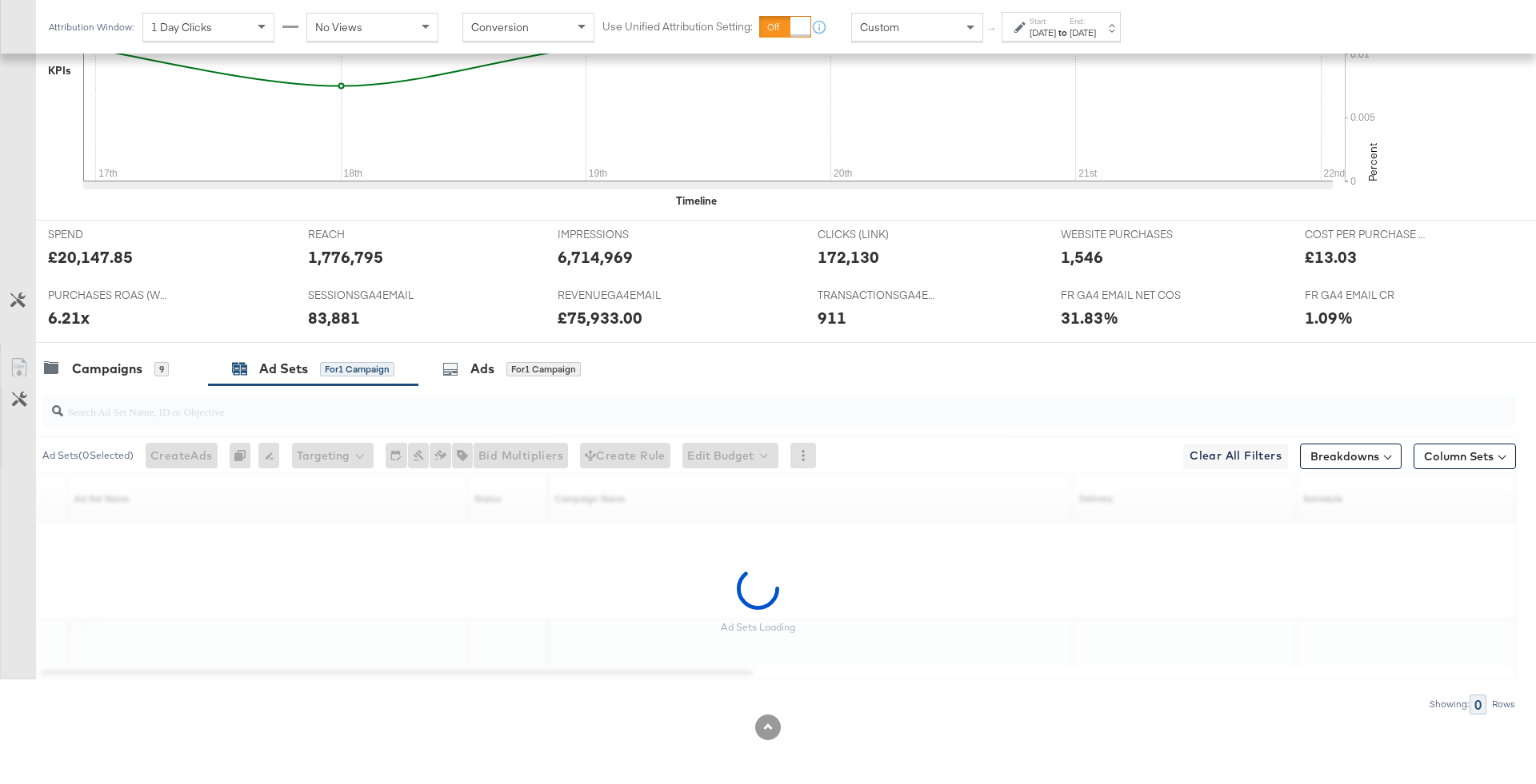
scroll to position [531, 0]
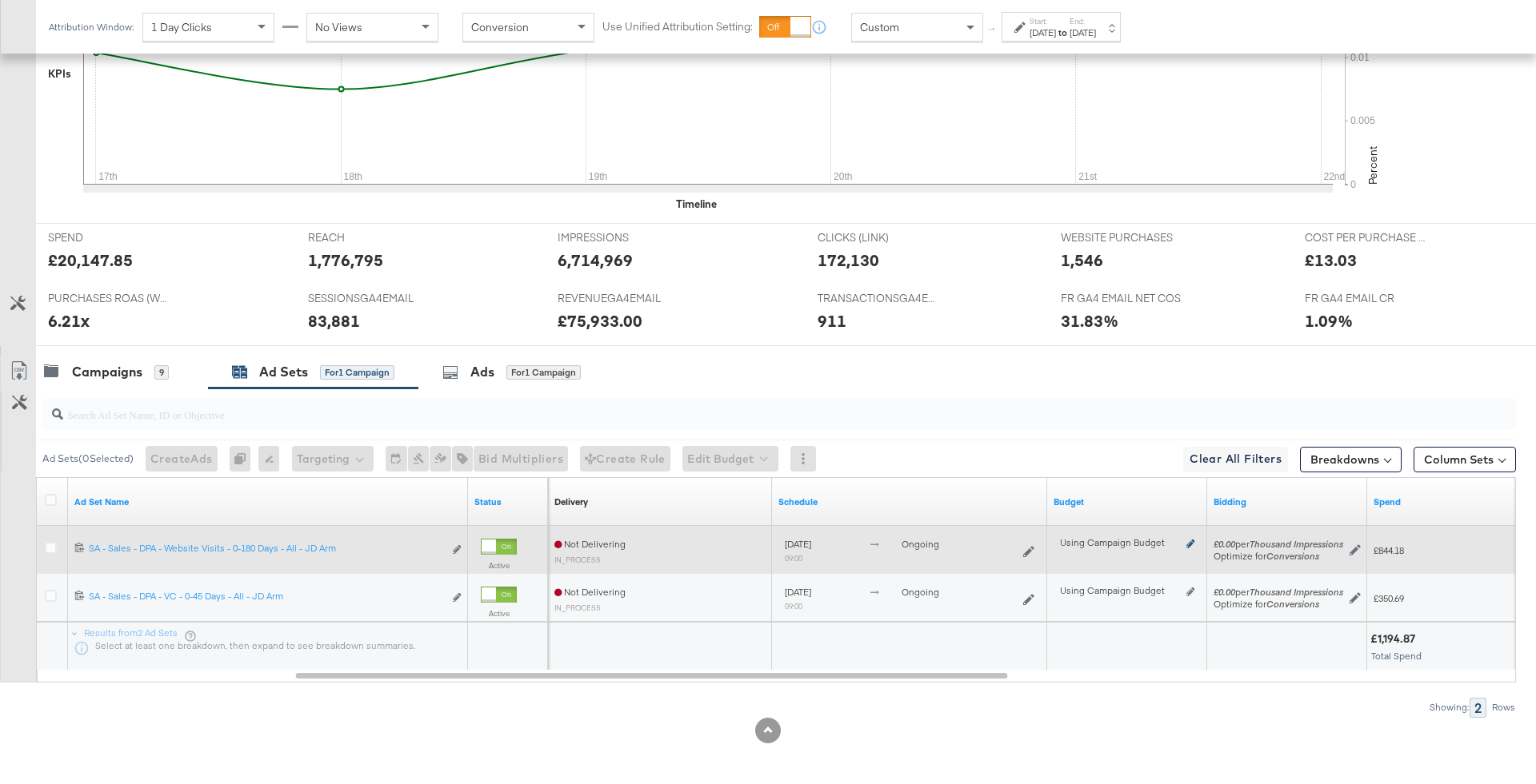
click at [1189, 539] on icon at bounding box center [1189, 544] width 8 height 9
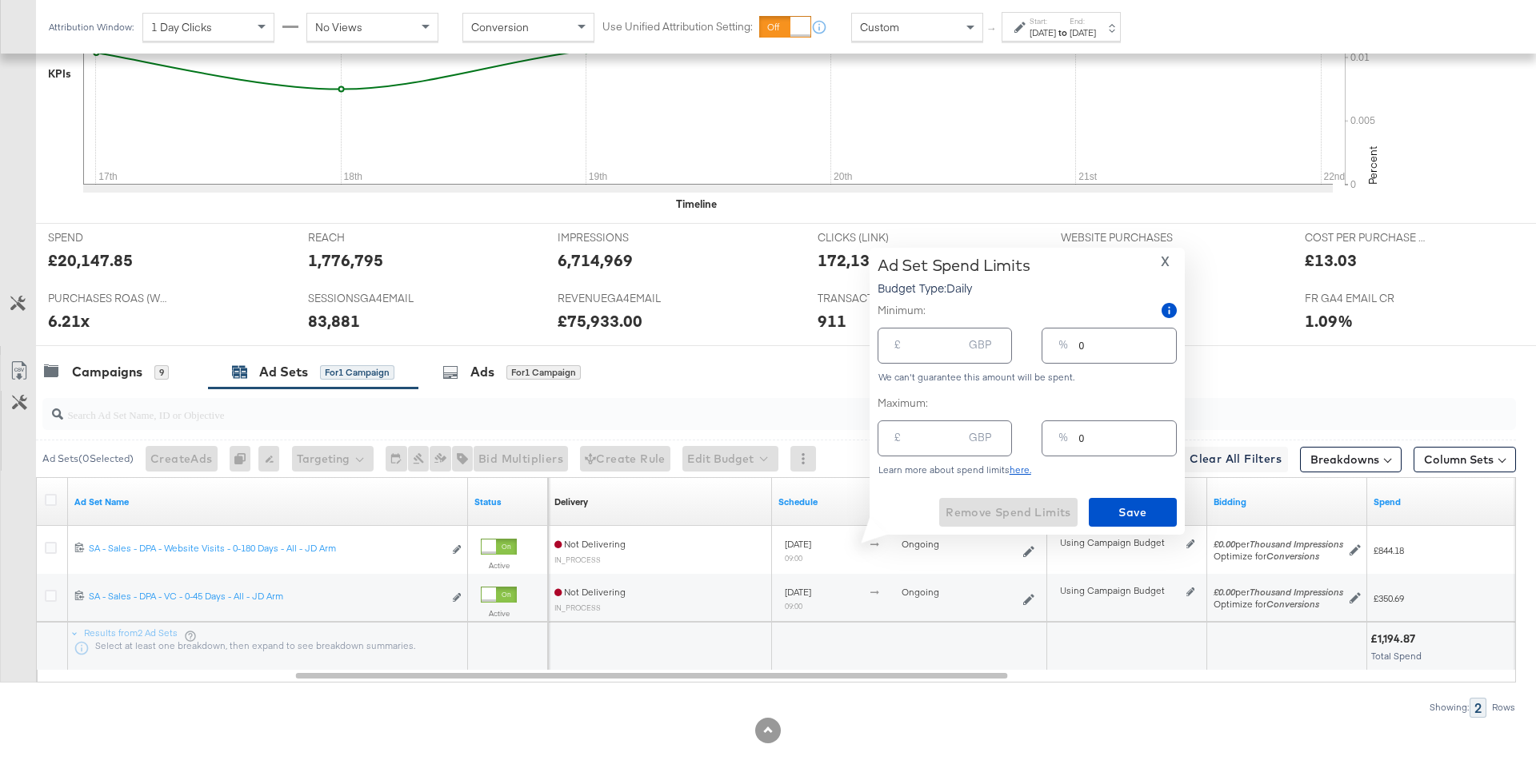
click at [927, 434] on input "number" at bounding box center [936, 432] width 51 height 34
type input "2"
type input "4"
type input "25"
type input "50"
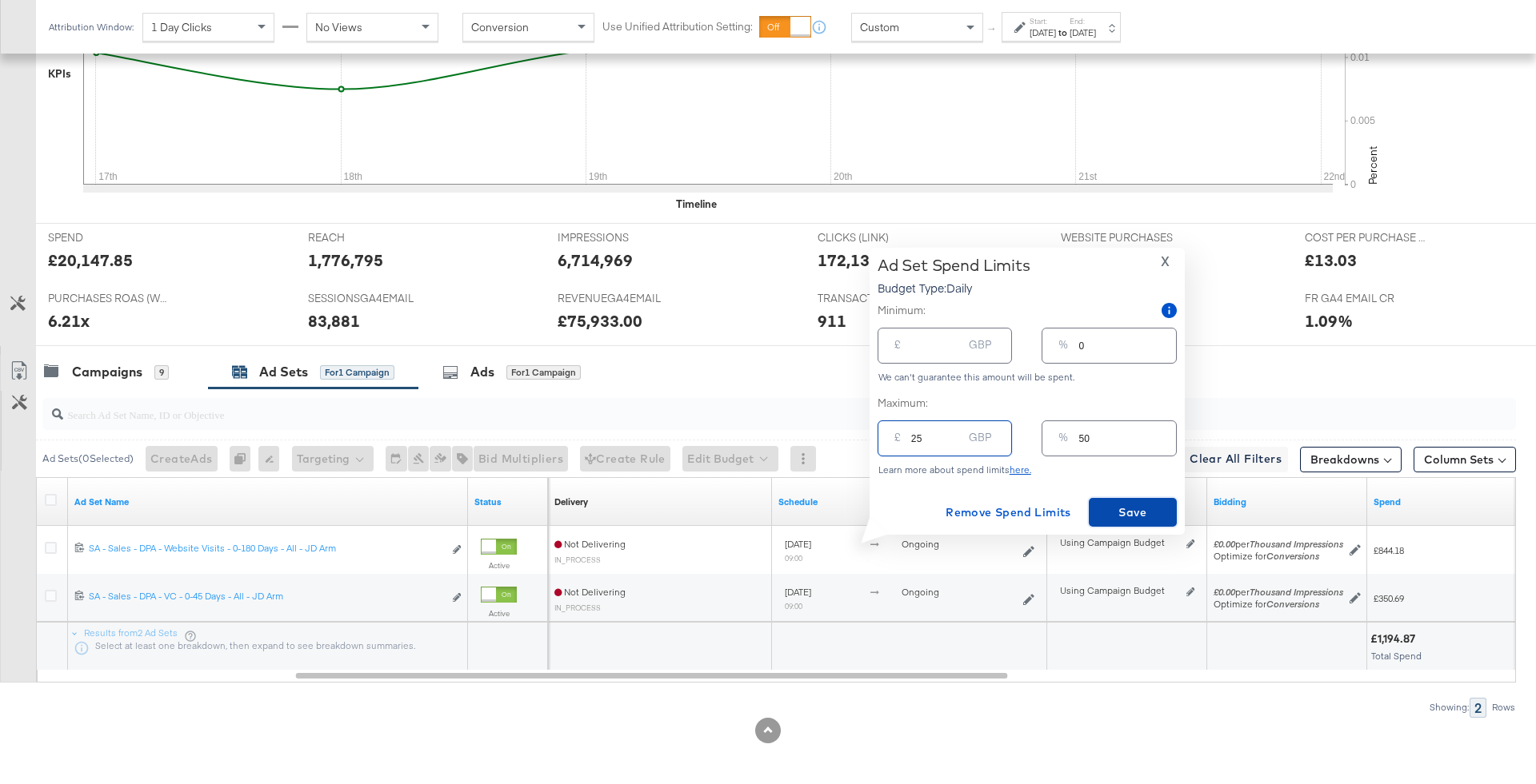
type input "25.00"
click at [1119, 511] on span "Save" at bounding box center [1132, 513] width 75 height 20
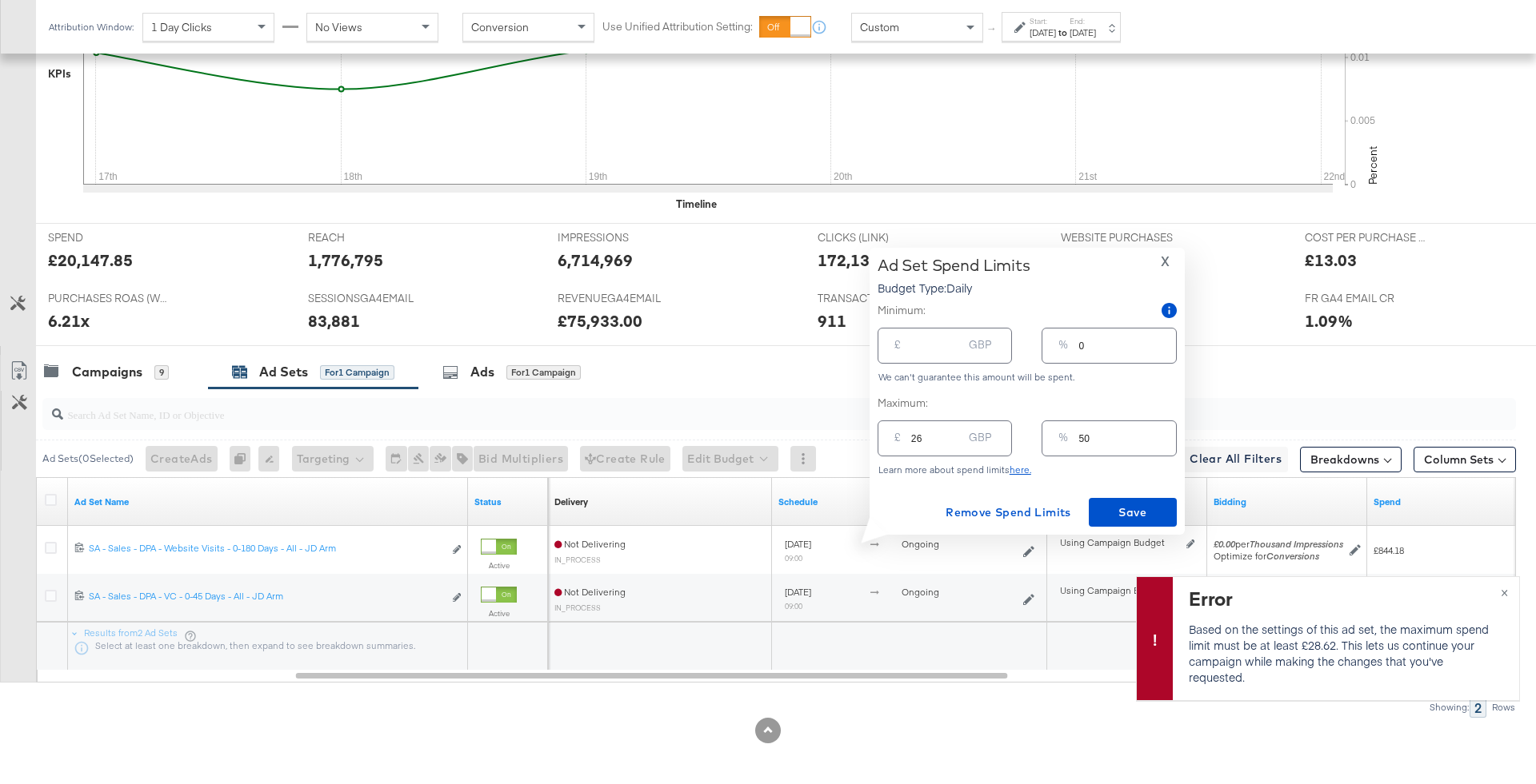
type input "26"
click at [951, 433] on input "26" at bounding box center [936, 432] width 51 height 34
type input "52"
type input "27"
click at [951, 433] on input "27" at bounding box center [936, 432] width 51 height 34
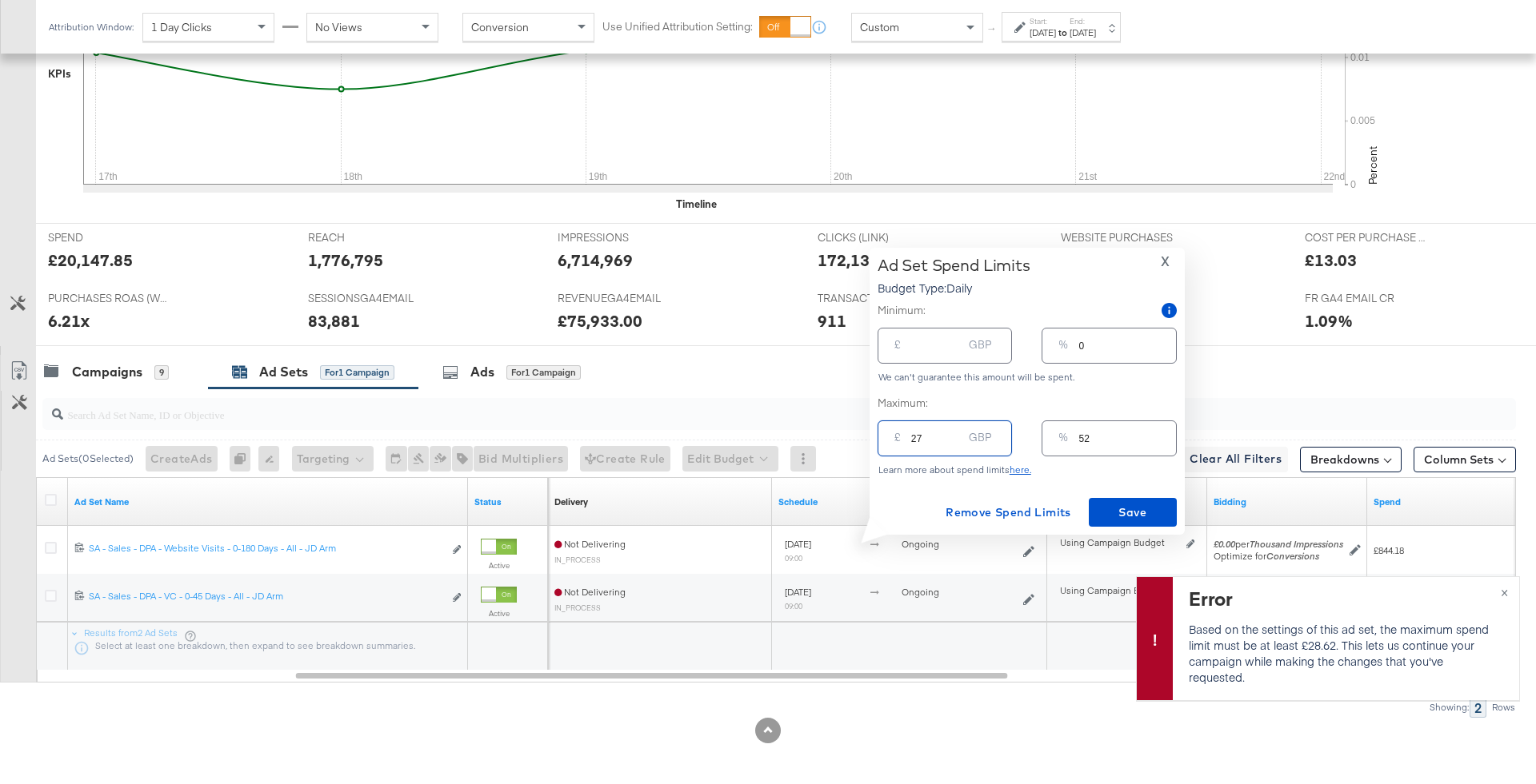
type input "54"
click at [920, 436] on input "27" at bounding box center [936, 432] width 51 height 34
type input "2"
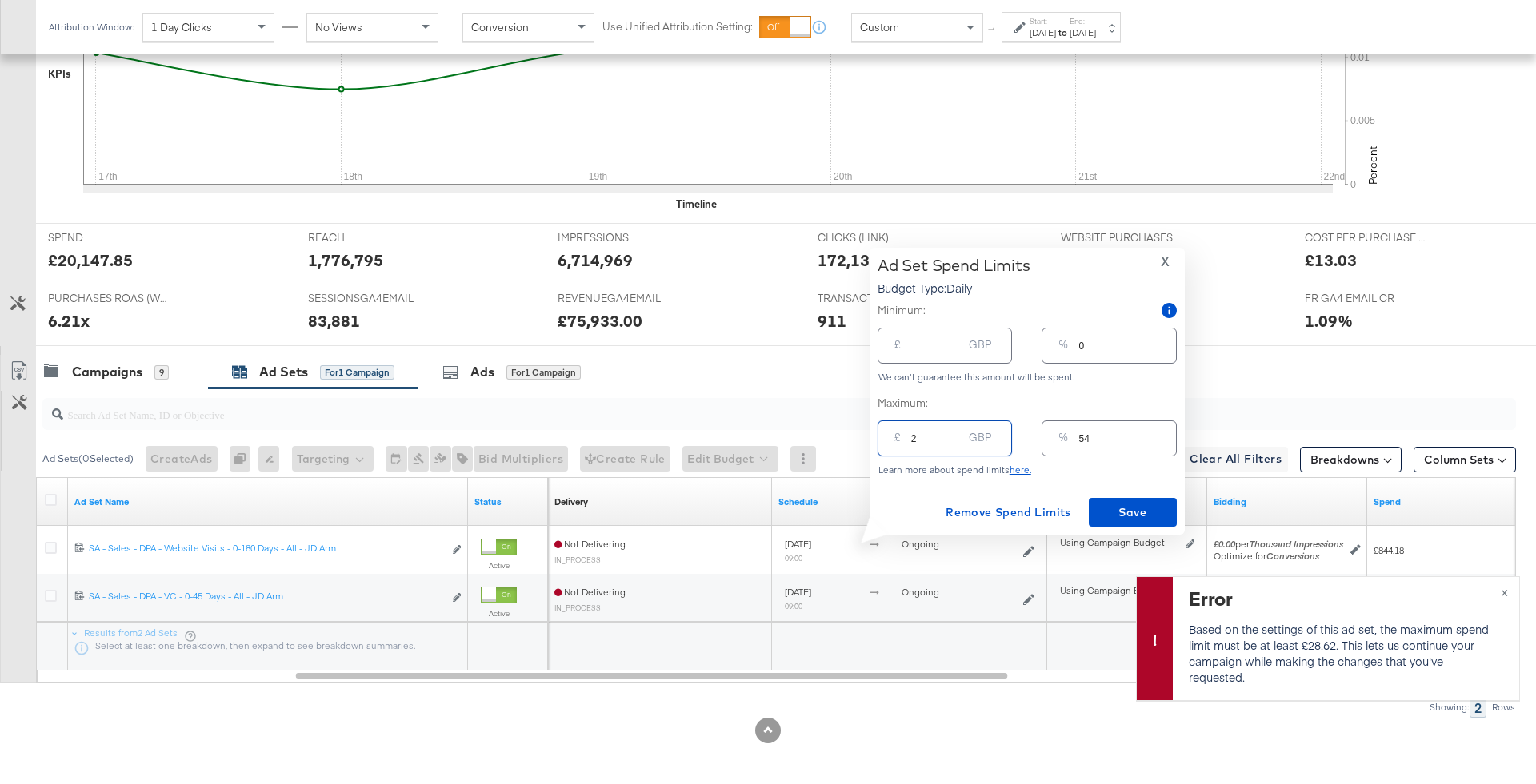
type input "4"
type input "28"
type input "56"
type input "28.00"
click at [1140, 501] on button "Save" at bounding box center [1133, 512] width 88 height 28
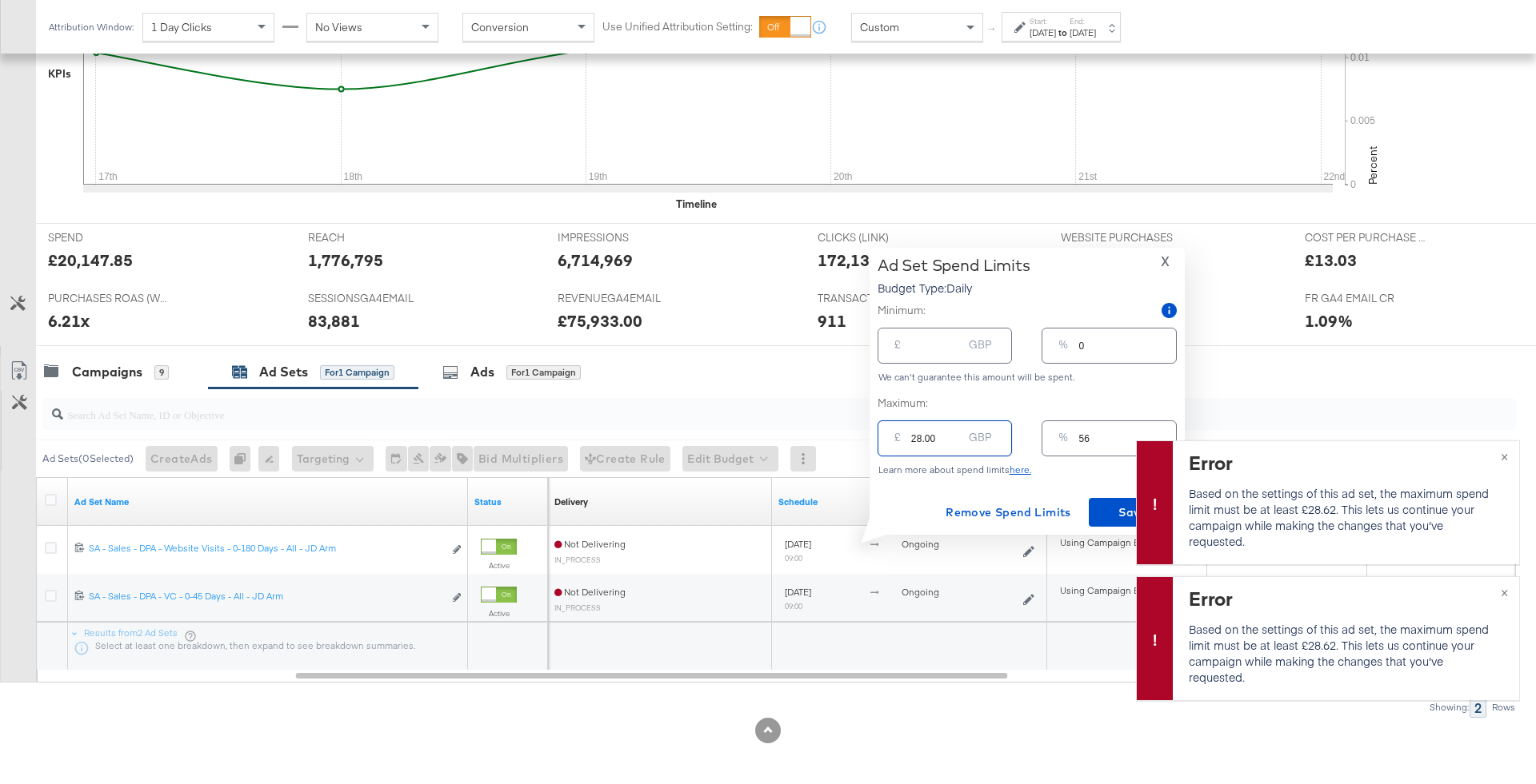
click at [921, 436] on input "28.00" at bounding box center [936, 432] width 51 height 34
type input "2"
type input "4"
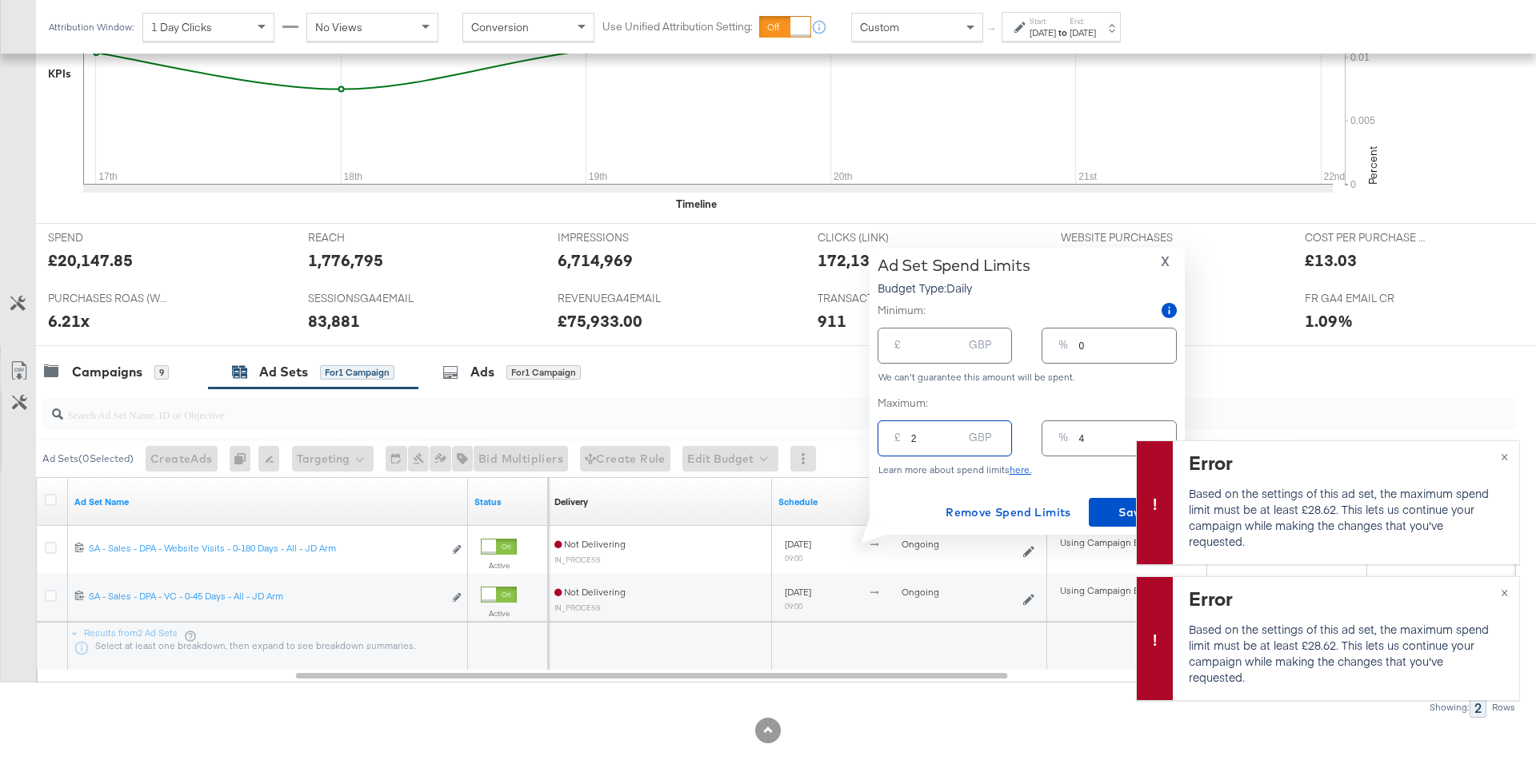
type input "29"
type input "58"
type input "29"
click at [1091, 509] on button "Save" at bounding box center [1133, 512] width 88 height 28
type input "29.00"
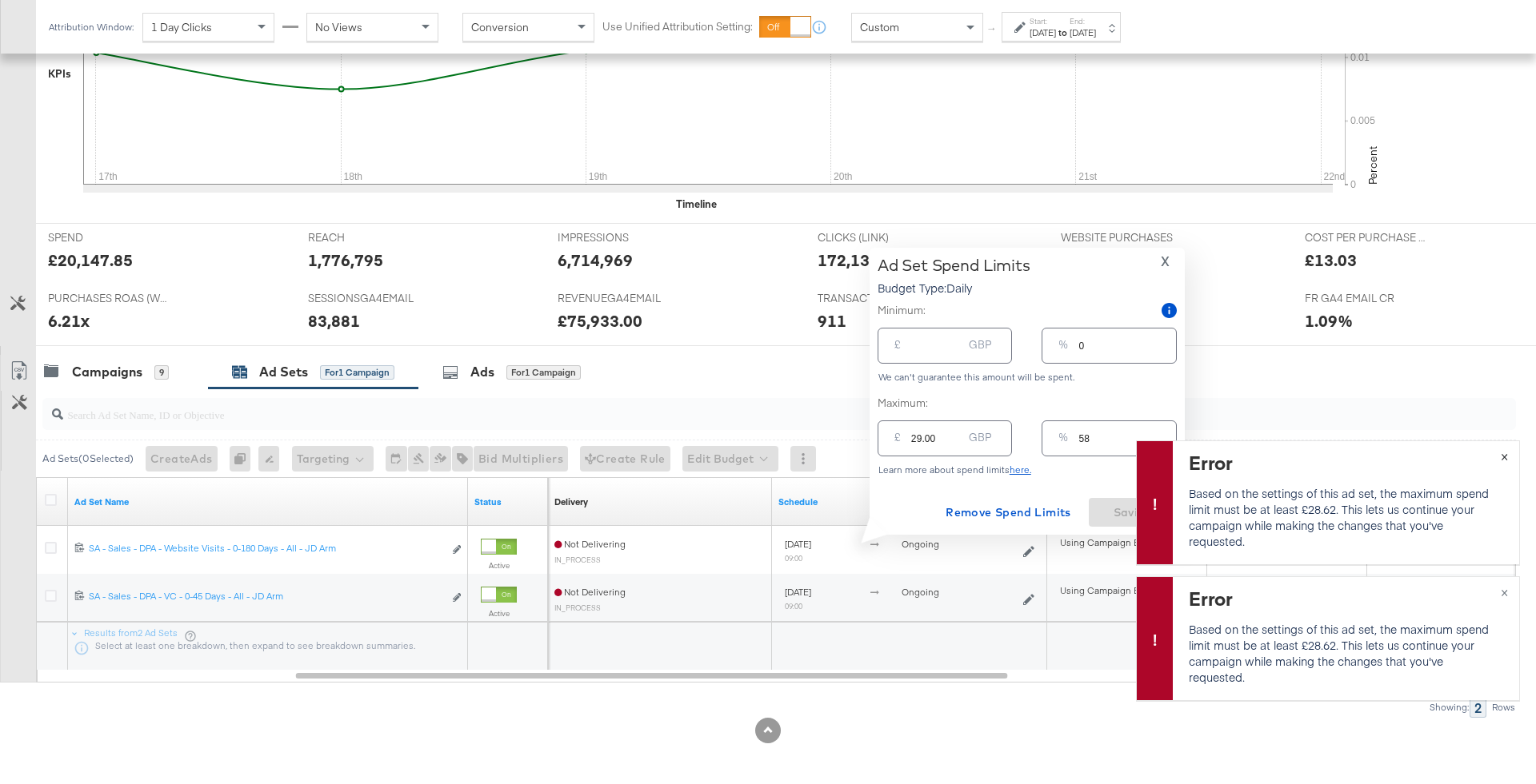
click at [1503, 457] on span "×" at bounding box center [1504, 455] width 7 height 18
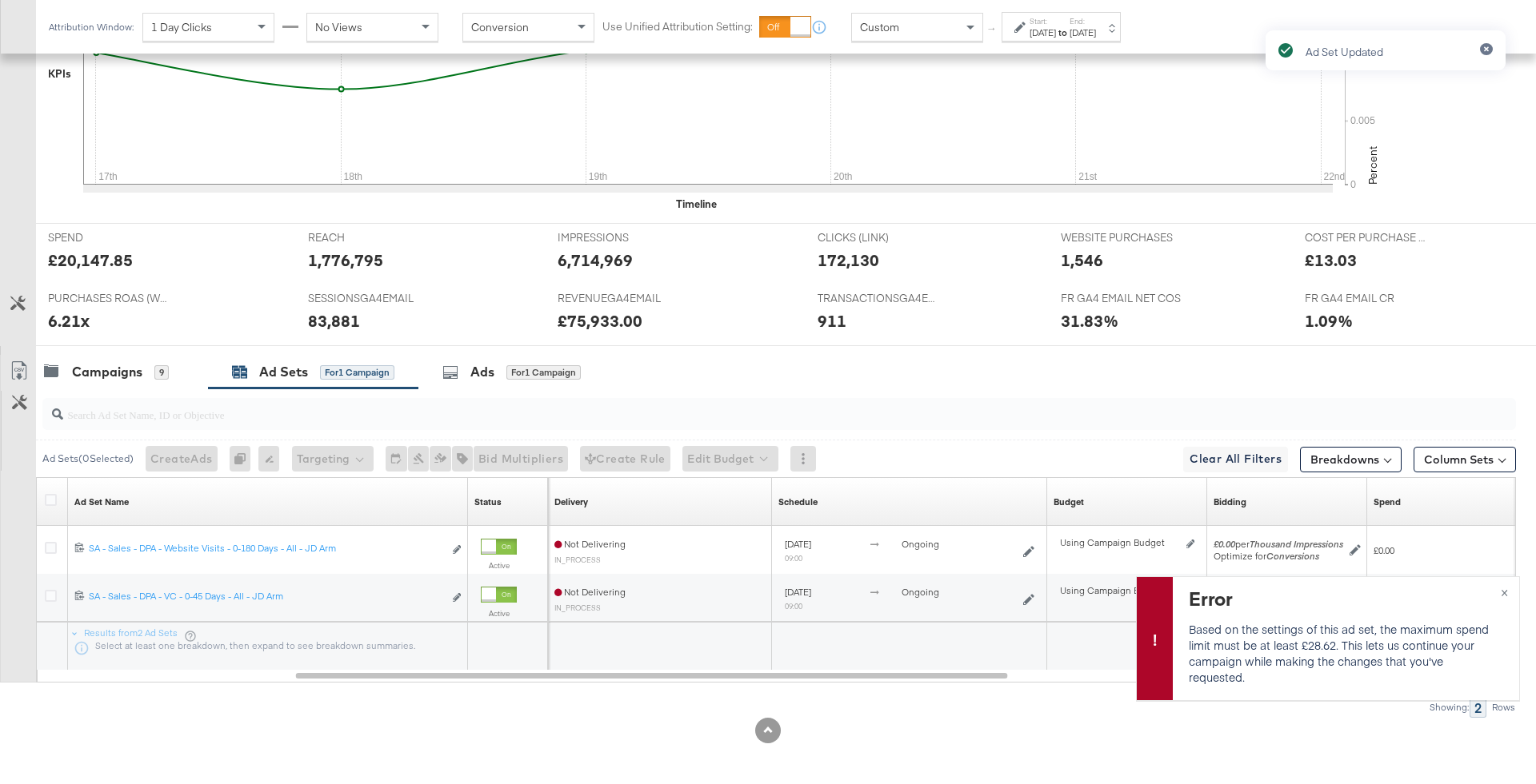
click at [1502, 589] on div "Ad Set Updated" at bounding box center [1384, 364] width 272 height 698
click at [1504, 586] on div "Ad Set Updated" at bounding box center [1384, 364] width 272 height 698
click at [1504, 602] on div "Ad Set Updated" at bounding box center [1384, 364] width 272 height 698
click at [1504, 594] on div "Ad Set Updated" at bounding box center [1384, 364] width 272 height 698
click at [1150, 630] on icon at bounding box center [1154, 639] width 26 height 26
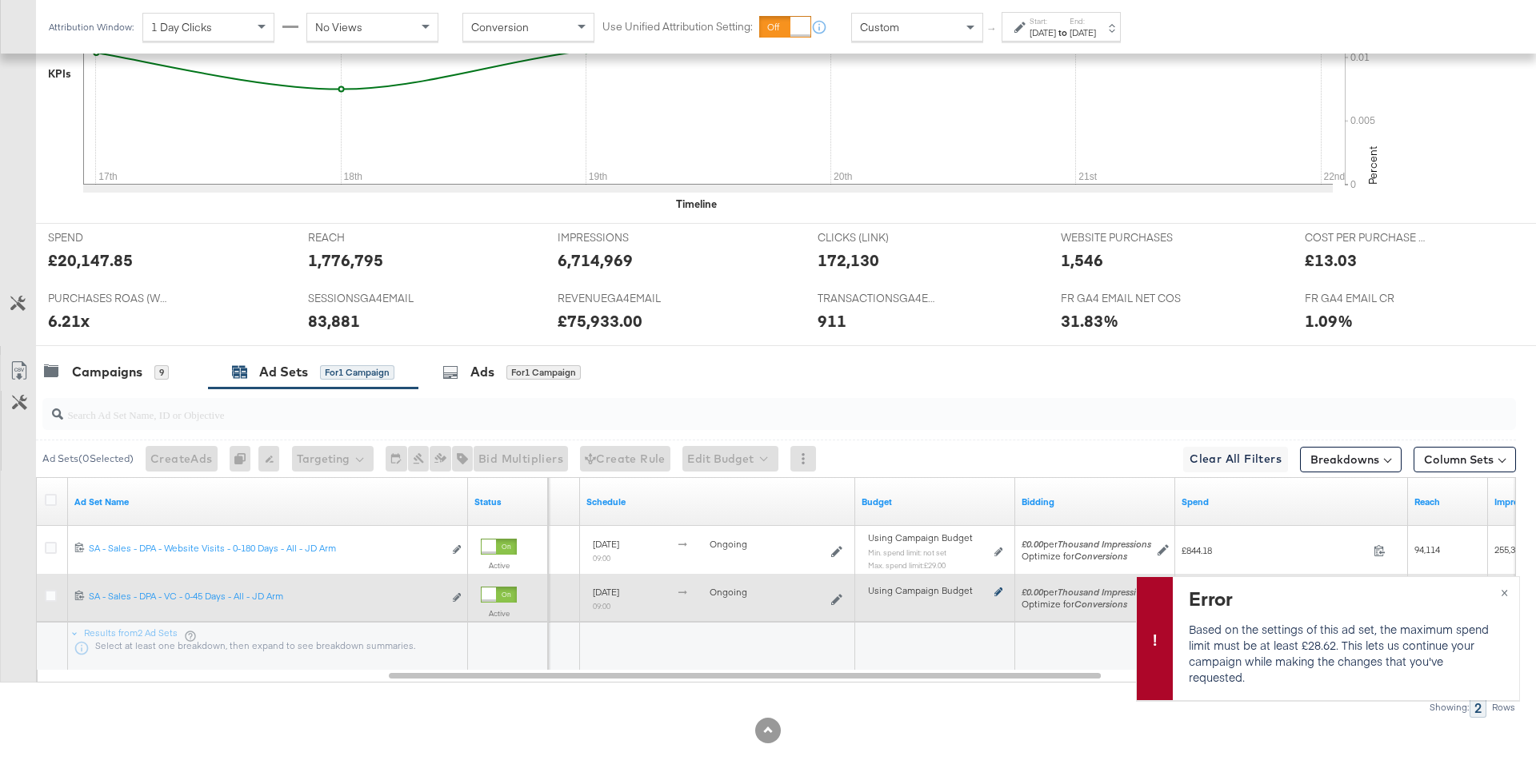
click at [997, 589] on icon at bounding box center [997, 592] width 8 height 9
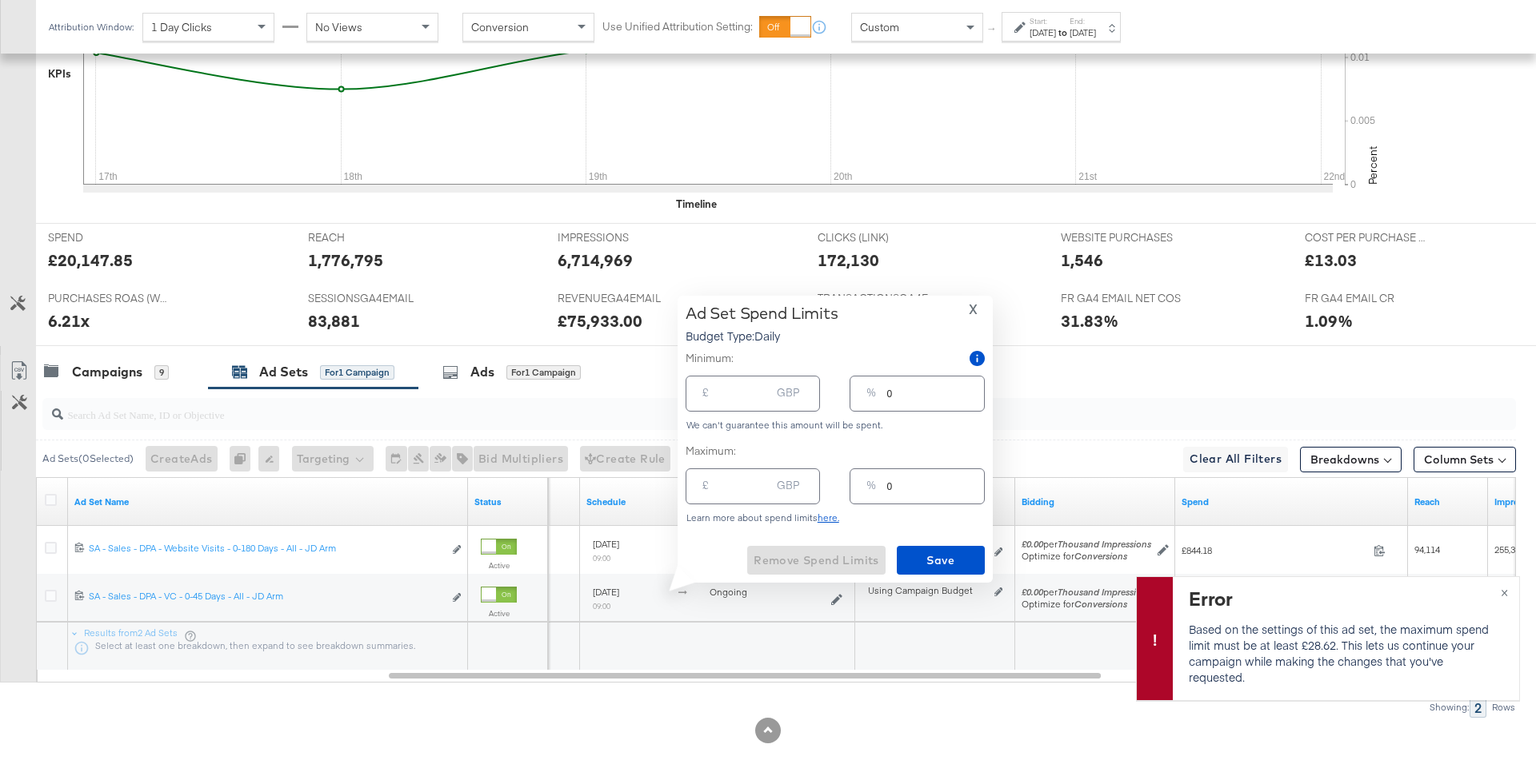
click at [746, 482] on input "number" at bounding box center [744, 480] width 51 height 34
type input "2"
type input "4"
type input "21"
type input "42"
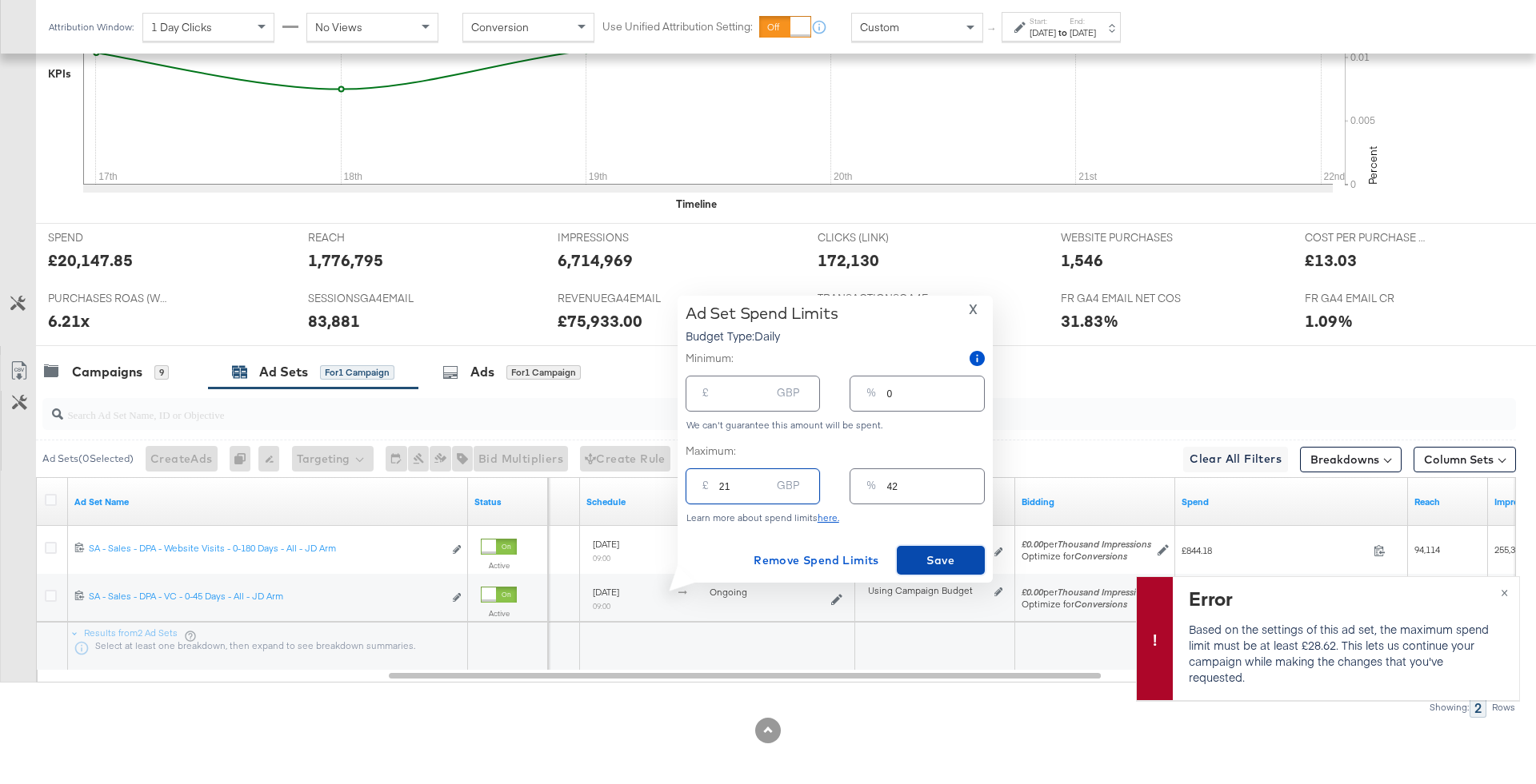
type input "21.00"
click at [933, 561] on span "Save" at bounding box center [940, 560] width 75 height 20
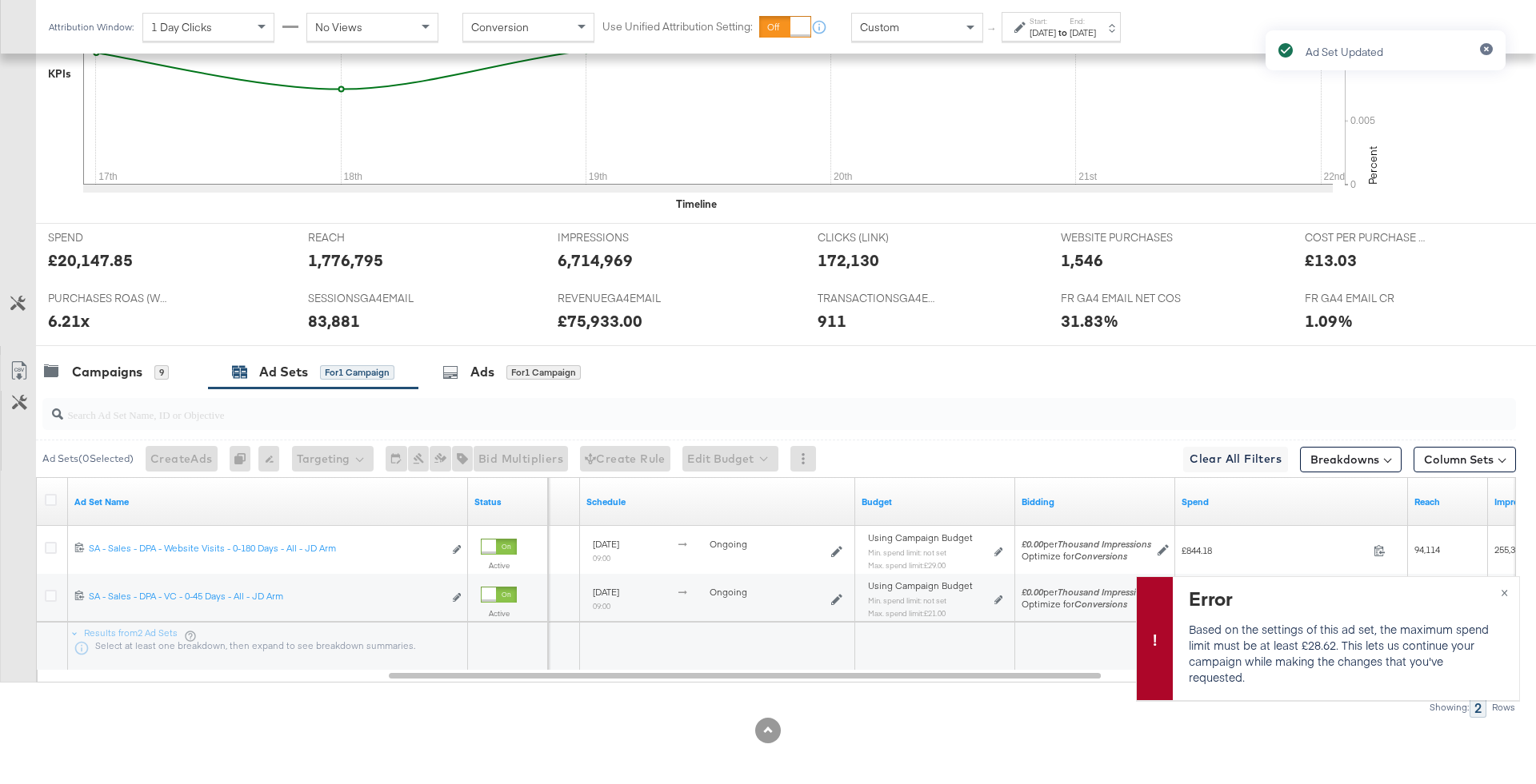
click at [1503, 587] on div "Ad Set Updated" at bounding box center [1384, 364] width 272 height 698
click at [1508, 598] on div "Ad Set Updated" at bounding box center [1384, 364] width 272 height 698
click at [1504, 594] on div "Ad Set Updated" at bounding box center [1384, 364] width 272 height 698
click at [1513, 783] on div "Error Based on the settings of this ad set, the maximum spend limit must be at …" at bounding box center [768, 787] width 1536 height 0
click at [1509, 593] on button "×" at bounding box center [1504, 591] width 29 height 28
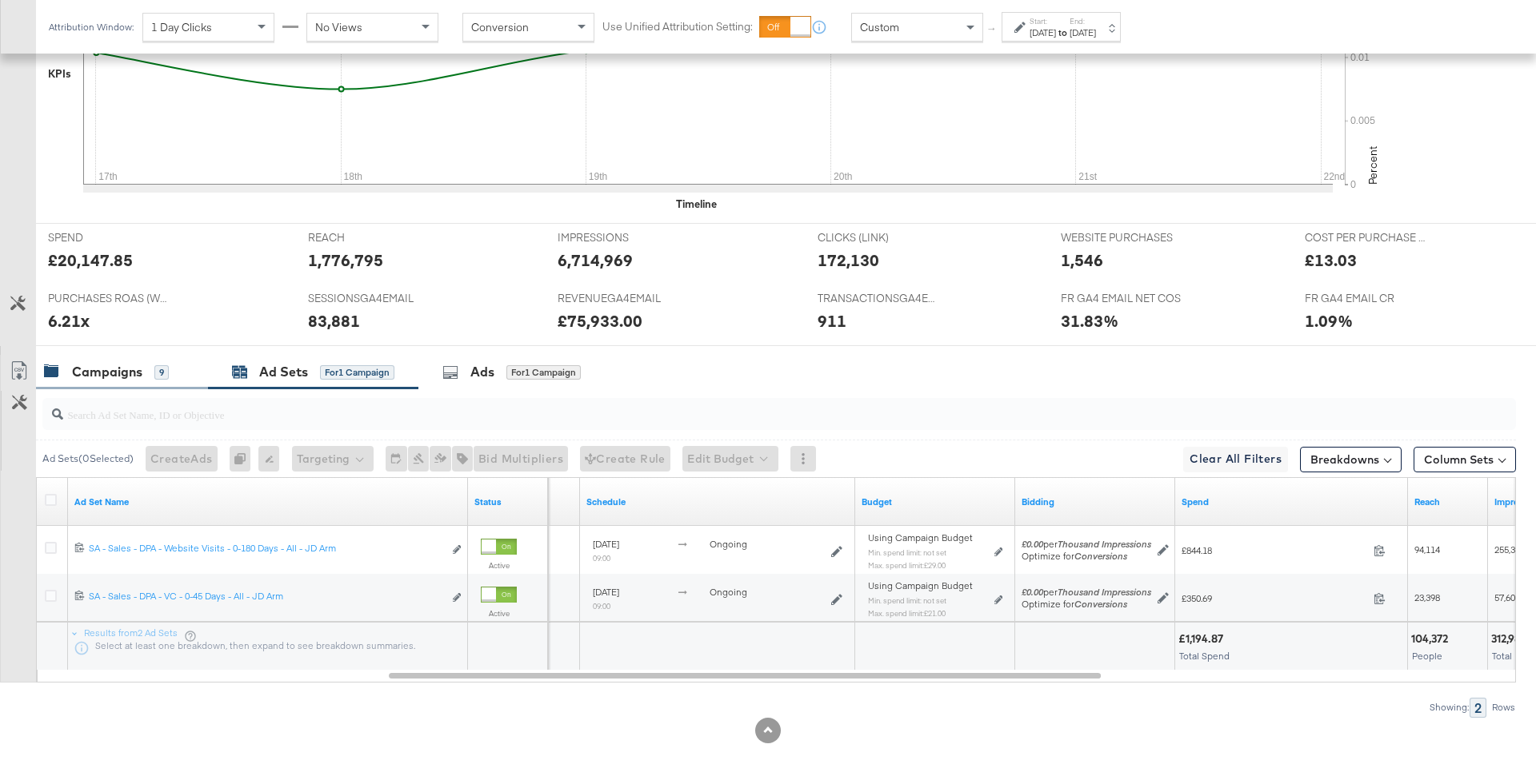
click at [155, 356] on div "Campaigns 9" at bounding box center [122, 372] width 172 height 34
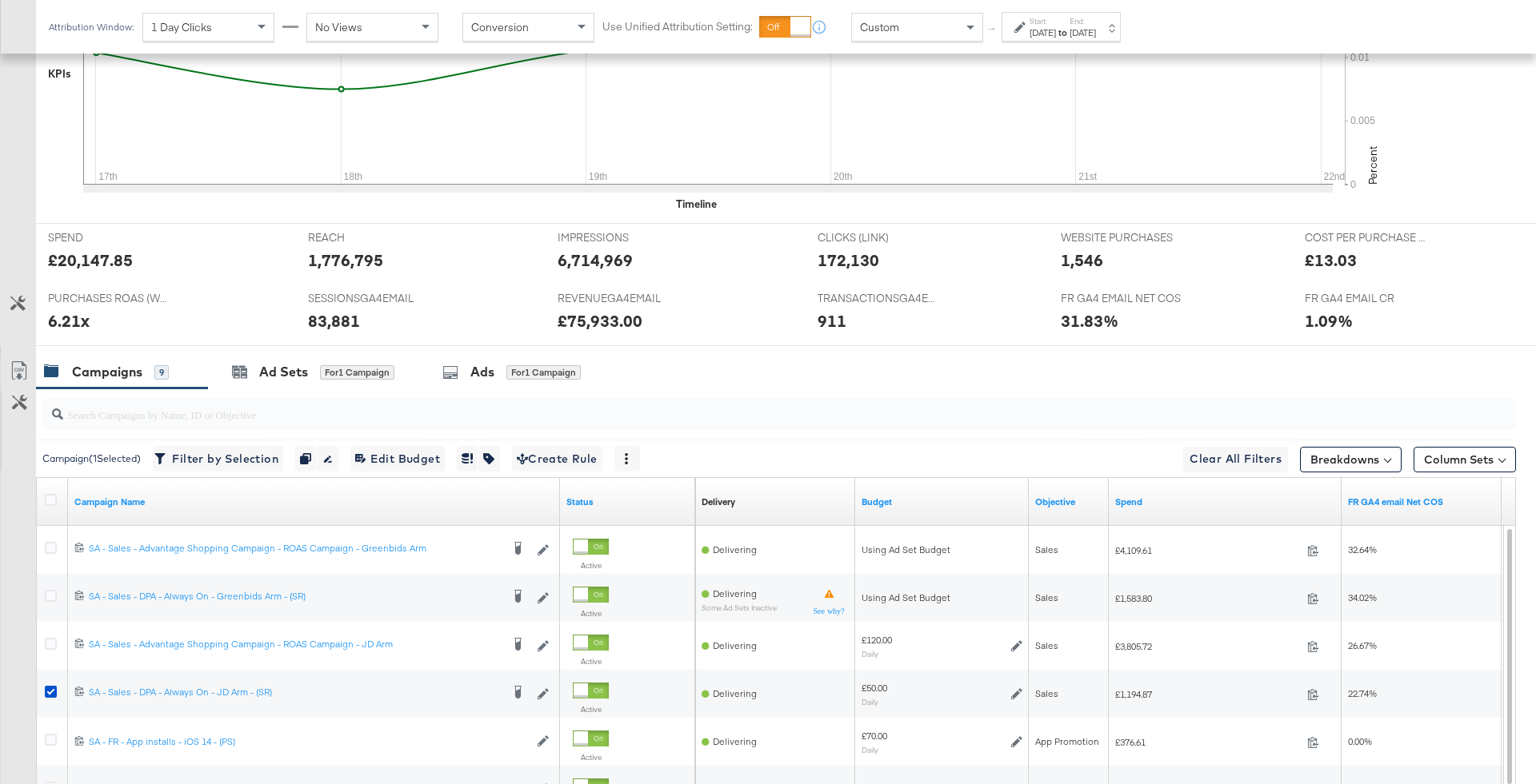
click at [910, 23] on div "Custom" at bounding box center [916, 28] width 130 height 28
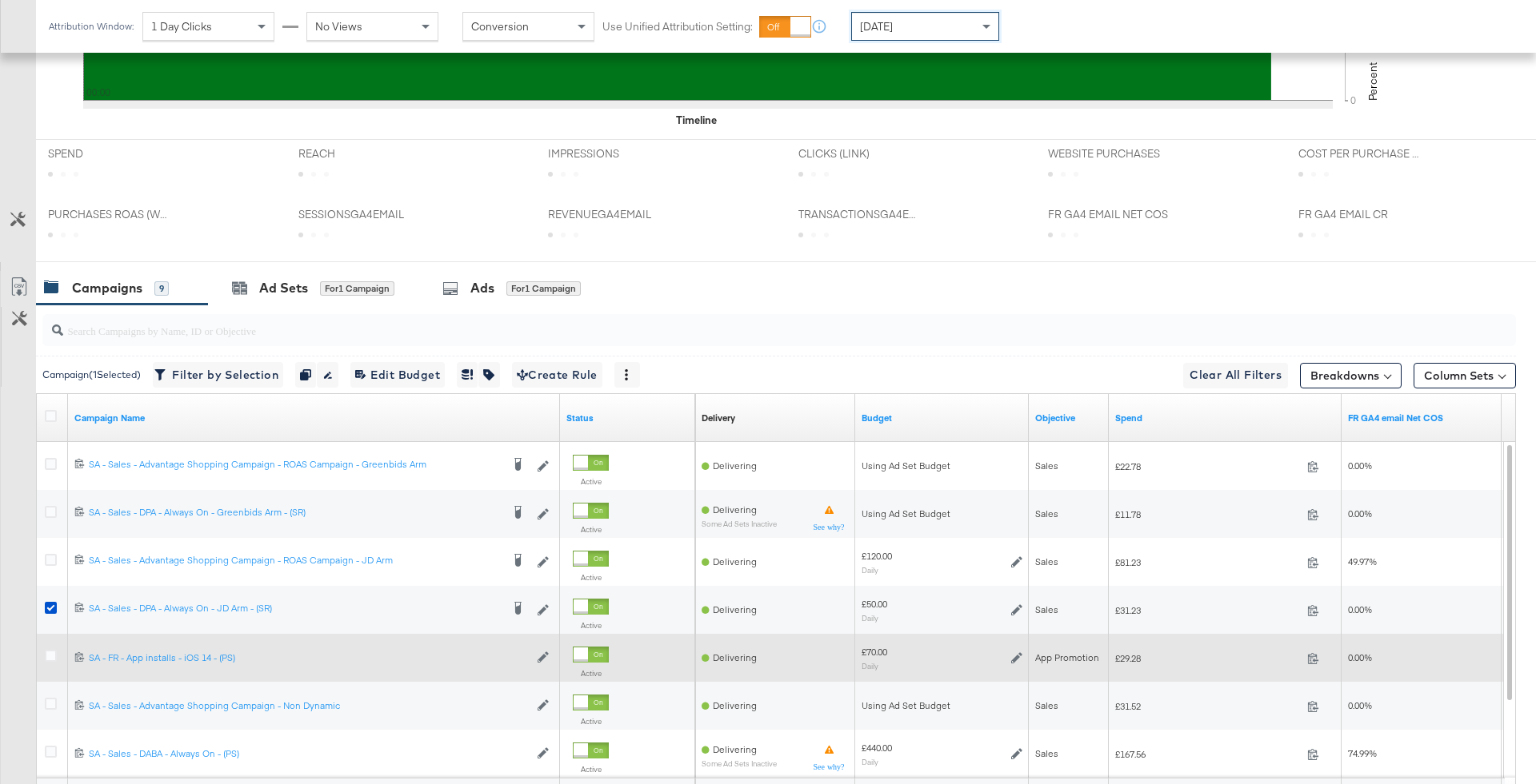
scroll to position [770, 0]
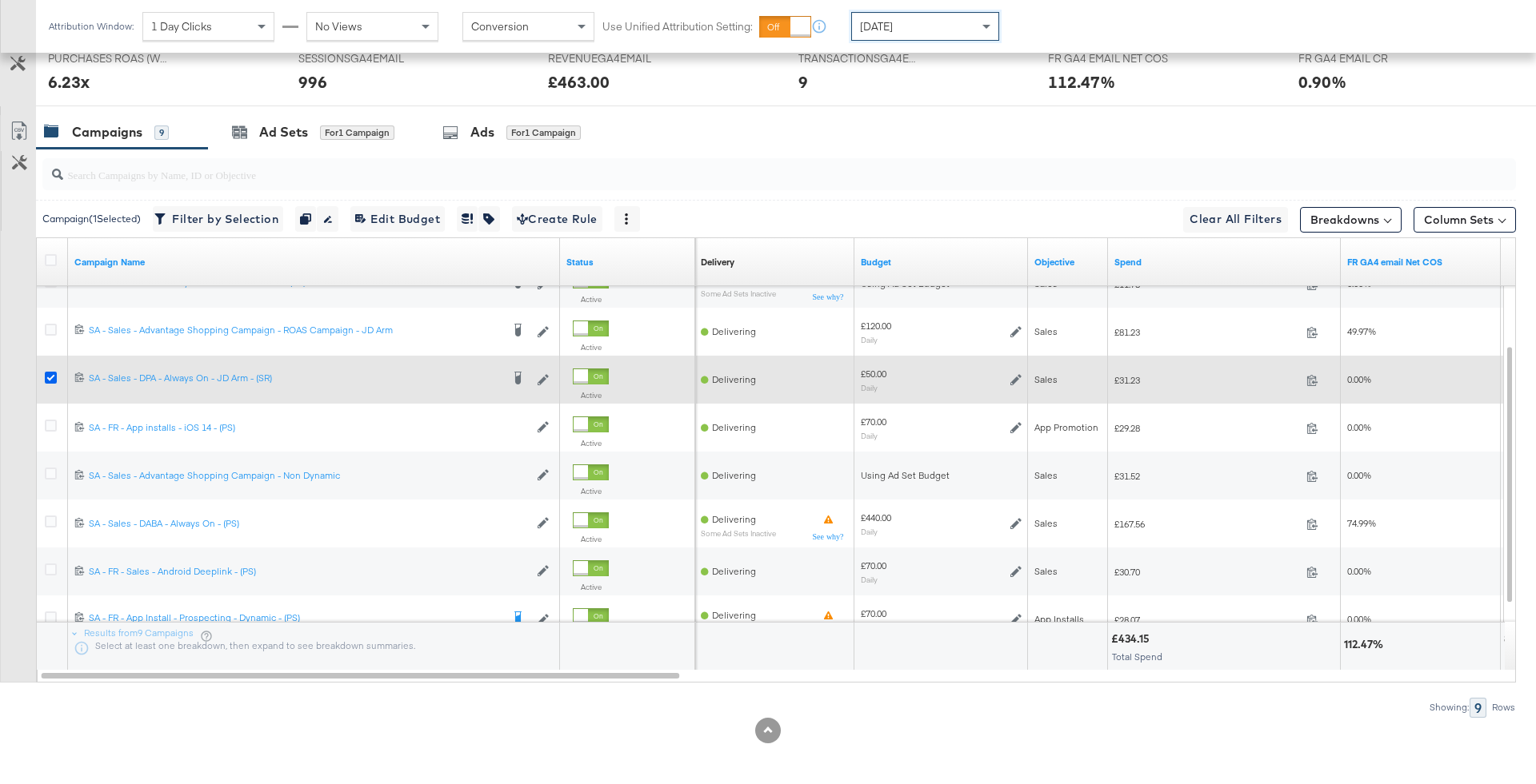
click at [48, 376] on icon at bounding box center [51, 377] width 12 height 12
click at [0, 0] on input "checkbox" at bounding box center [0, 0] width 0 height 0
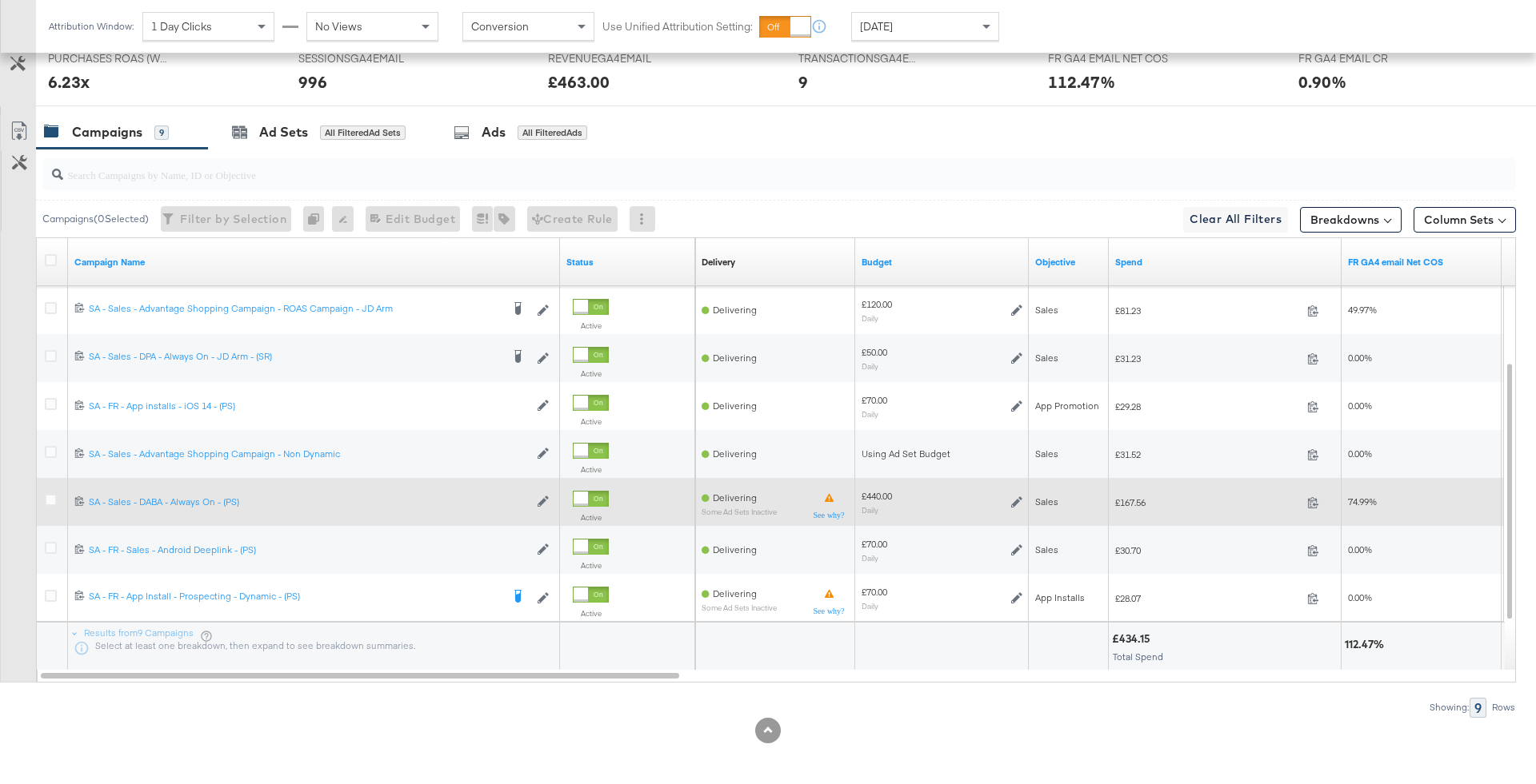
click at [877, 491] on div "£440.00" at bounding box center [876, 496] width 30 height 13
copy div "440.00"
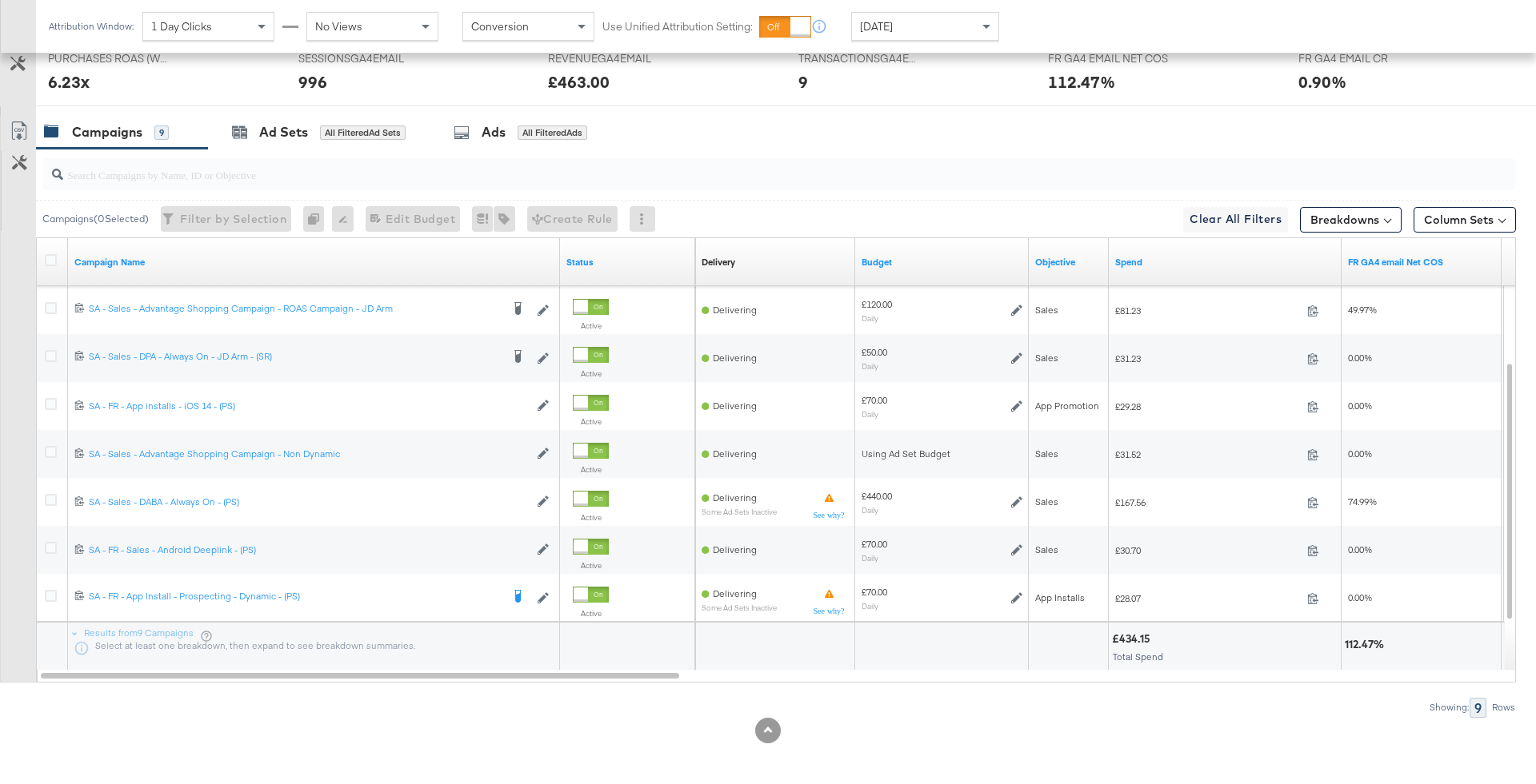
click at [287, 184] on div at bounding box center [778, 174] width 1473 height 32
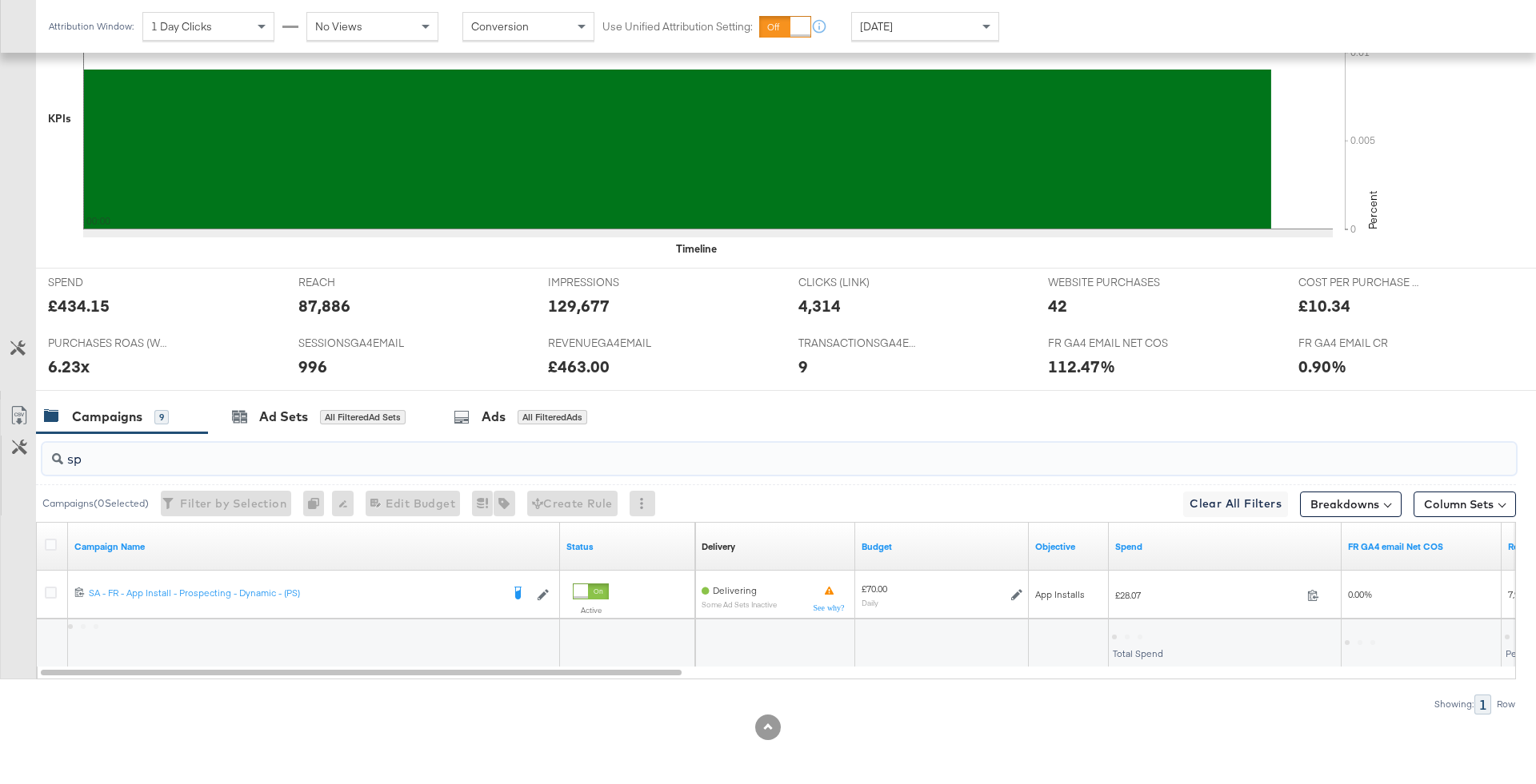
scroll to position [482, 0]
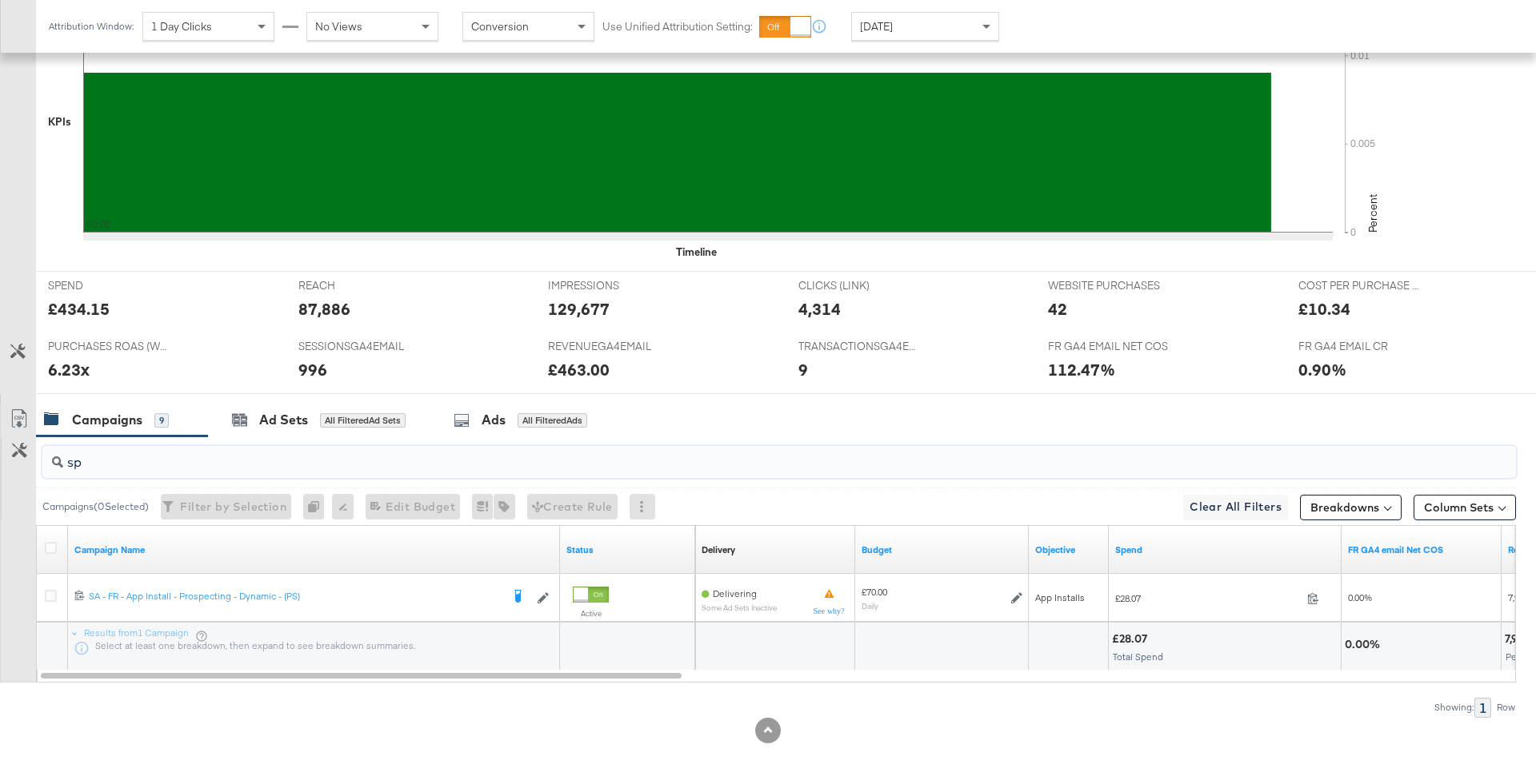
click at [446, 465] on input "sp" at bounding box center [721, 456] width 1317 height 31
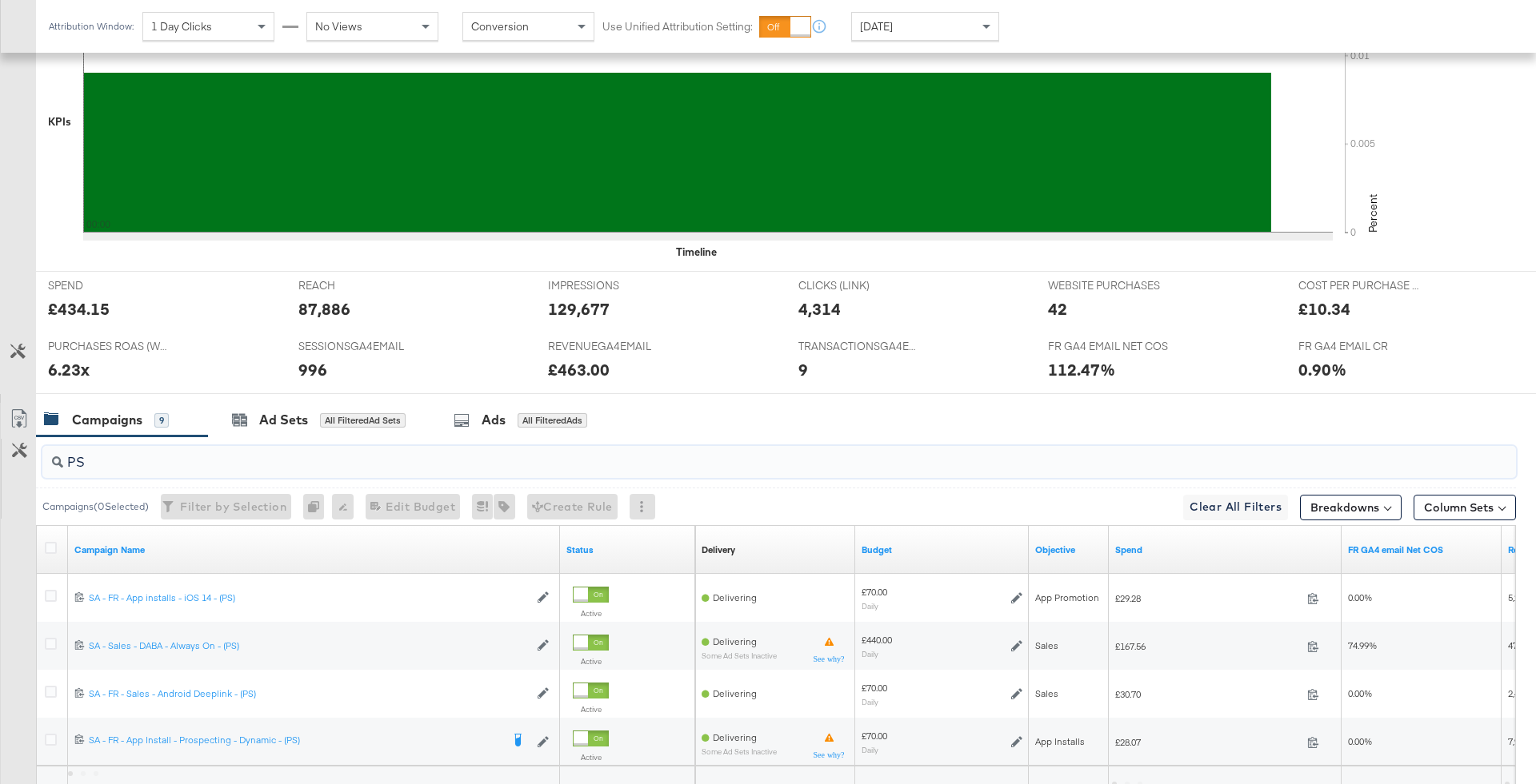
scroll to position [626, 0]
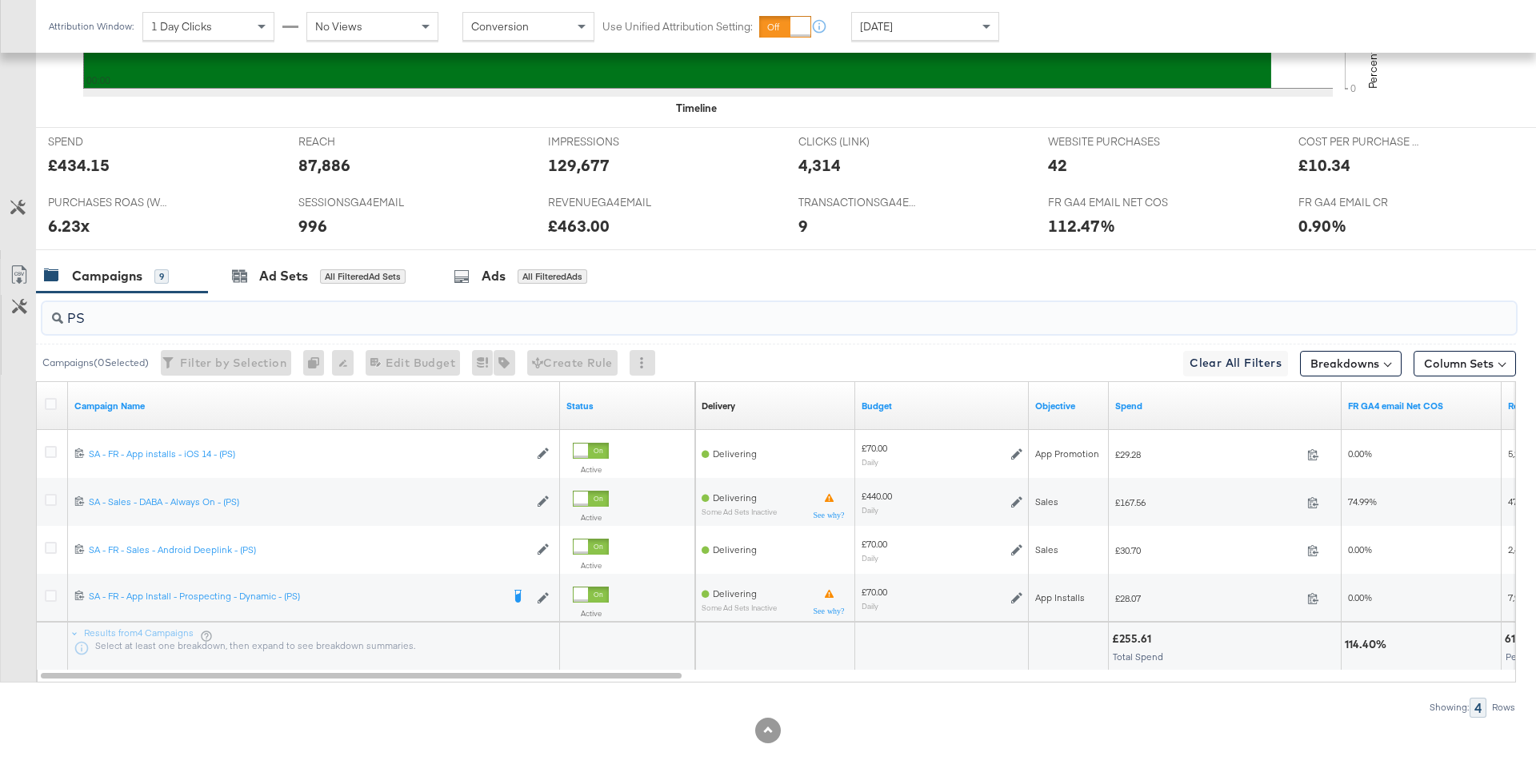
type input "PS"
click at [1133, 638] on div "£255.61" at bounding box center [1133, 639] width 44 height 16
click at [917, 20] on div "Today" at bounding box center [925, 27] width 147 height 28
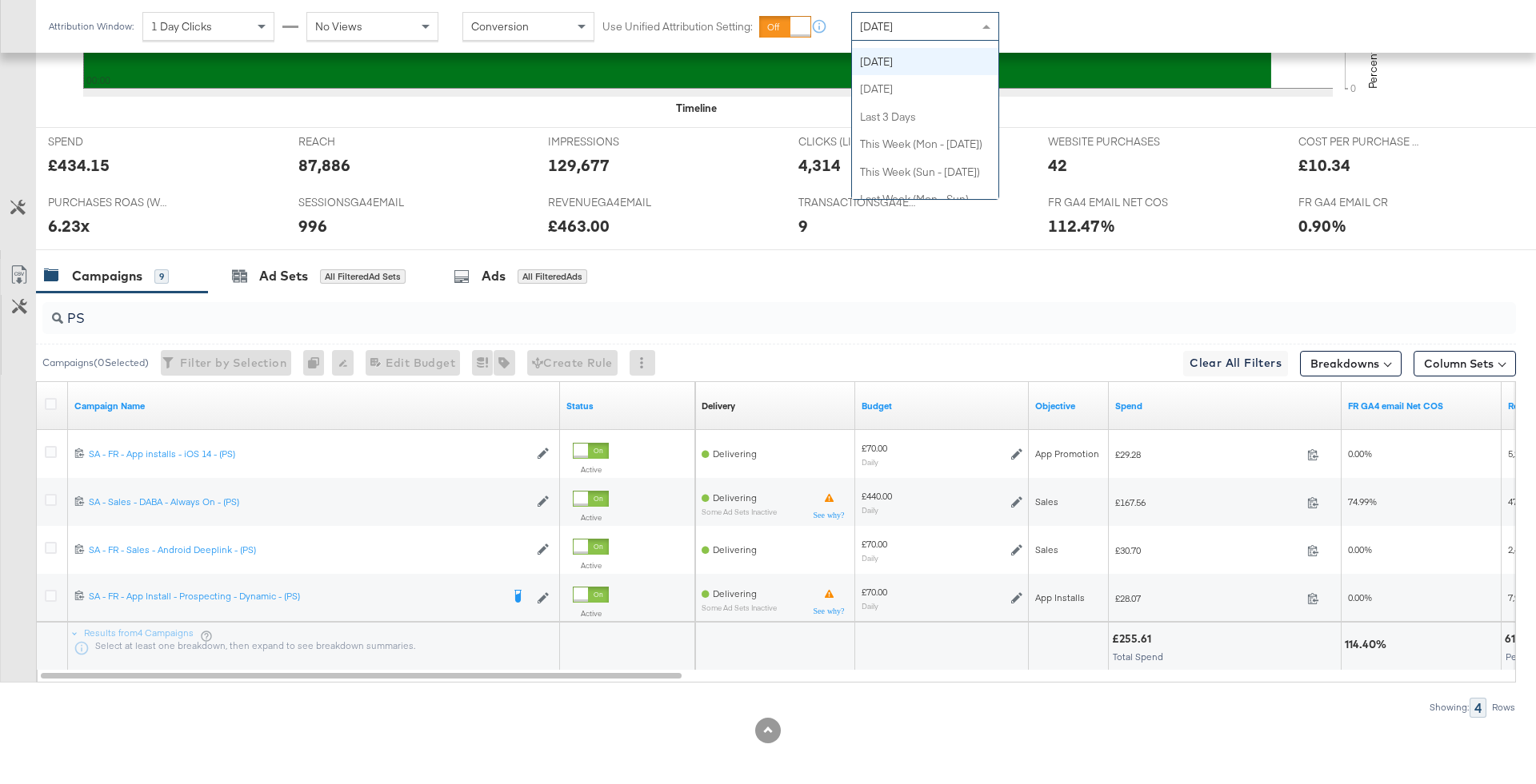
scroll to position [0, 0]
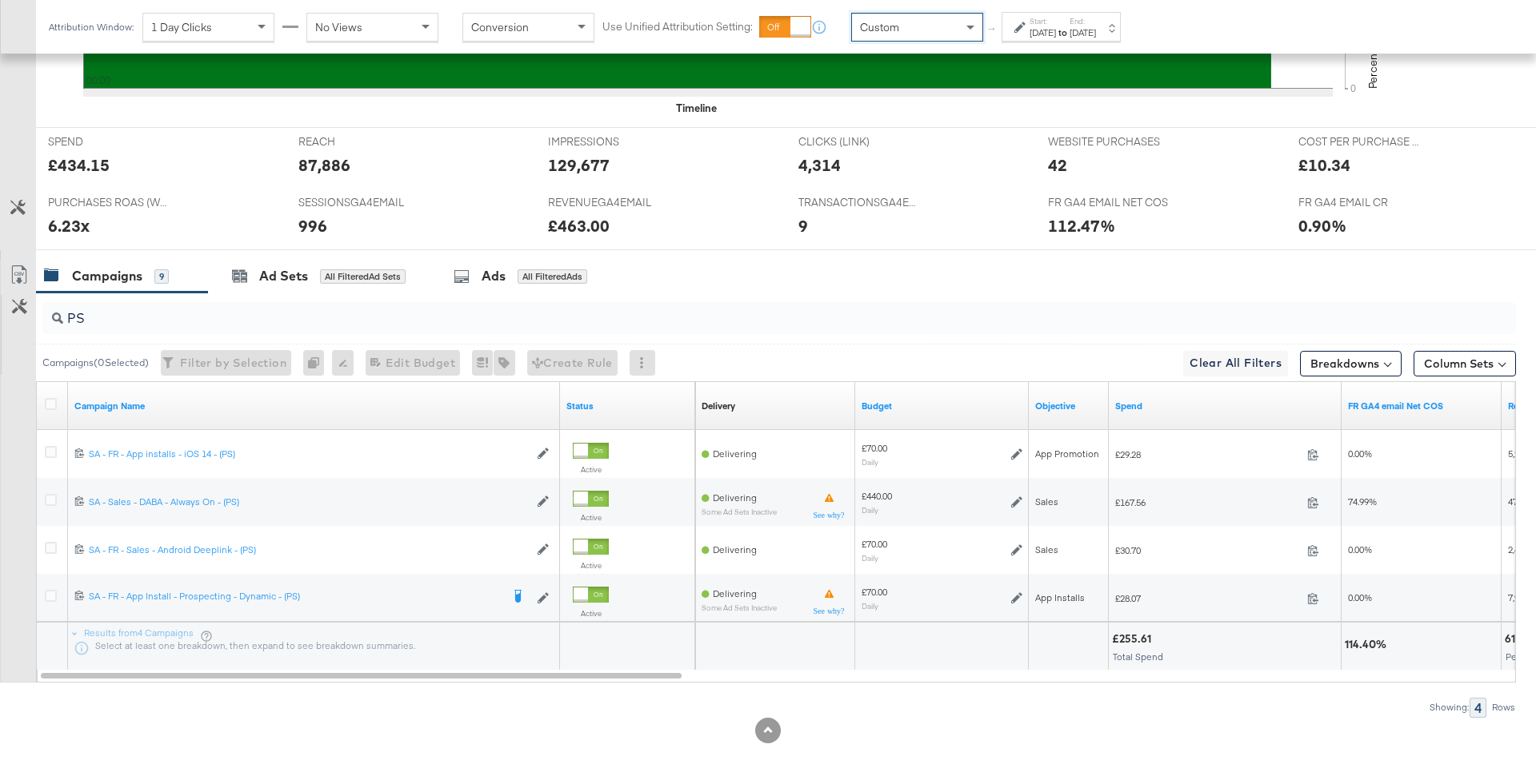
click at [1029, 29] on div "Aug 23rd 2025" at bounding box center [1042, 33] width 27 height 13
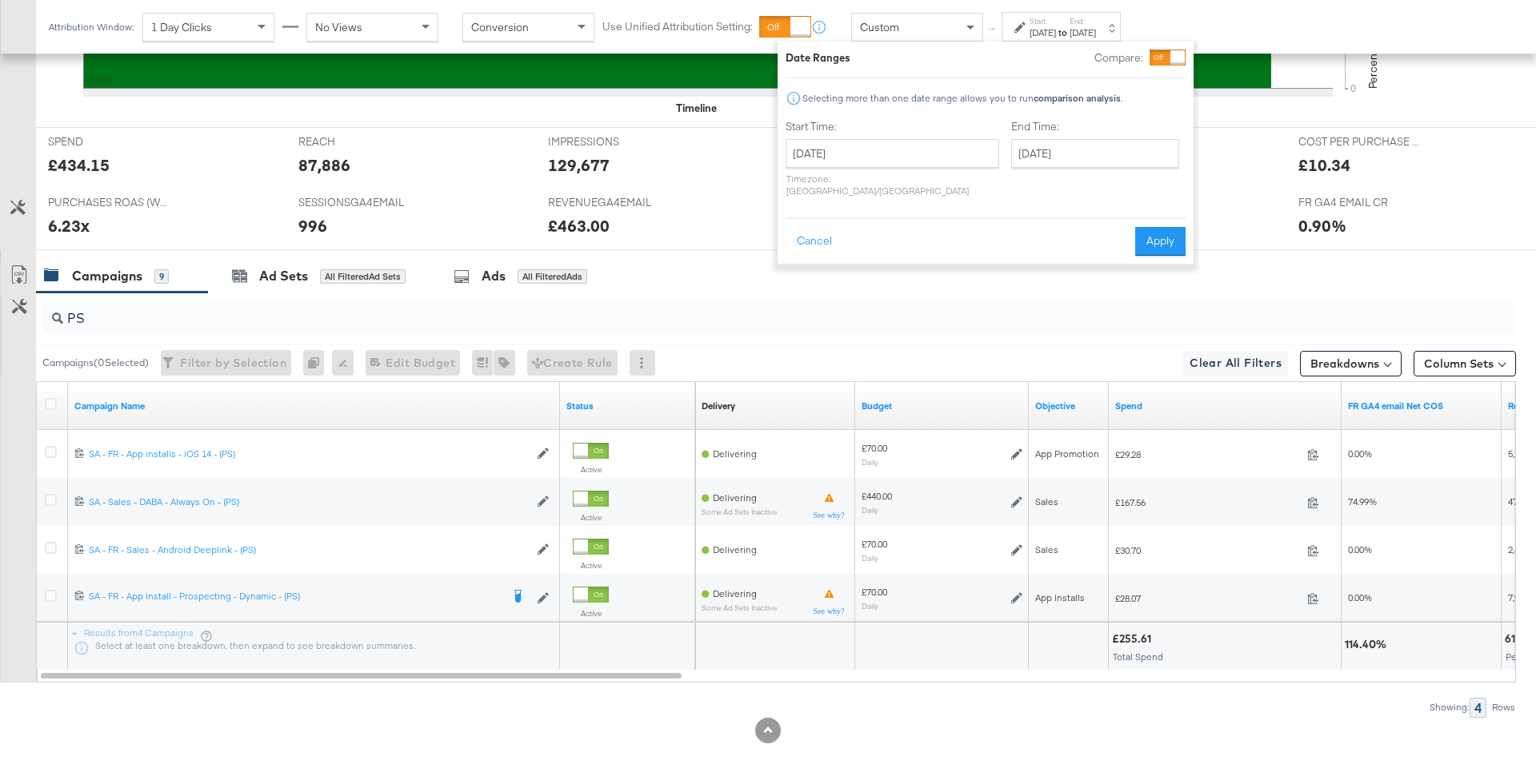
click at [868, 170] on div "August 23rd 2025 ‹ August 2025 › Su Mo Tu We Th Fr Sa 27 28 29 30 31 1 2 3 4 5 …" at bounding box center [892, 167] width 214 height 58
click at [860, 161] on input "August 23rd 2025" at bounding box center [892, 152] width 214 height 28
click at [799, 305] on td "17" at bounding box center [804, 302] width 28 height 22
type input "August 17th 2025"
click at [1035, 153] on input "August 23rd 2025" at bounding box center [1094, 152] width 168 height 28
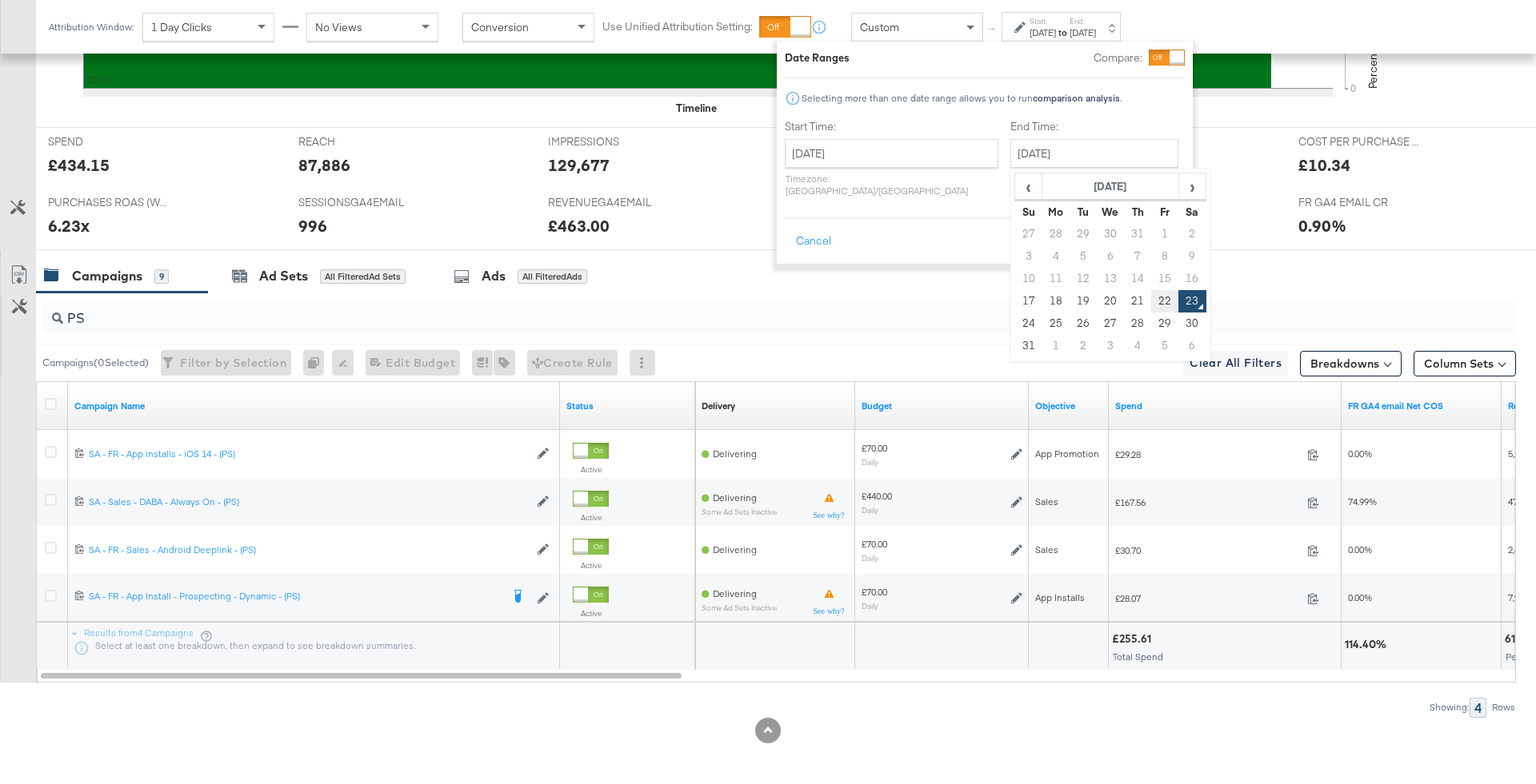
click at [1151, 291] on td "22" at bounding box center [1164, 302] width 28 height 22
type input "August 22nd 2025"
click at [1152, 231] on button "Apply" at bounding box center [1162, 241] width 50 height 28
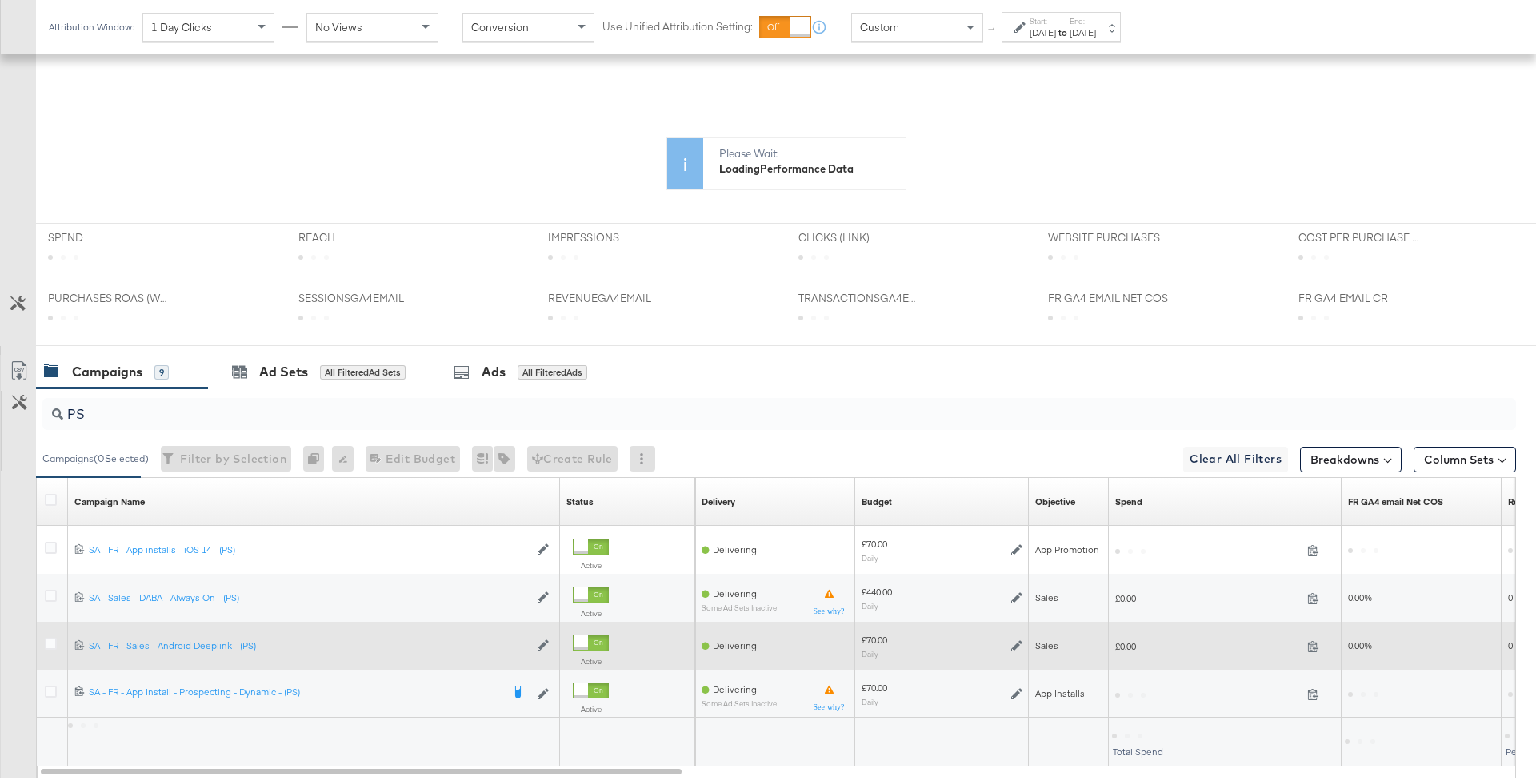
scroll to position [470, 0]
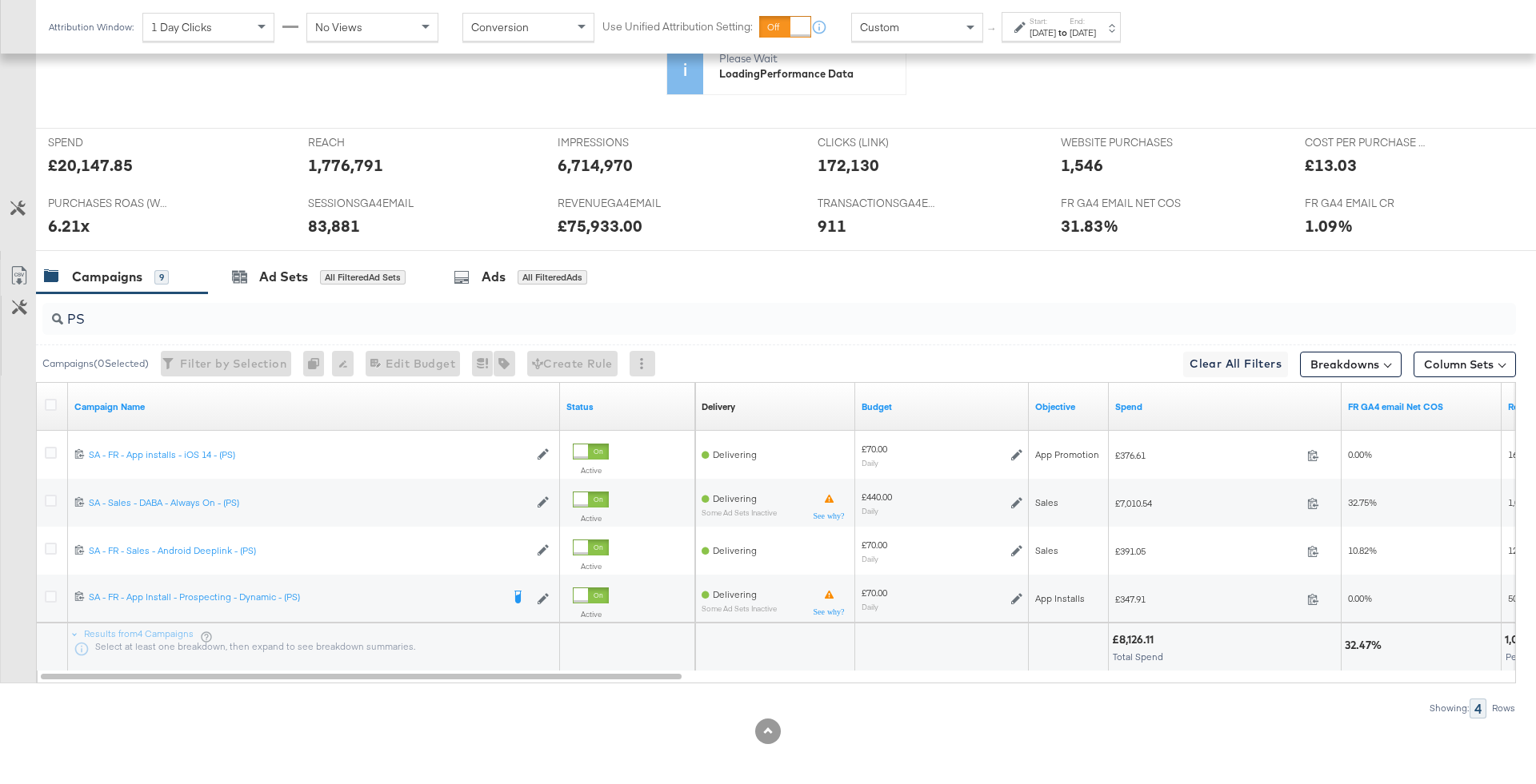
click at [1131, 633] on div "£8,126.11" at bounding box center [1135, 640] width 47 height 16
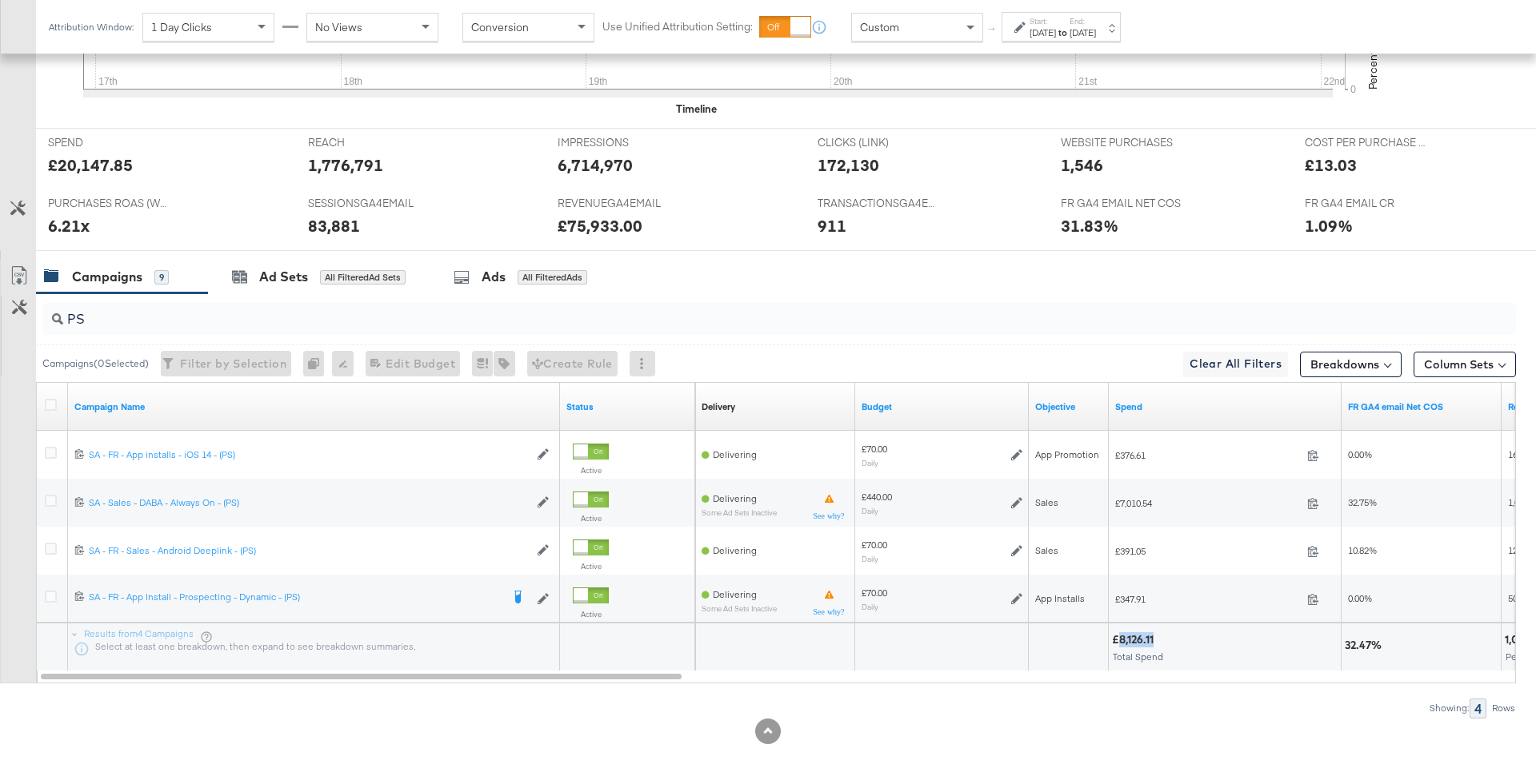
click at [1131, 633] on div "£8,126.11" at bounding box center [1135, 640] width 47 height 16
copy div "£8,126.11"
click at [209, 345] on div "Campaigns ( 0 Selected) Filter by Selection Filter 0 campaigns 0 Rename 0 campa…" at bounding box center [776, 364] width 1480 height 38
click at [196, 326] on div "PS" at bounding box center [778, 319] width 1473 height 32
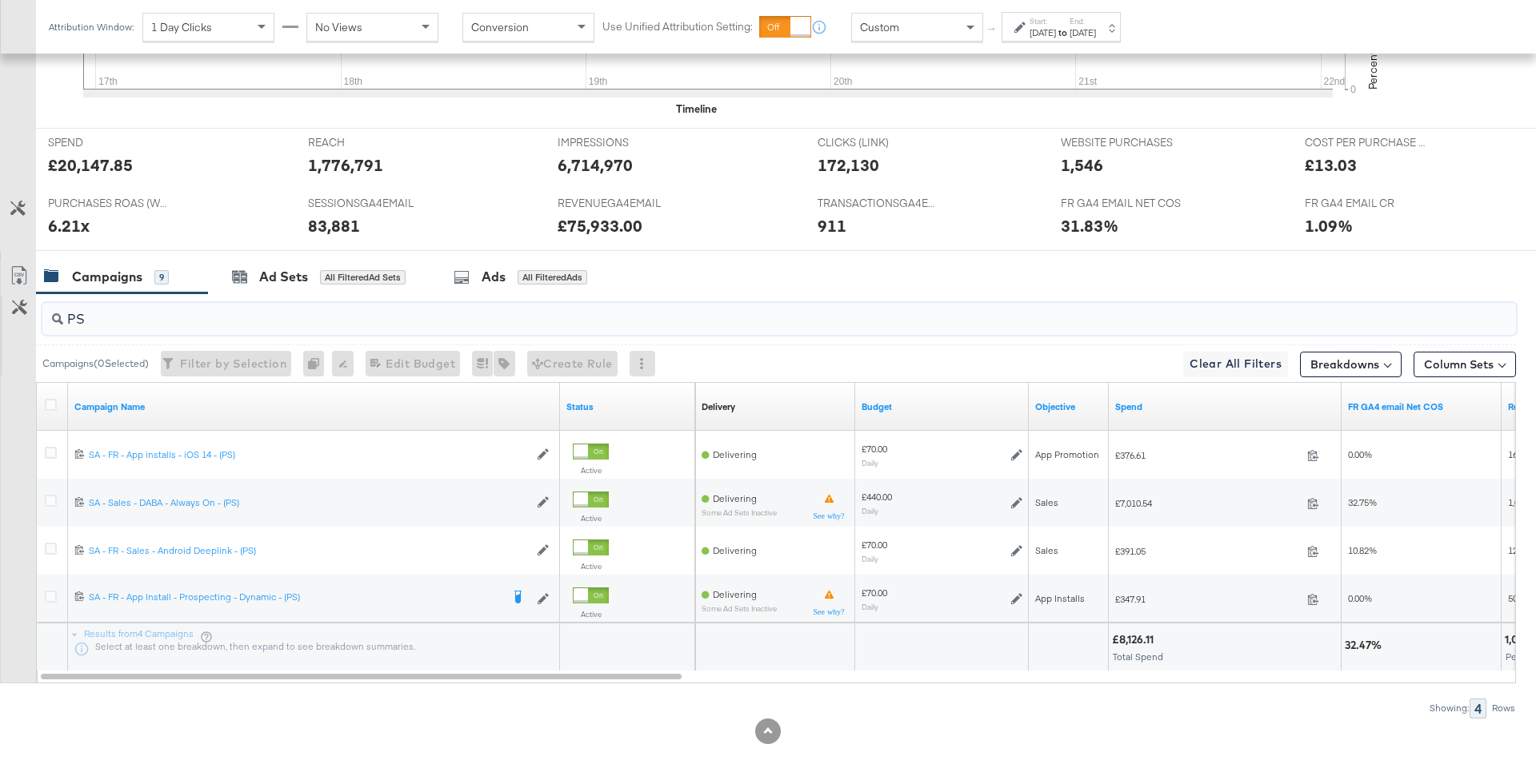
click at [196, 326] on div "PS" at bounding box center [778, 319] width 1473 height 32
type input "P"
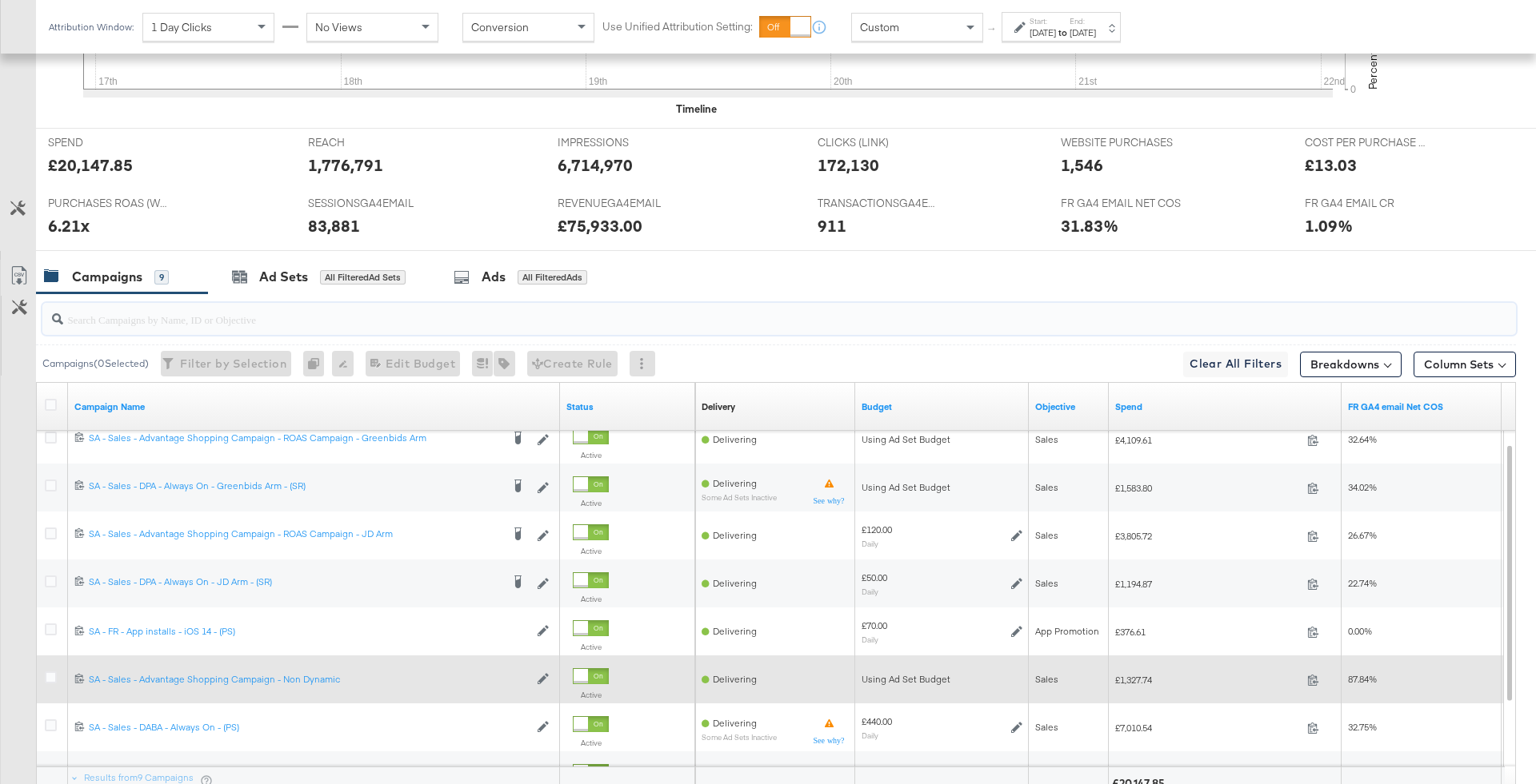
click at [42, 682] on div at bounding box center [53, 679] width 29 height 28
click at [47, 679] on icon at bounding box center [51, 677] width 12 height 12
click at [0, 0] on input "checkbox" at bounding box center [0, 0] width 0 height 0
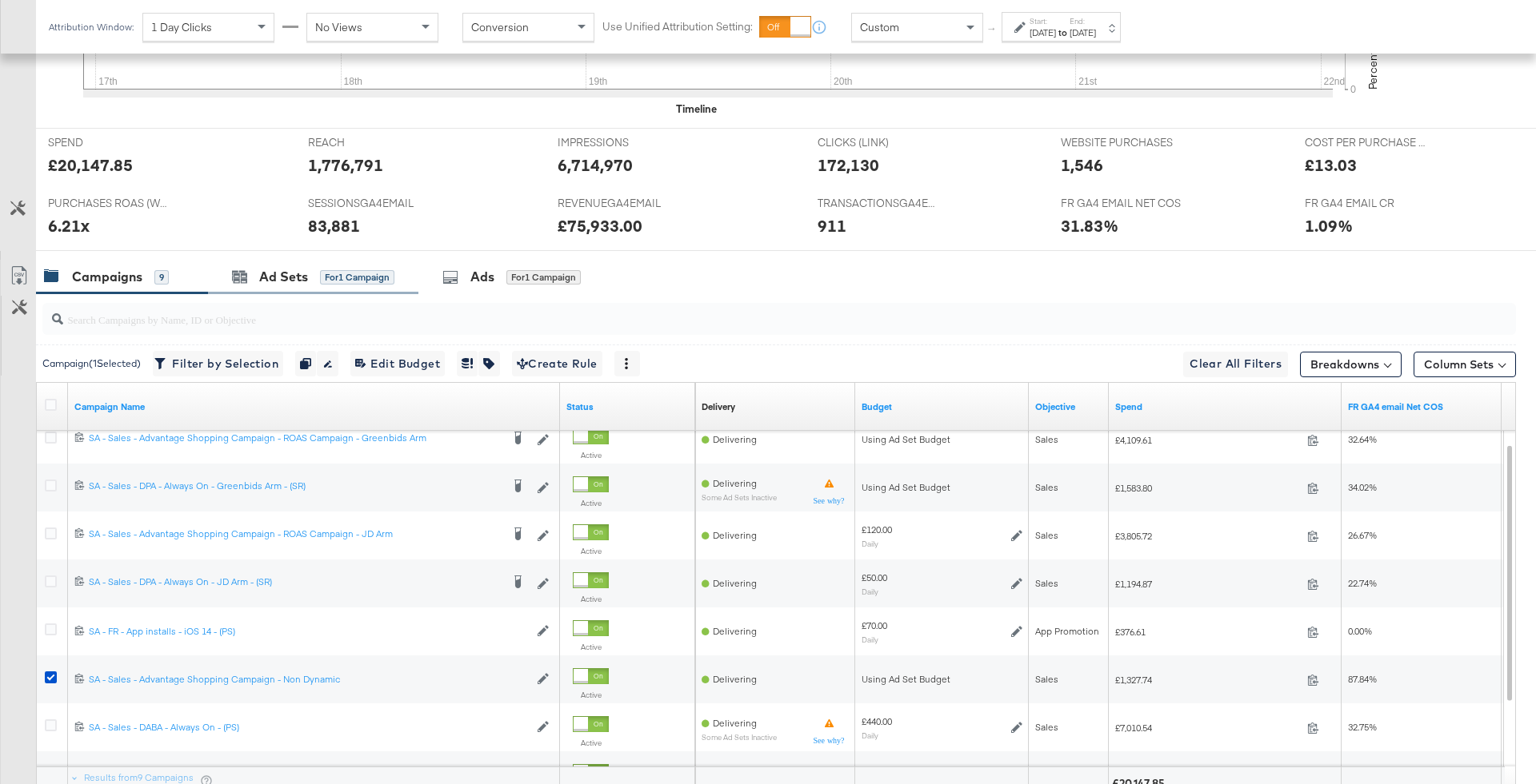
click at [365, 261] on div "Ad Sets for 1 Campaign" at bounding box center [313, 277] width 210 height 34
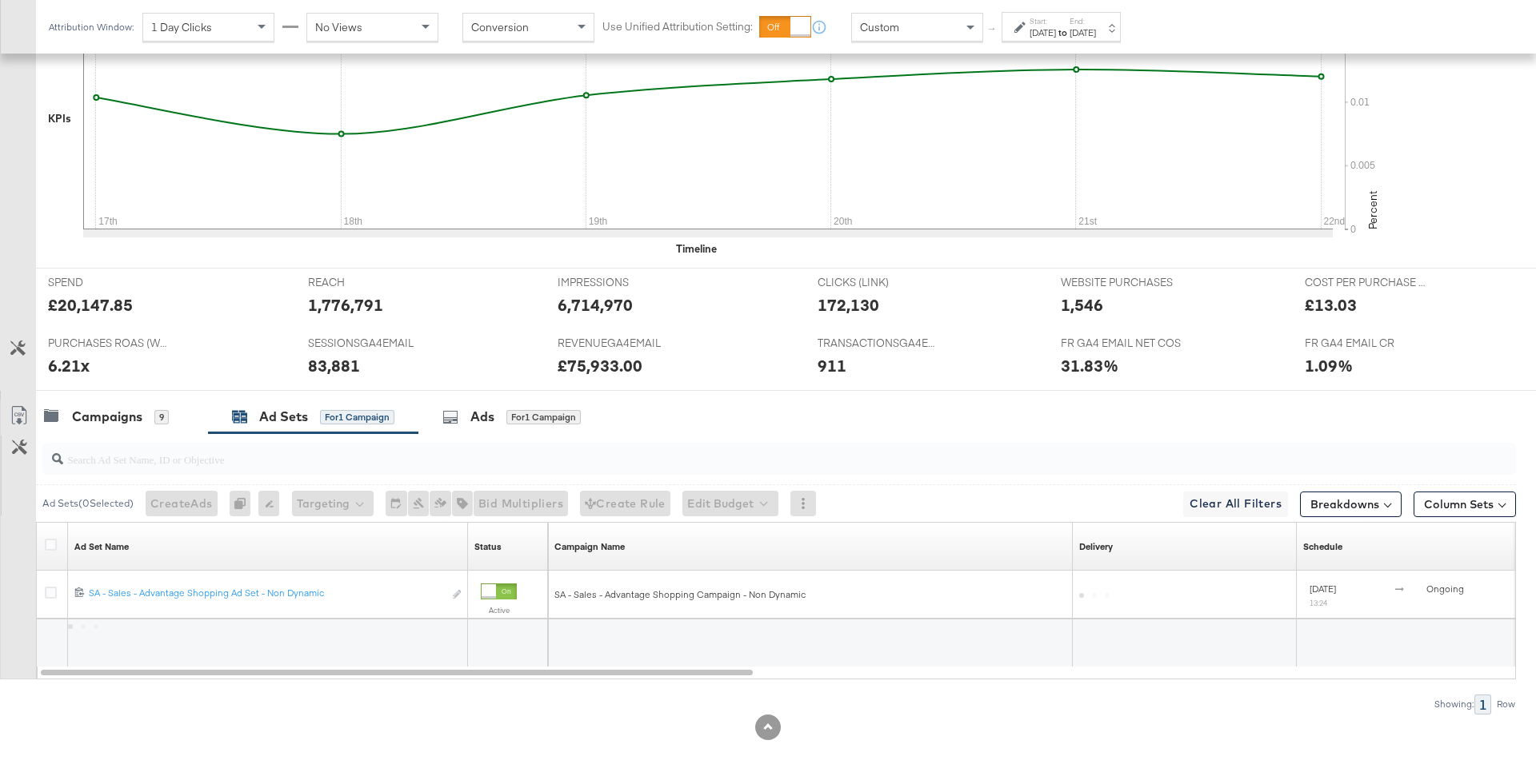
scroll to position [482, 0]
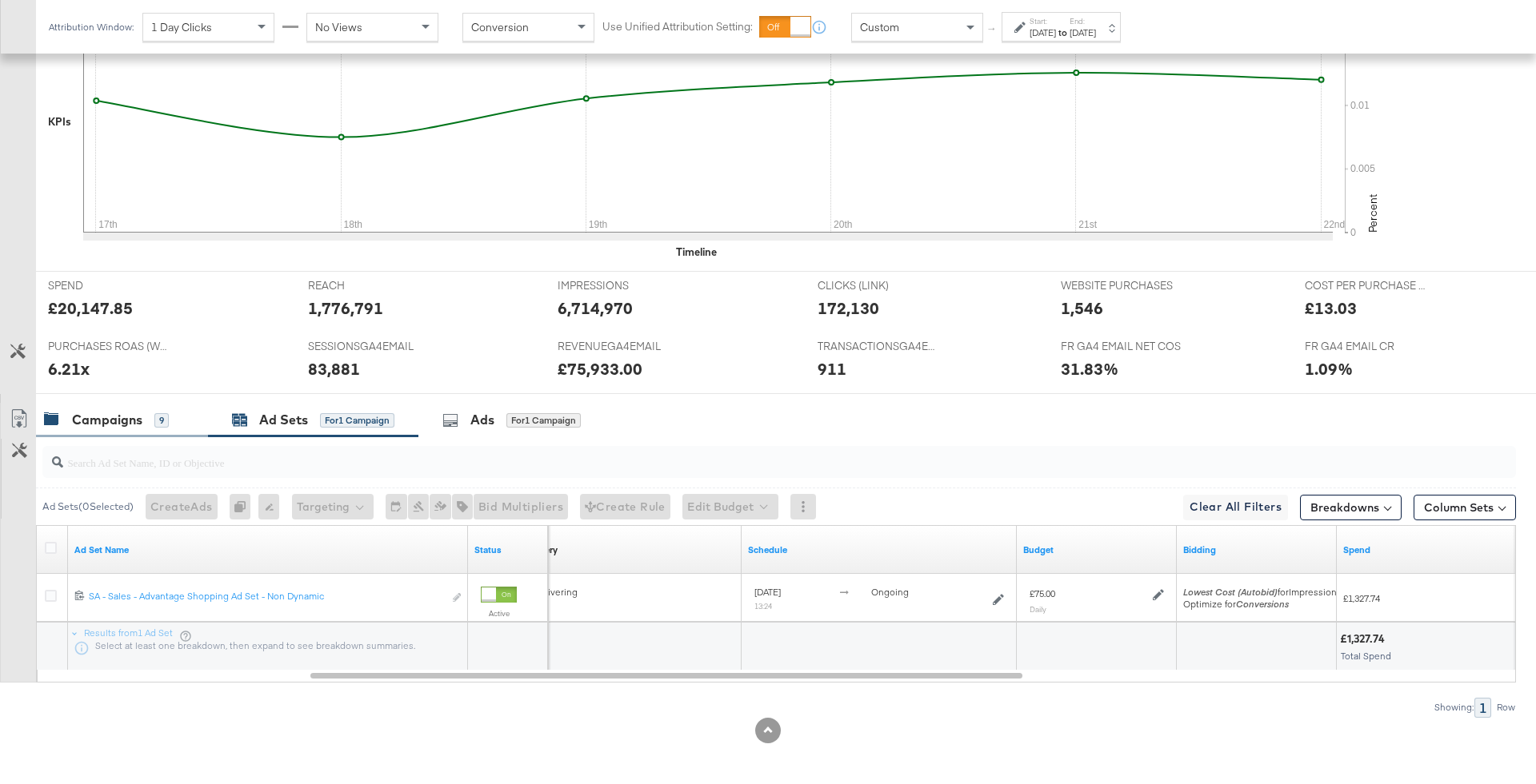
click at [163, 403] on div "Campaigns 9" at bounding box center [122, 420] width 172 height 34
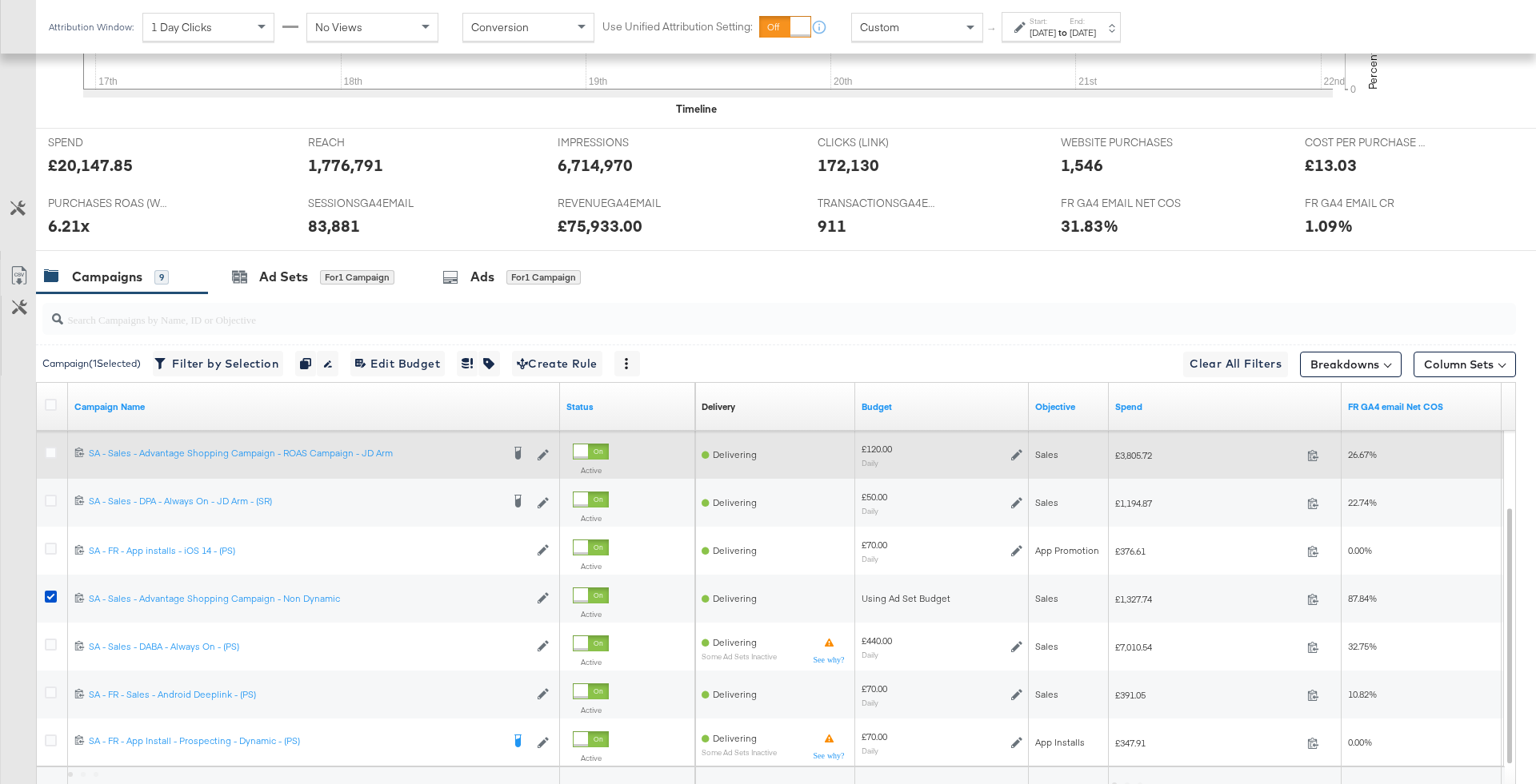
scroll to position [750, 0]
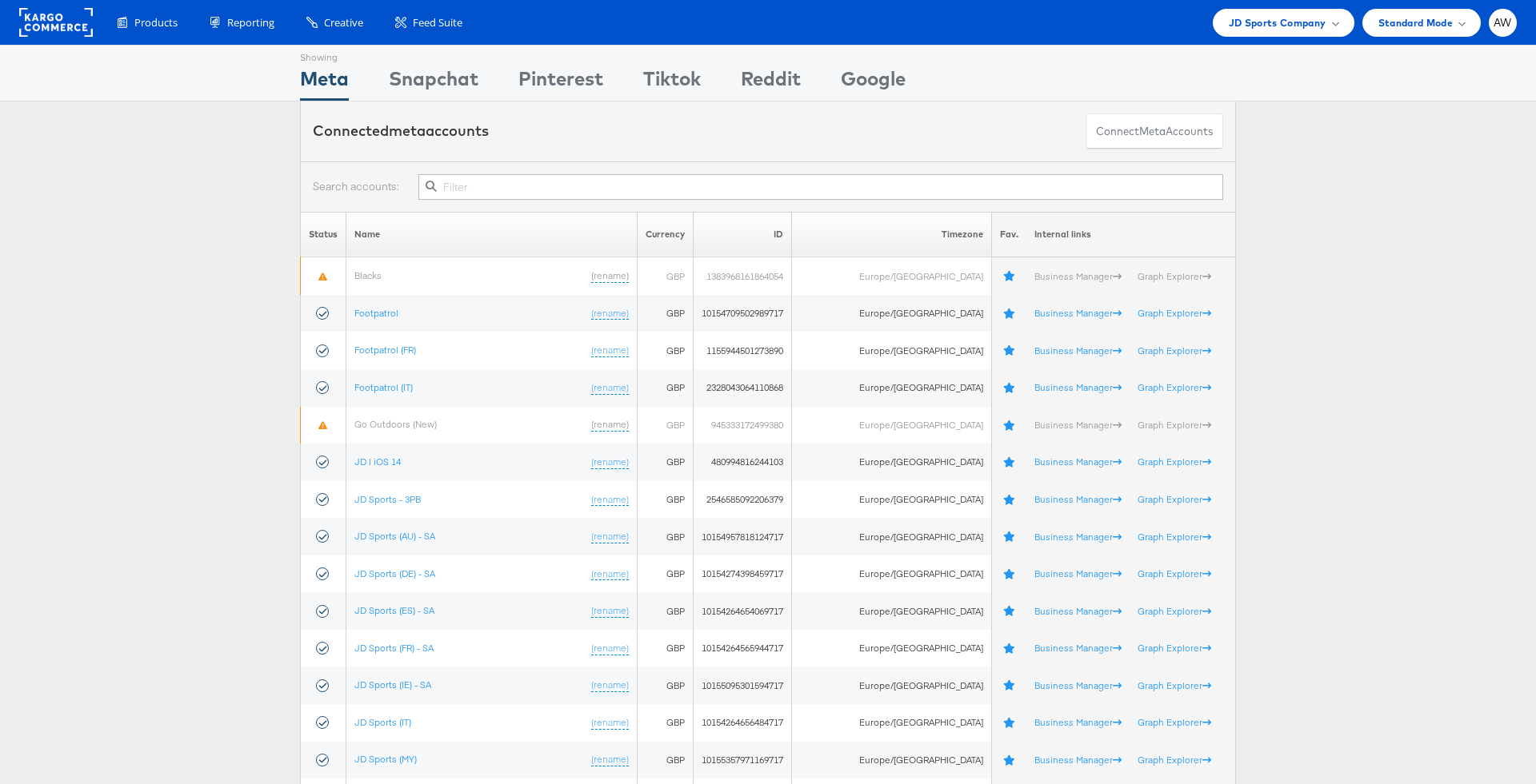
click at [784, 190] on input "text" at bounding box center [820, 187] width 804 height 26
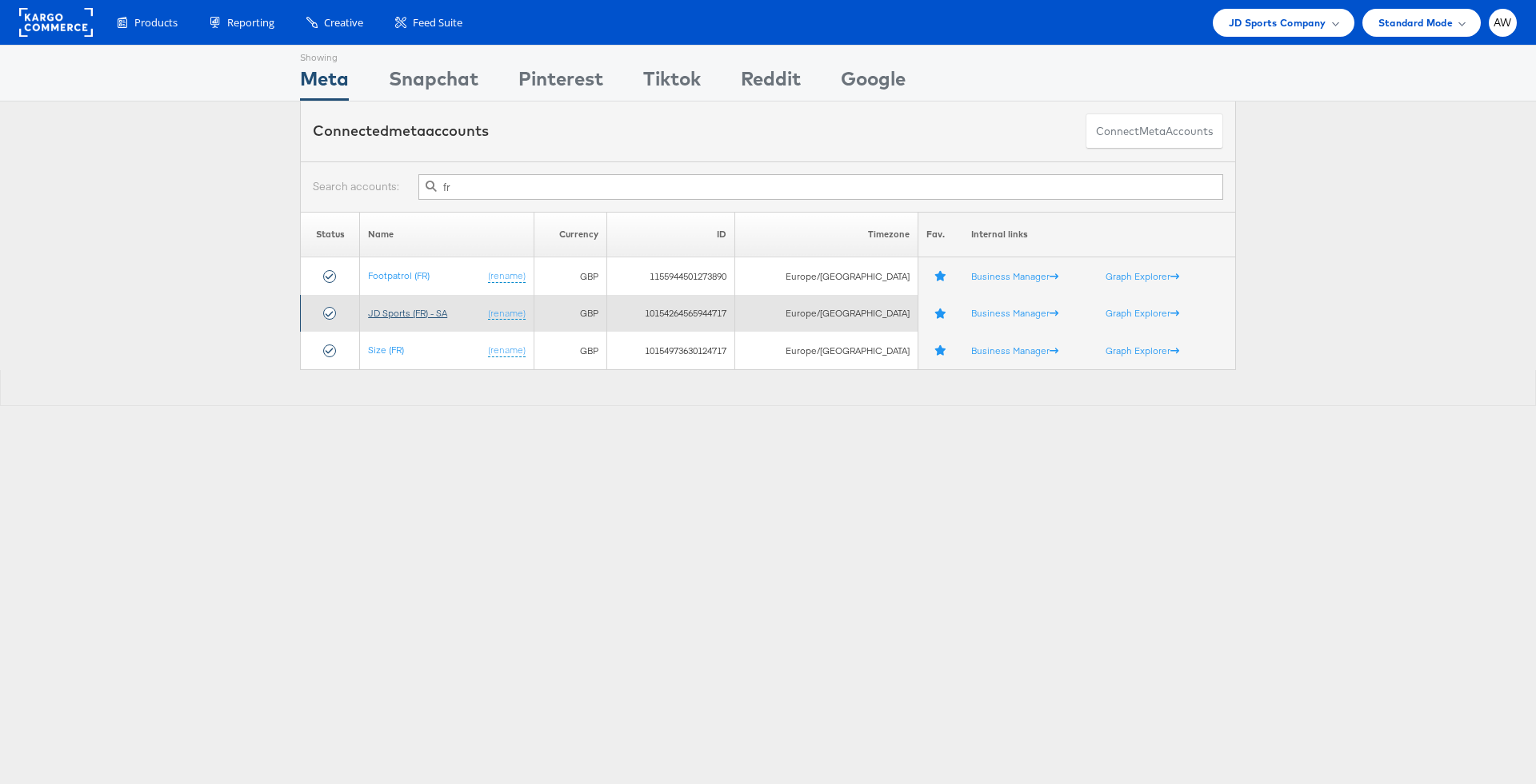
type input "fr"
click at [425, 314] on link "JD Sports (FR) - SA" at bounding box center [408, 313] width 79 height 12
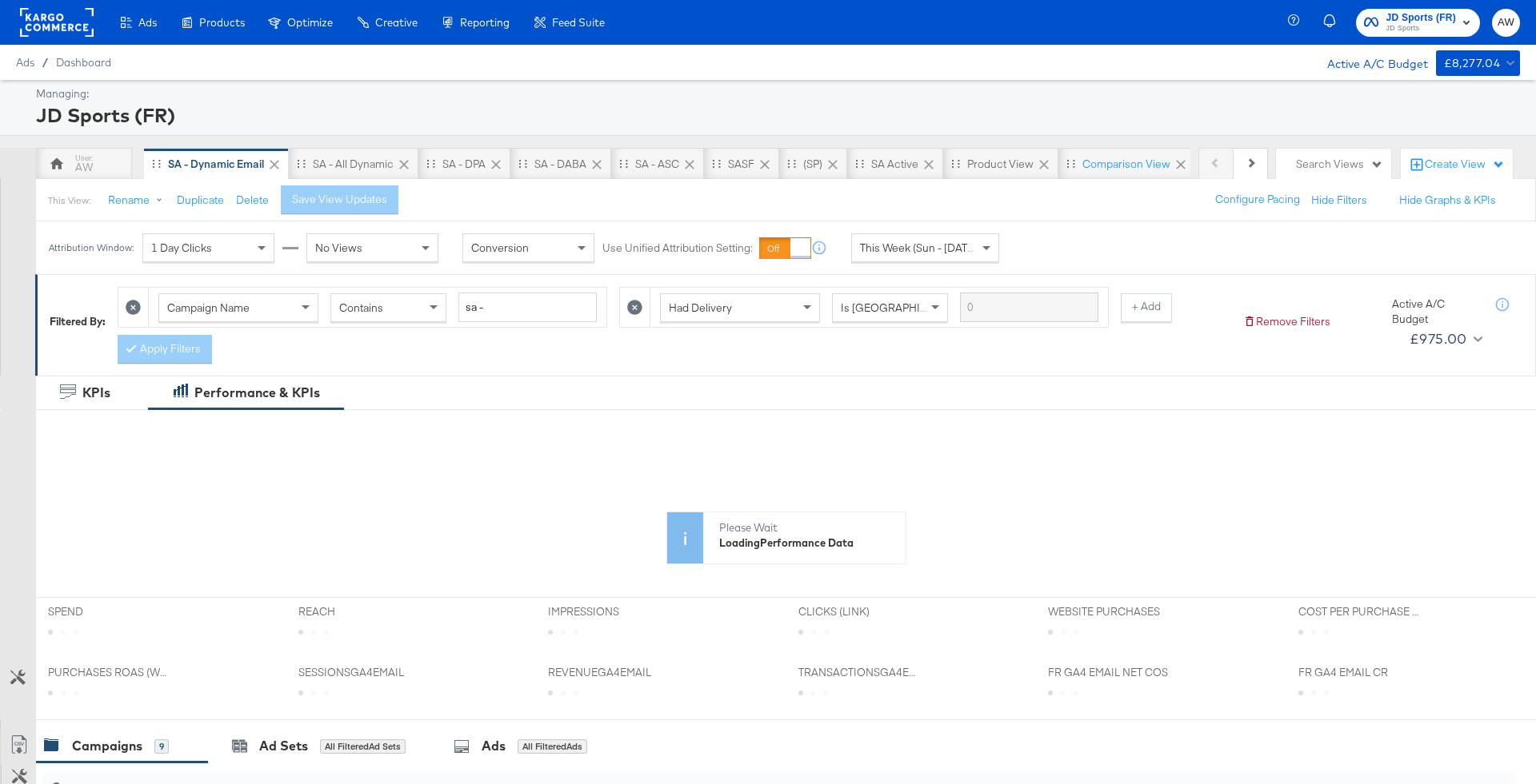
click at [910, 240] on span "This Week (Sun - [DATE])" at bounding box center [920, 247] width 120 height 15
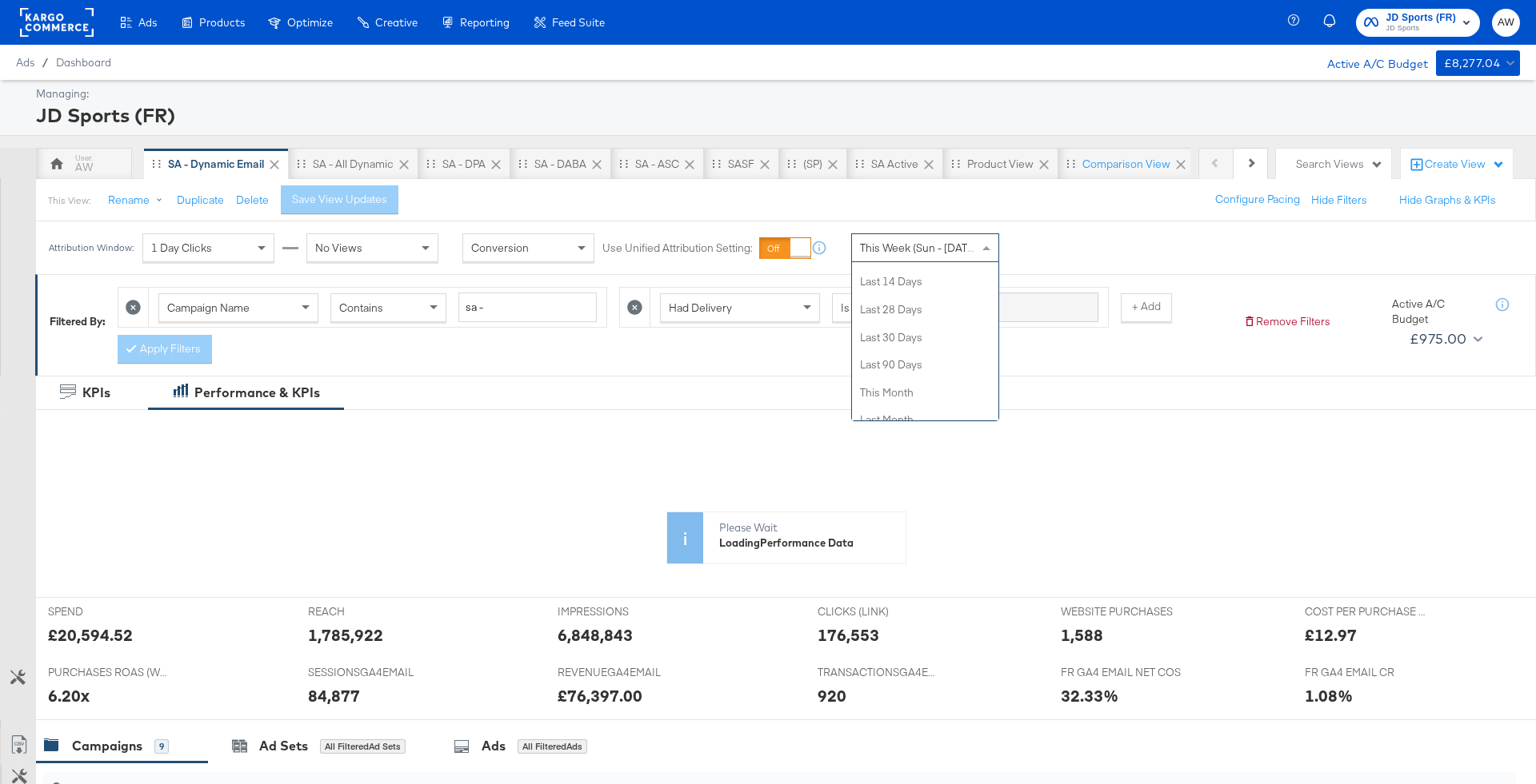
scroll to position [245, 0]
click at [1093, 239] on div "Attribution Window: 1 Day Clicks No Views Conversion Use Unified Attribution Se…" at bounding box center [768, 247] width 1536 height 53
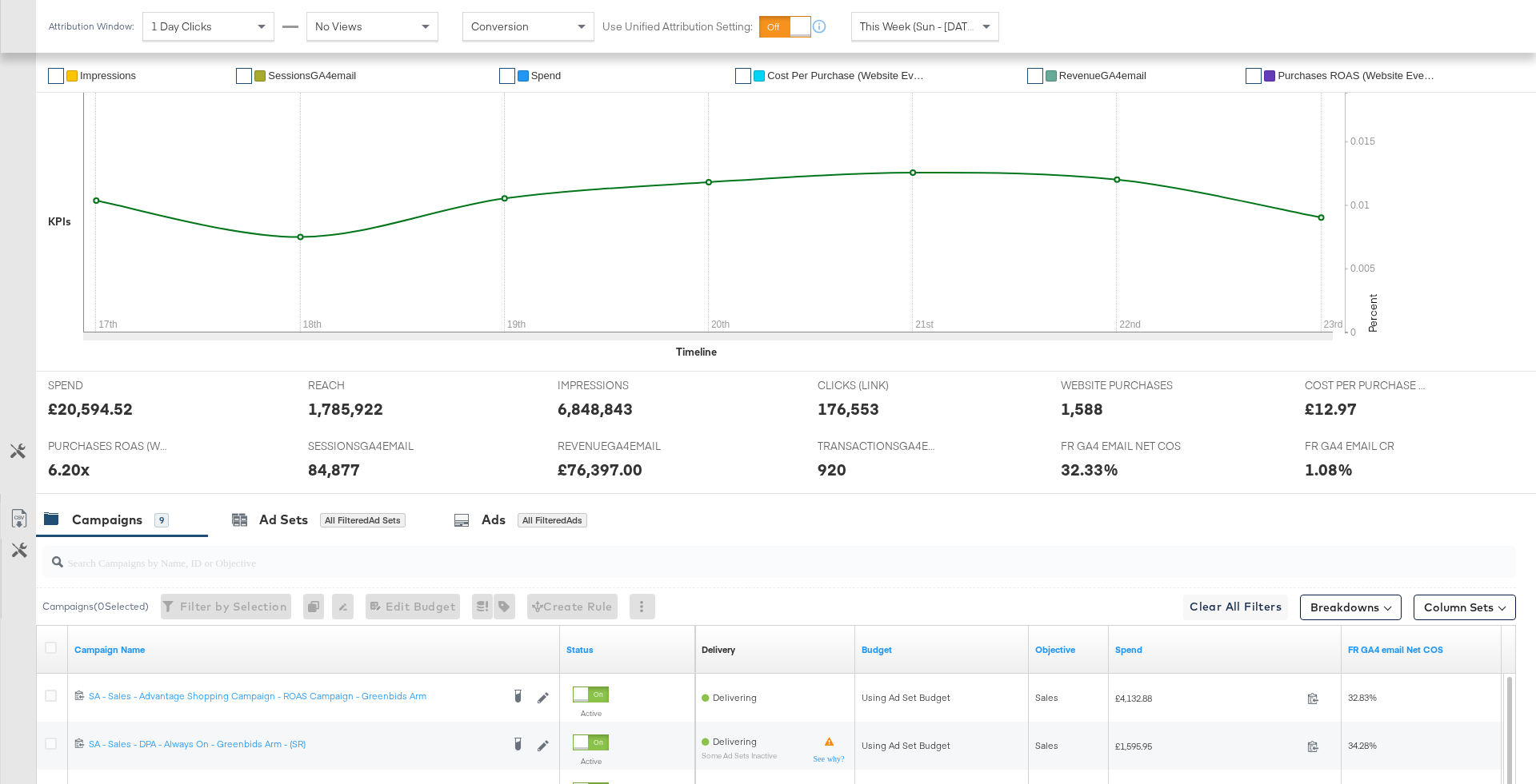
scroll to position [763, 0]
